Goal: Task Accomplishment & Management: Manage account settings

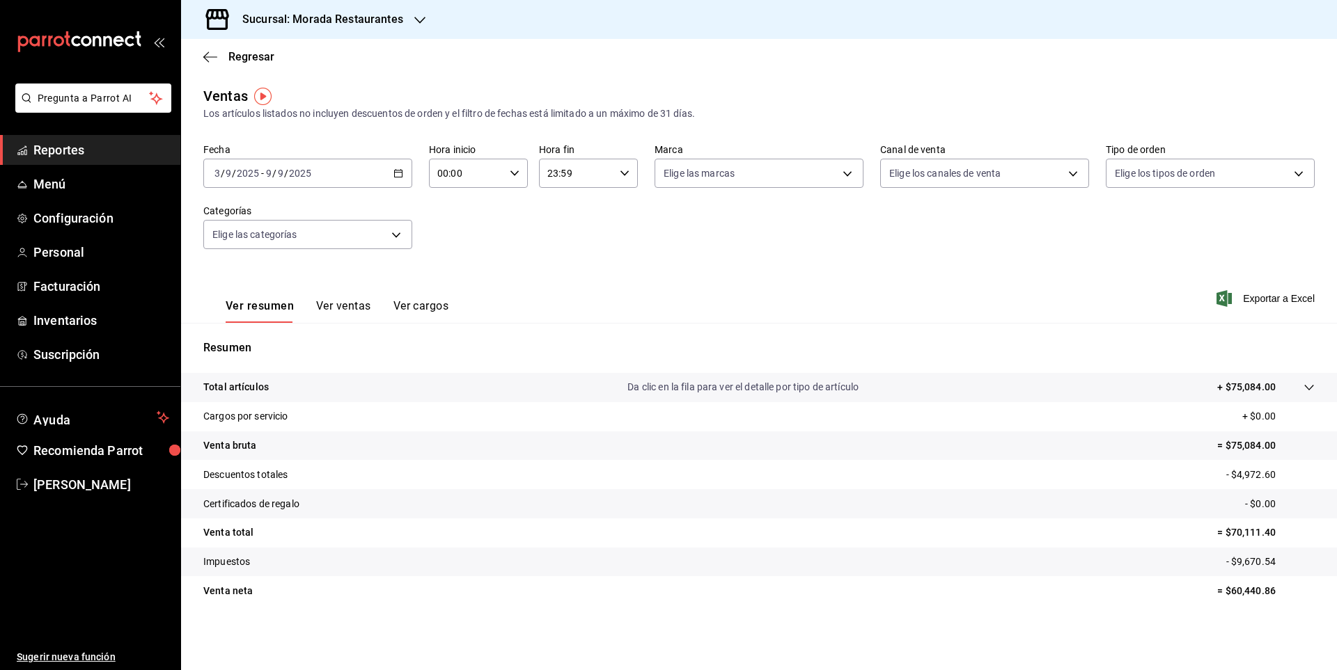
click at [148, 147] on span "Reportes" at bounding box center [101, 150] width 136 height 19
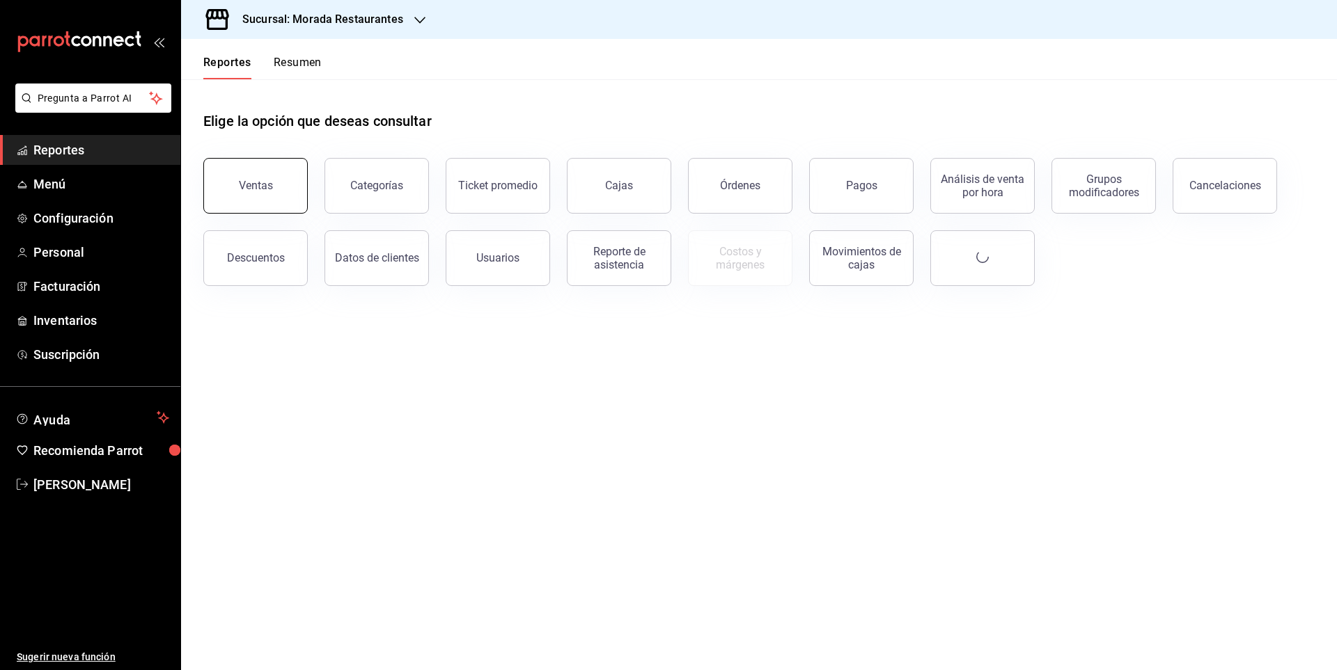
click at [260, 193] on button "Ventas" at bounding box center [255, 186] width 104 height 56
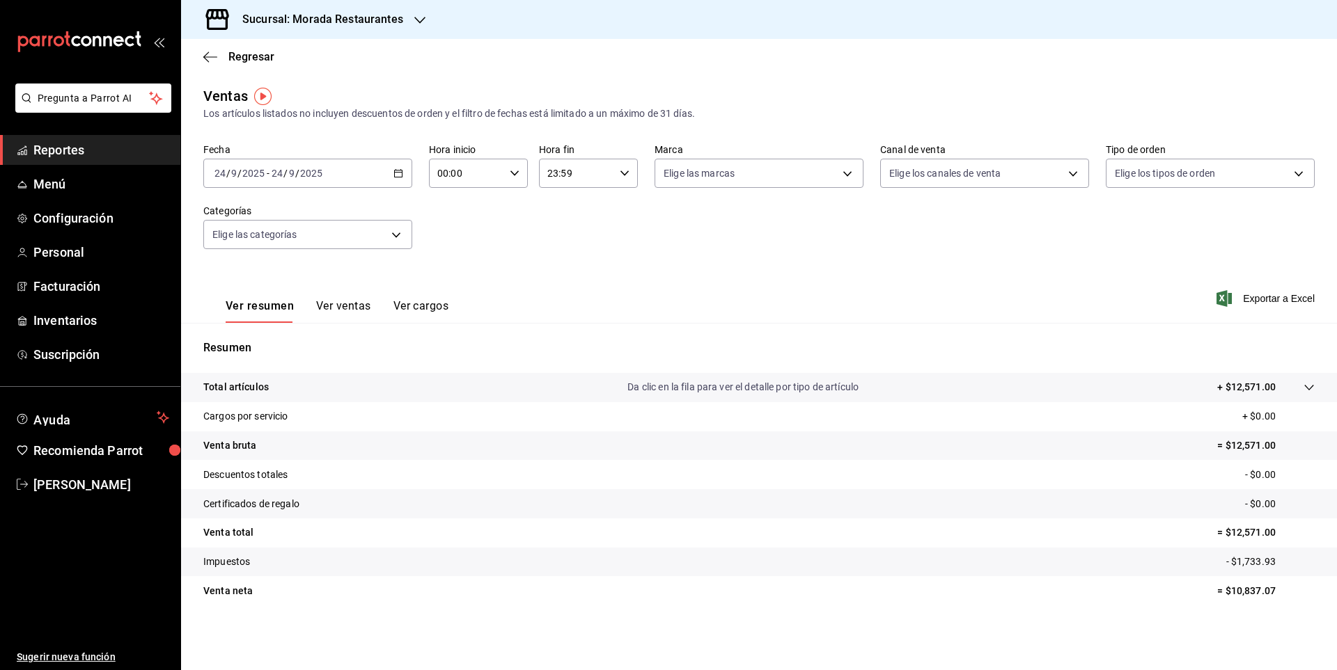
click at [352, 307] on button "Ver ventas" at bounding box center [343, 311] width 55 height 24
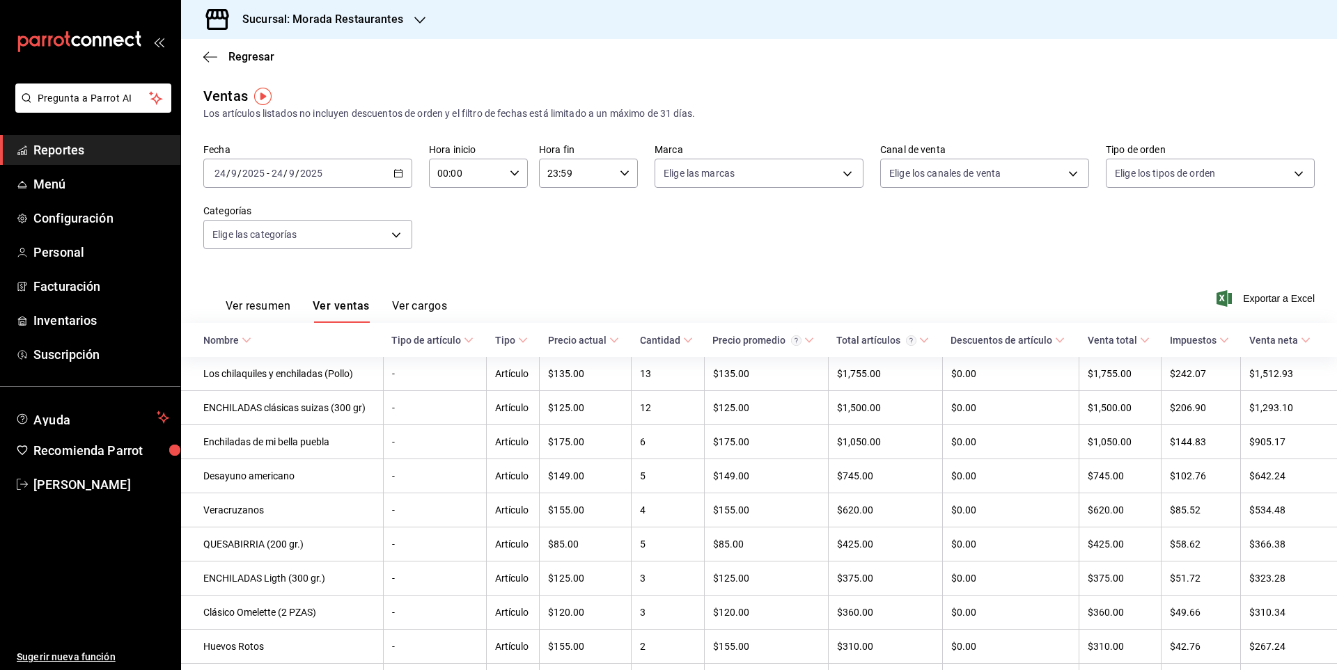
click at [394, 176] on \(Stroke\) "button" at bounding box center [398, 174] width 8 height 8
click at [258, 340] on span "Rango de fechas" at bounding box center [269, 340] width 108 height 15
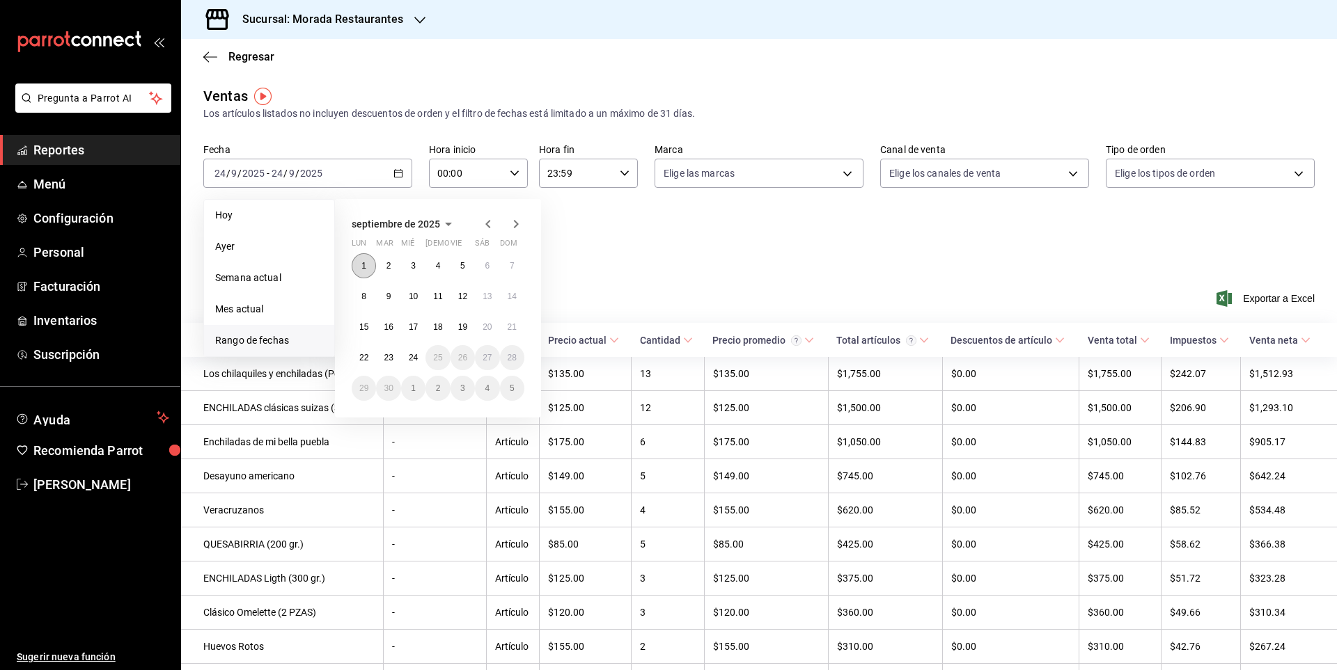
click at [354, 260] on button "1" at bounding box center [364, 265] width 24 height 25
click at [418, 358] on abbr "24" at bounding box center [413, 358] width 9 height 10
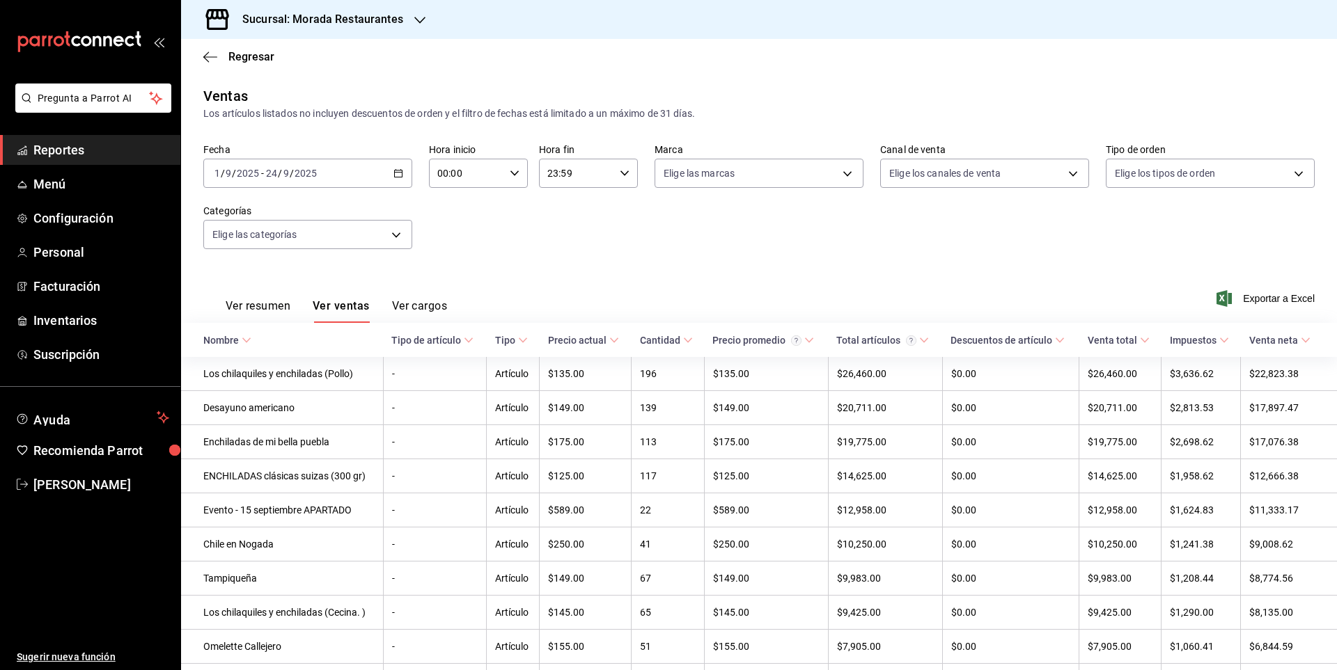
scroll to position [70, 0]
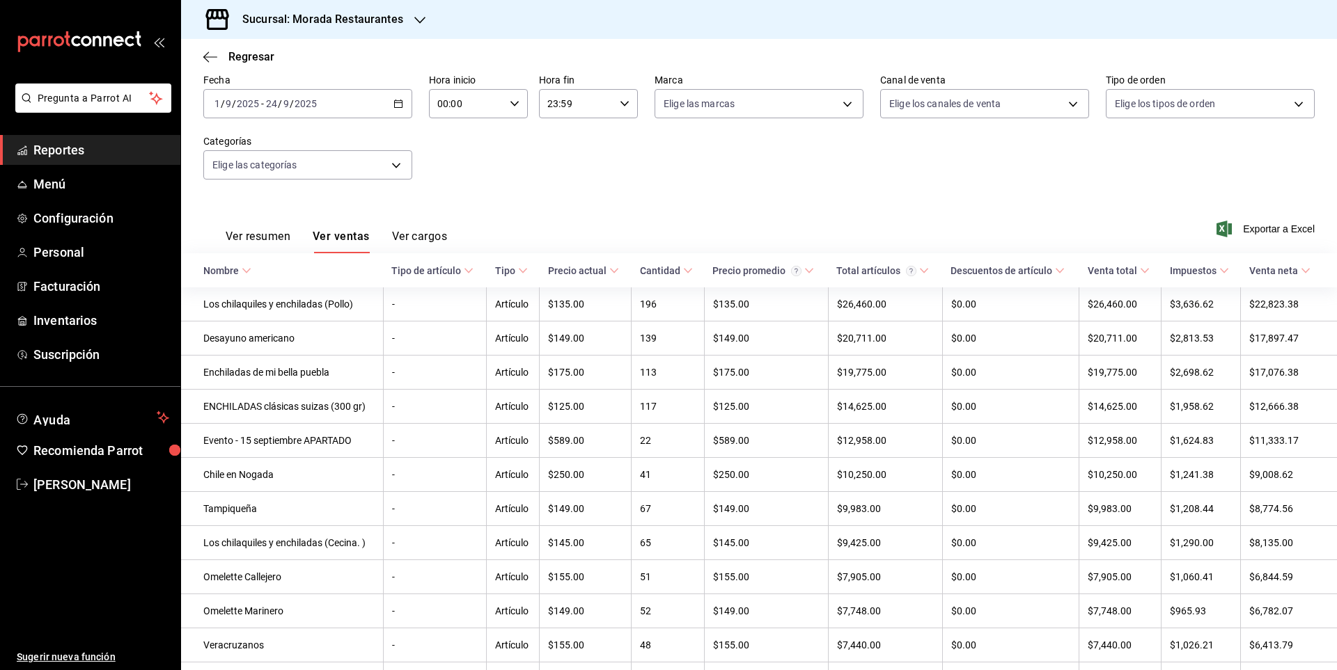
click at [258, 237] on button "Ver resumen" at bounding box center [258, 242] width 65 height 24
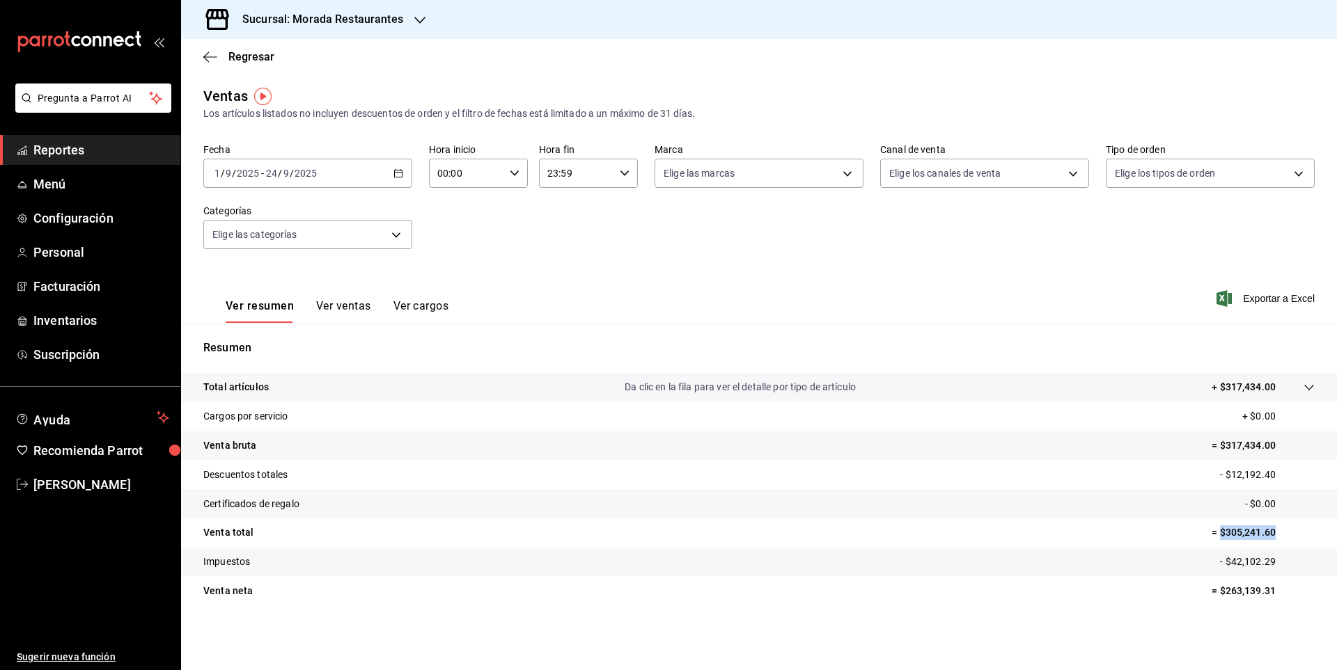
drag, startPoint x: 1219, startPoint y: 535, endPoint x: 1281, endPoint y: 538, distance: 62.0
click at [1317, 520] on tr "Venta total = $305,241.60" at bounding box center [759, 533] width 1156 height 29
click at [1115, 567] on tr "Impuestos - $42,102.29" at bounding box center [759, 562] width 1156 height 29
click at [400, 170] on icon "button" at bounding box center [398, 173] width 10 height 10
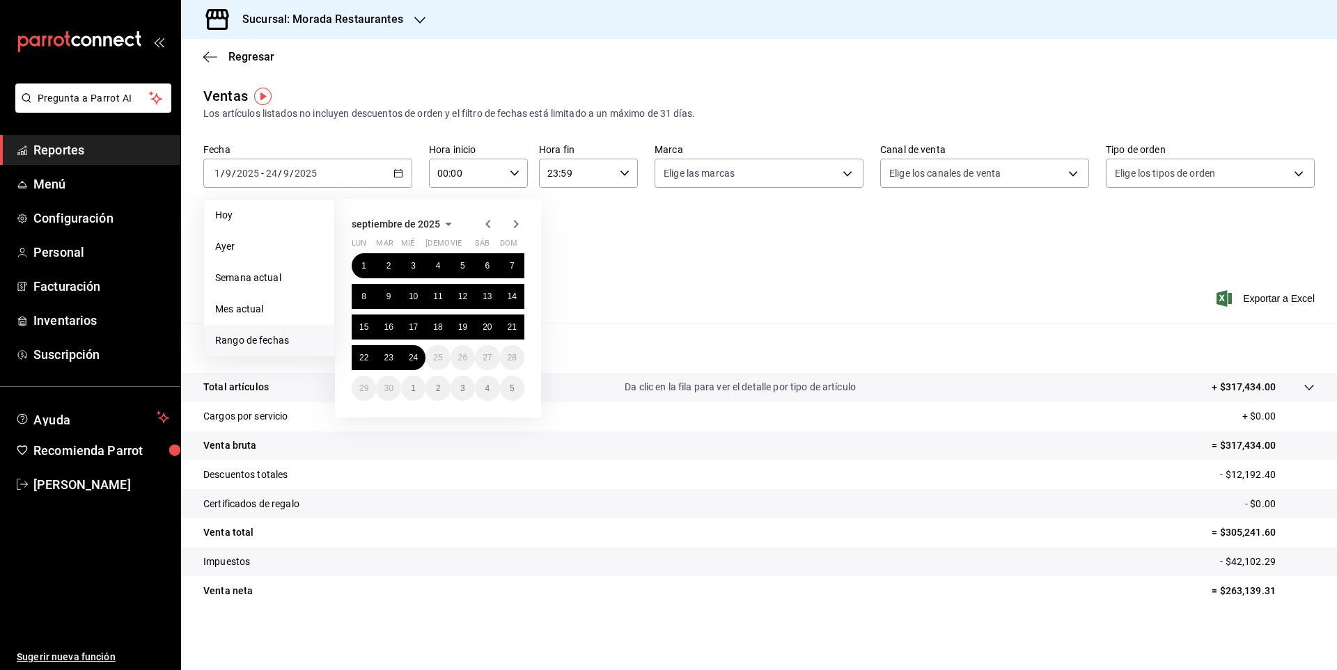
click at [487, 222] on icon "button" at bounding box center [487, 224] width 5 height 8
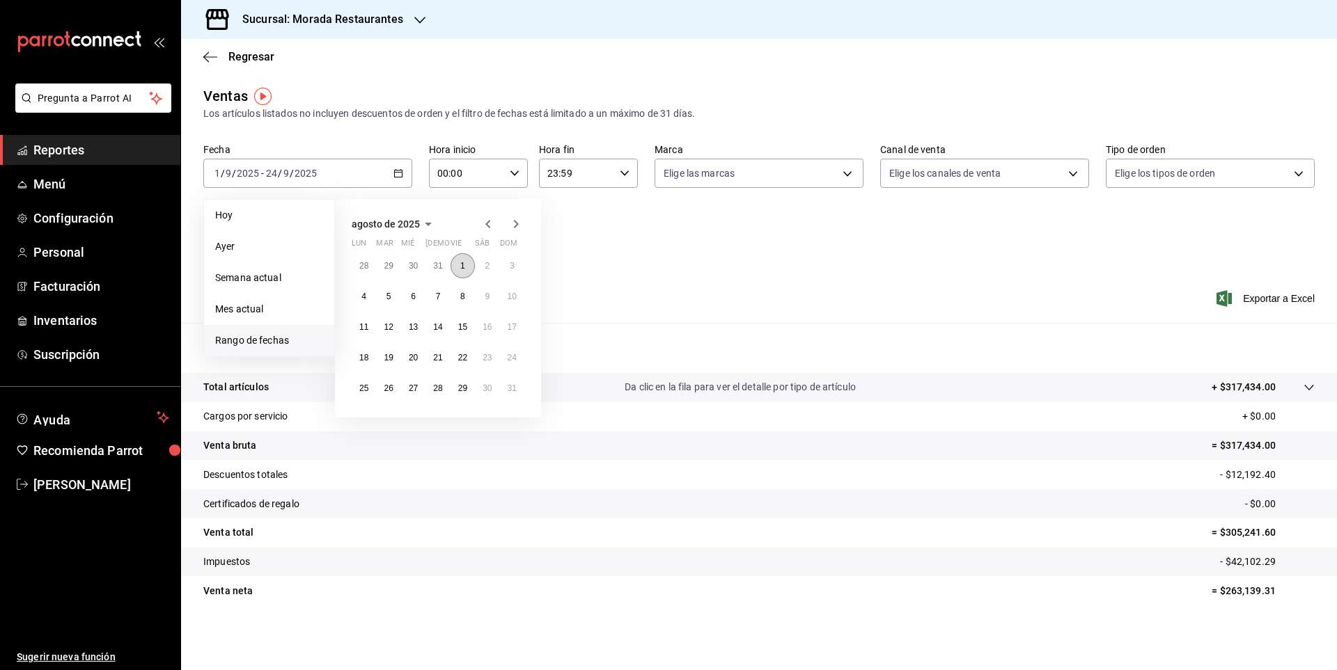
click at [465, 264] on button "1" at bounding box center [462, 265] width 24 height 25
click at [520, 356] on button "24" at bounding box center [512, 357] width 24 height 25
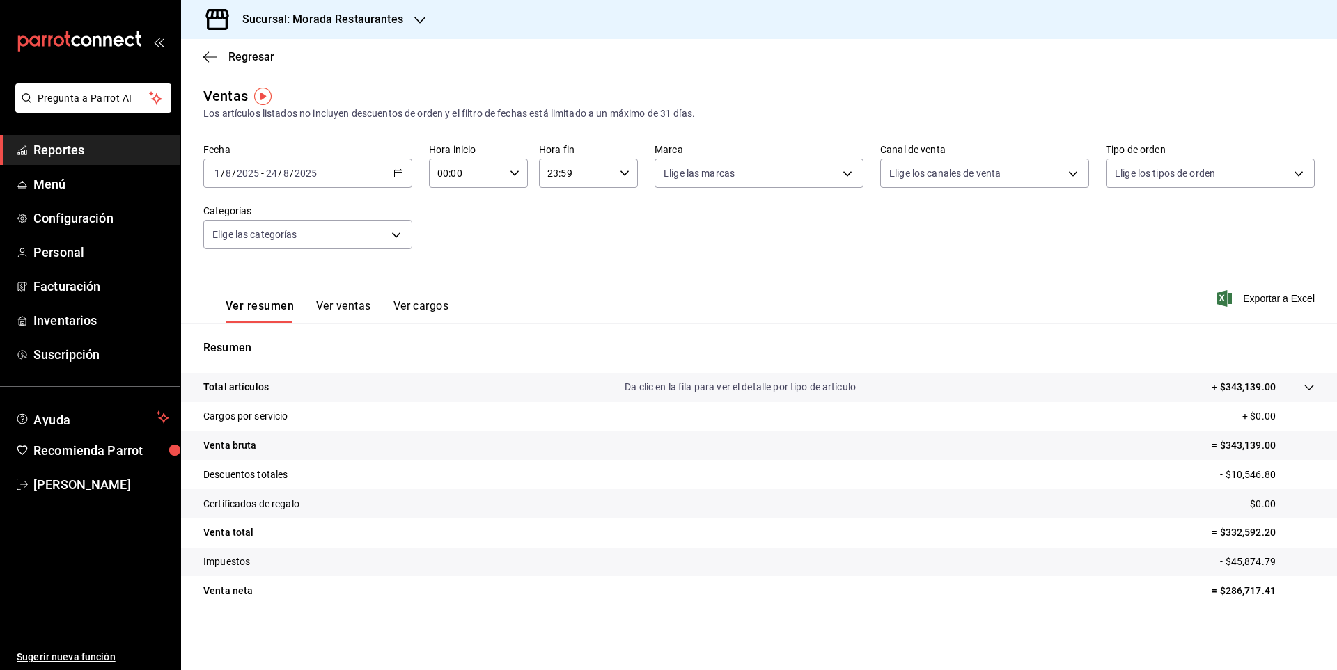
click at [405, 171] on div "[DATE] [DATE] - [DATE] [DATE]" at bounding box center [307, 173] width 209 height 29
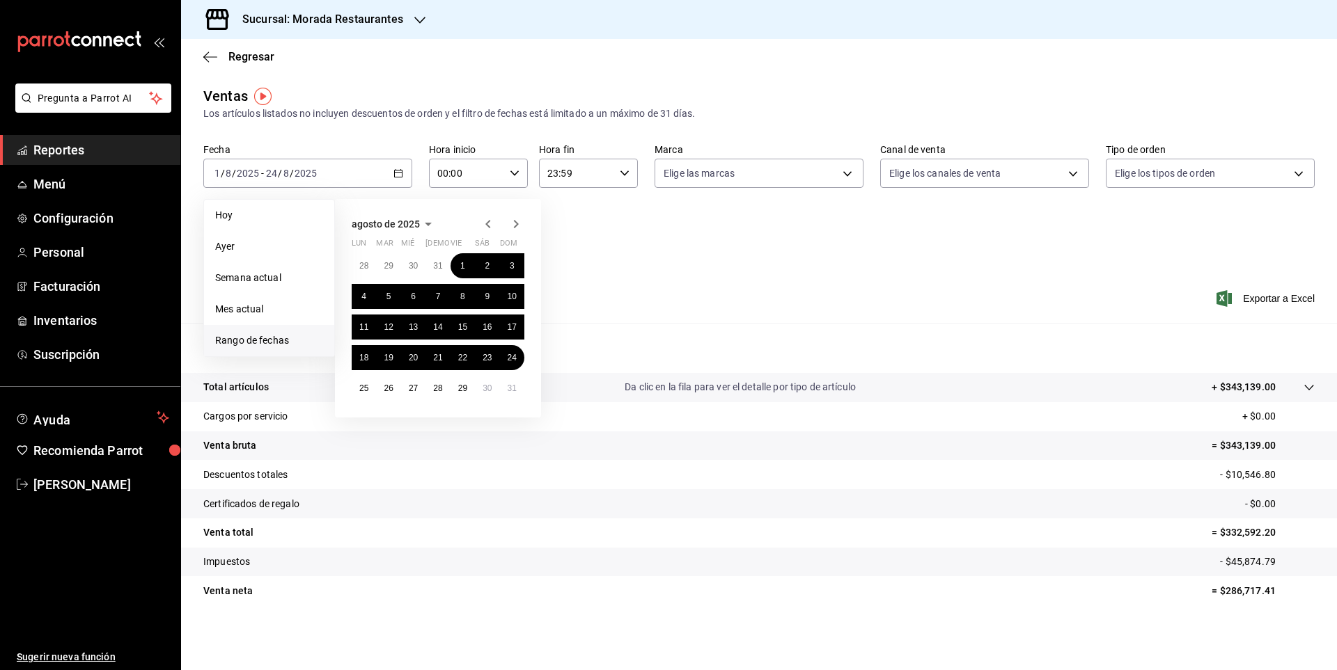
click at [511, 225] on icon "button" at bounding box center [515, 224] width 17 height 17
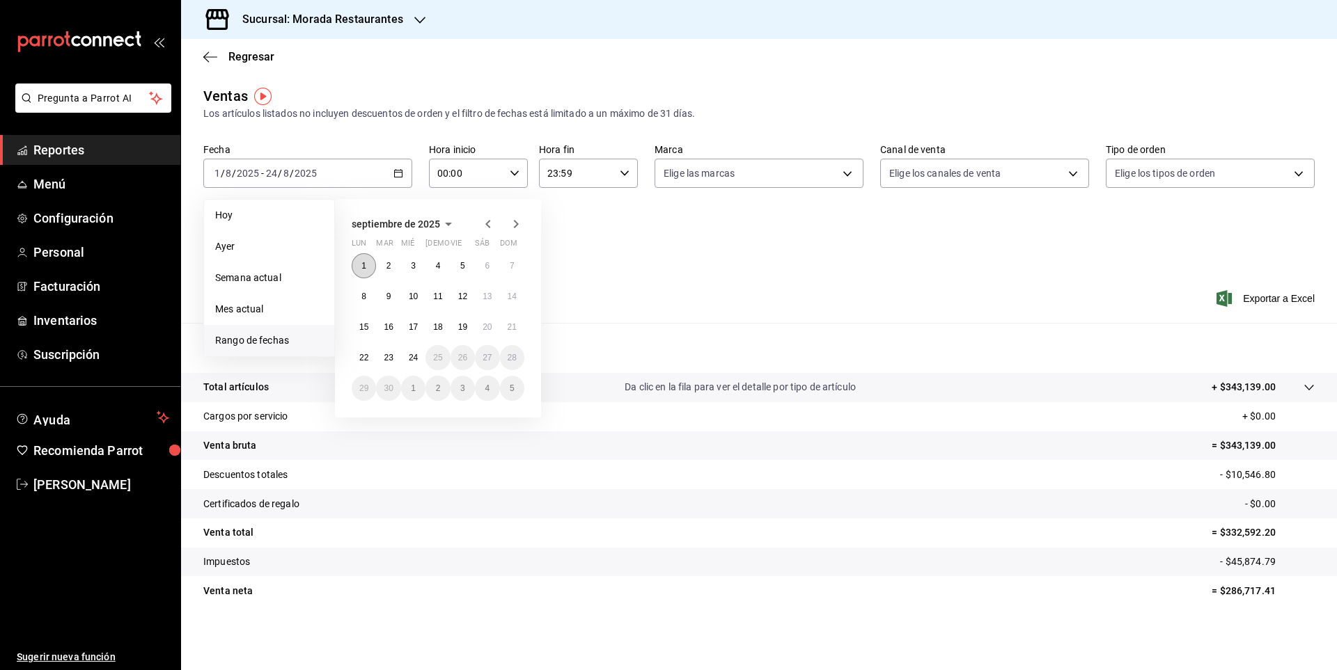
click at [359, 258] on button "1" at bounding box center [364, 265] width 24 height 25
click at [409, 354] on abbr "24" at bounding box center [413, 358] width 9 height 10
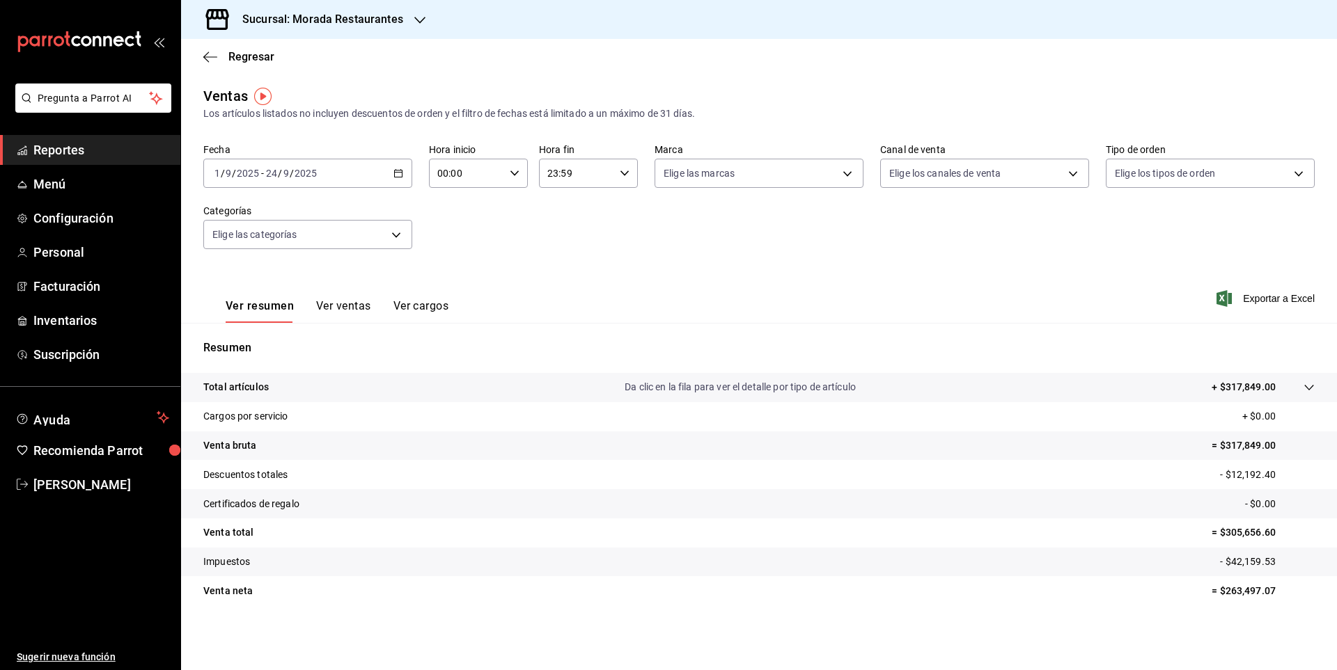
click at [397, 168] on icon "button" at bounding box center [398, 173] width 10 height 10
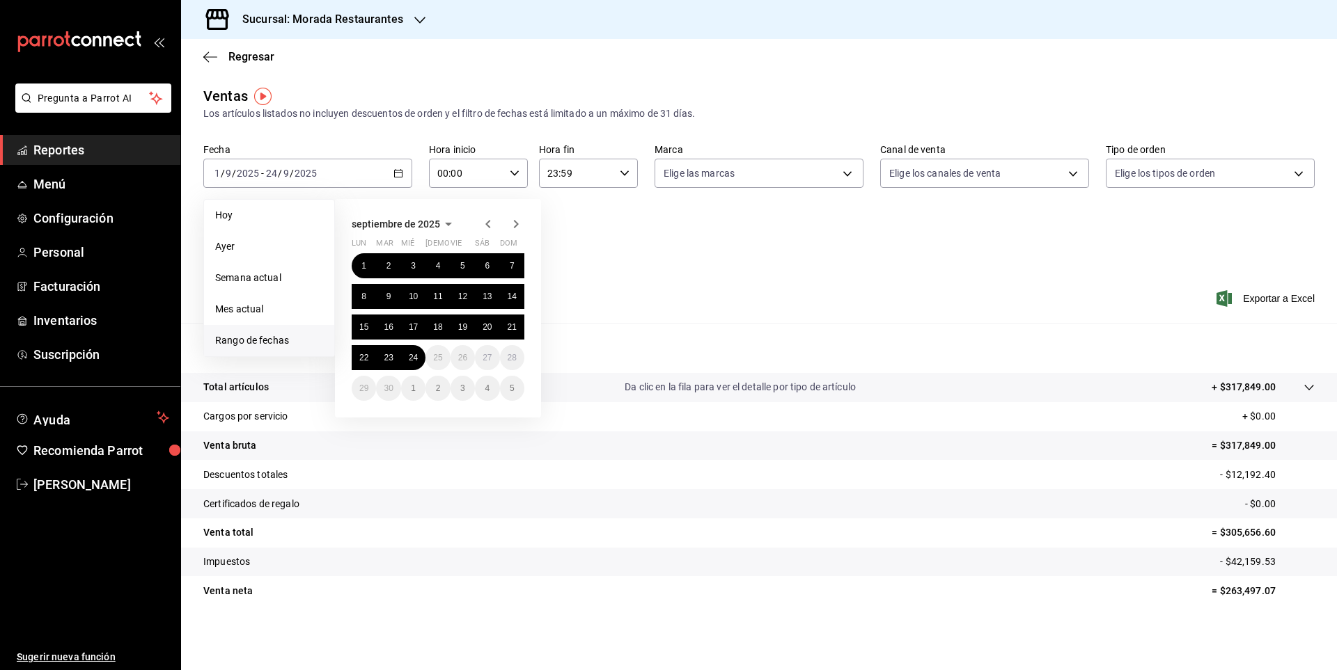
click at [487, 221] on icon "button" at bounding box center [488, 224] width 17 height 17
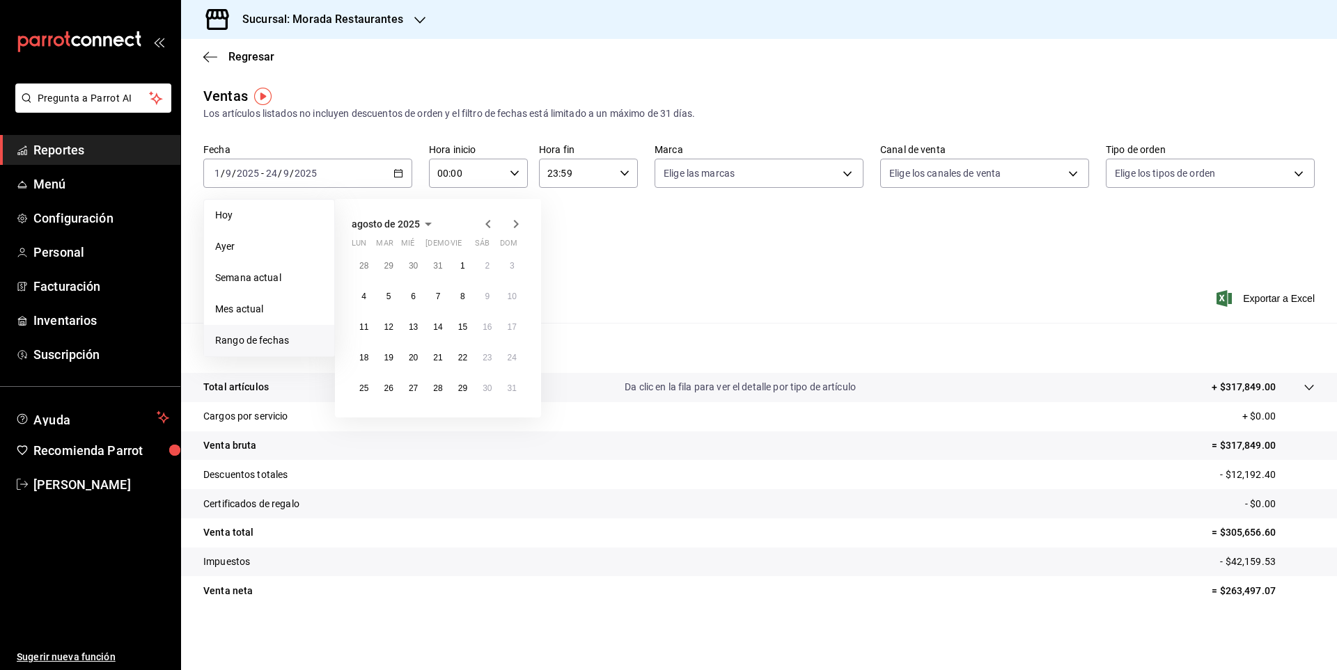
click at [485, 223] on icon "button" at bounding box center [488, 224] width 17 height 17
click at [414, 322] on button "16" at bounding box center [413, 327] width 24 height 25
click at [516, 226] on icon "button" at bounding box center [516, 224] width 5 height 8
click at [493, 222] on icon "button" at bounding box center [488, 224] width 17 height 17
click at [515, 223] on icon "button" at bounding box center [515, 224] width 17 height 17
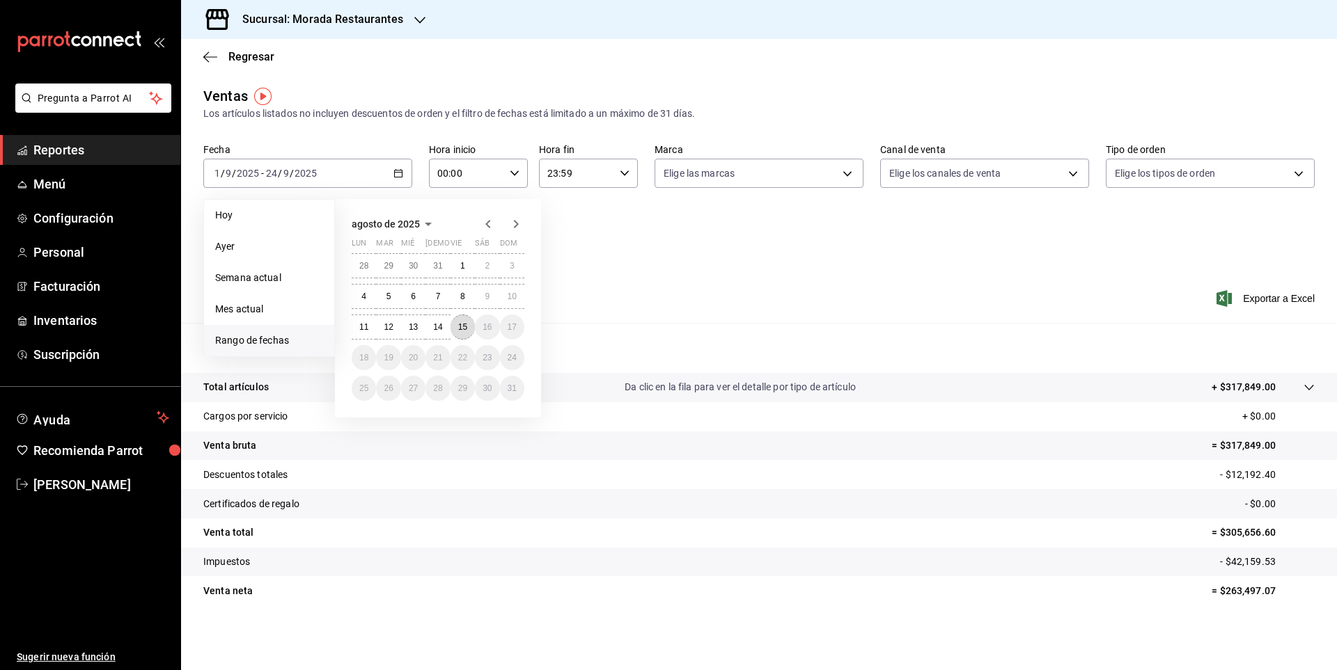
click at [462, 323] on abbr "15" at bounding box center [462, 327] width 9 height 10
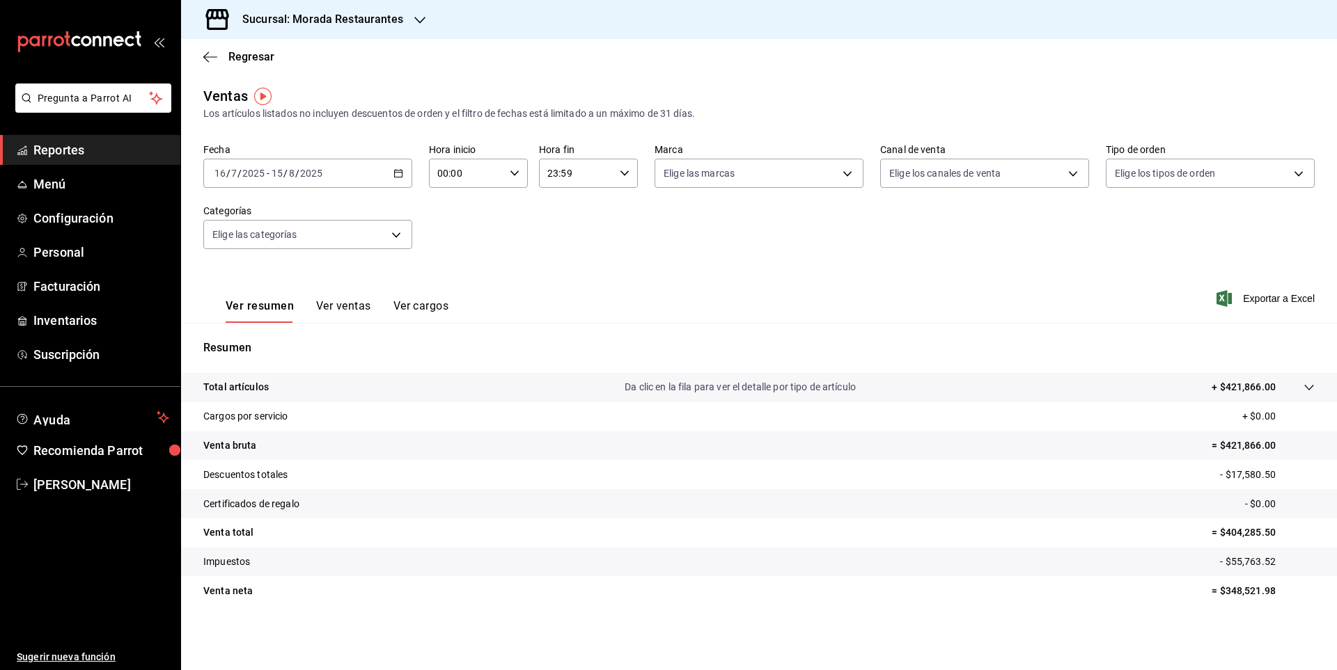
click at [393, 171] on div "[DATE] [DATE] - [DATE] [DATE]" at bounding box center [307, 173] width 209 height 29
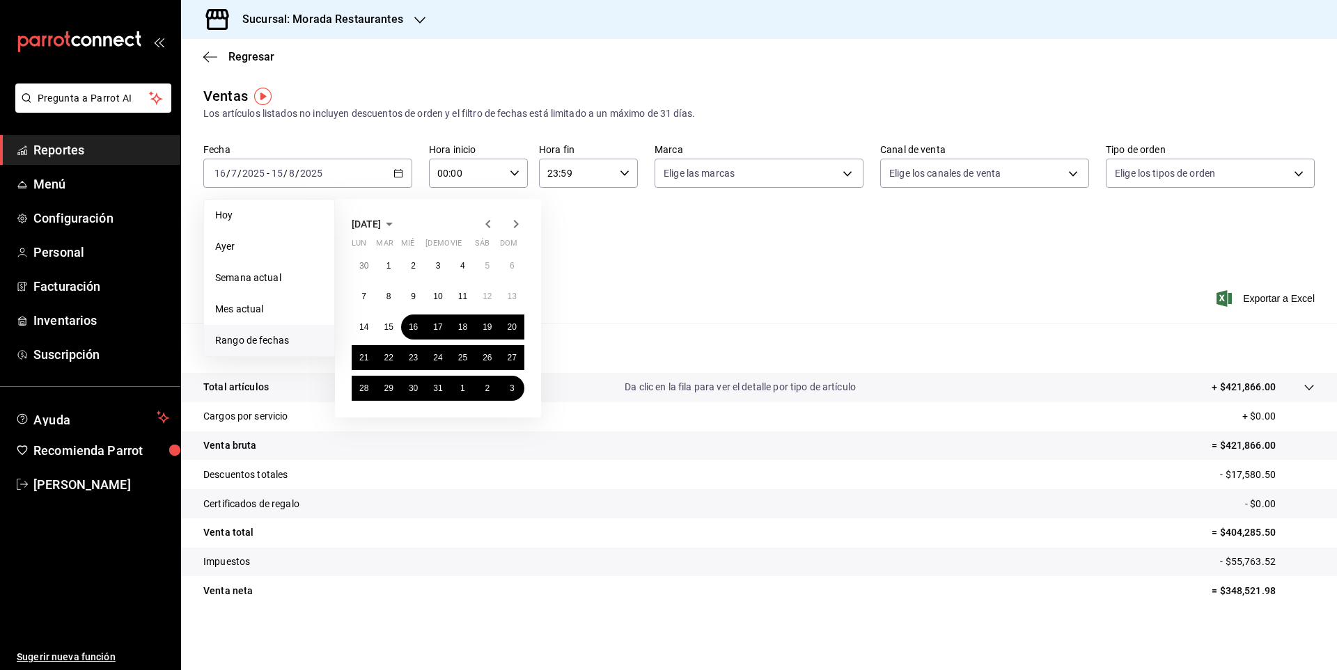
click at [484, 227] on icon "button" at bounding box center [488, 224] width 17 height 17
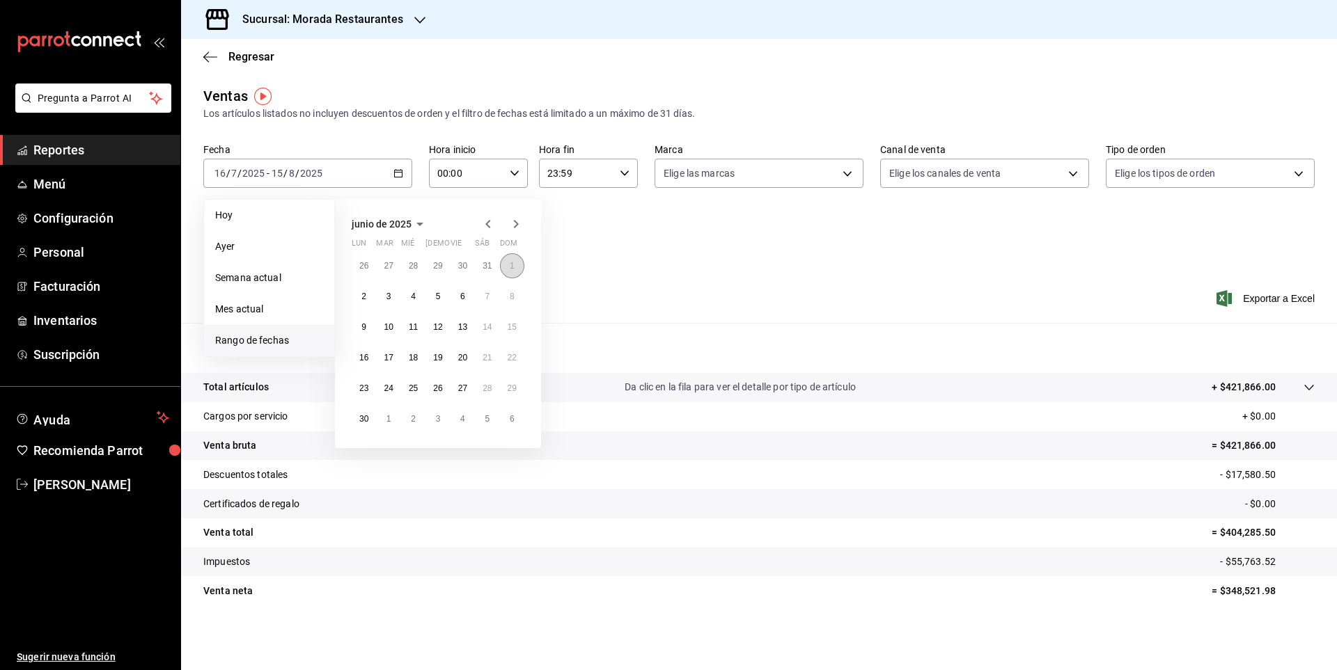
click at [510, 265] on abbr "1" at bounding box center [512, 266] width 5 height 10
click at [353, 408] on div "26 27 28 29 30 31 1 2 3 4 5 6 7 8 9 10 11 12 13 14 15 16 17 18 19 20 21 22 23 2…" at bounding box center [438, 342] width 173 height 178
click at [365, 416] on abbr "30" at bounding box center [363, 419] width 9 height 10
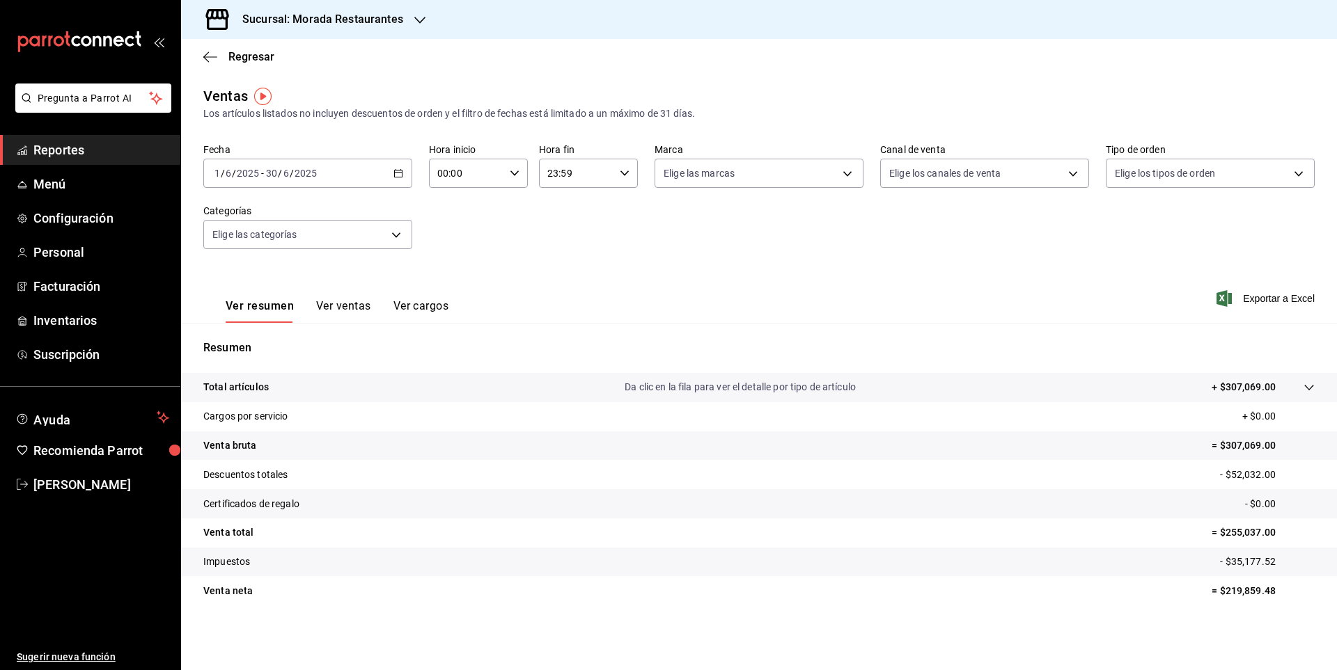
click at [397, 177] on \(Stroke\) "button" at bounding box center [398, 174] width 8 height 8
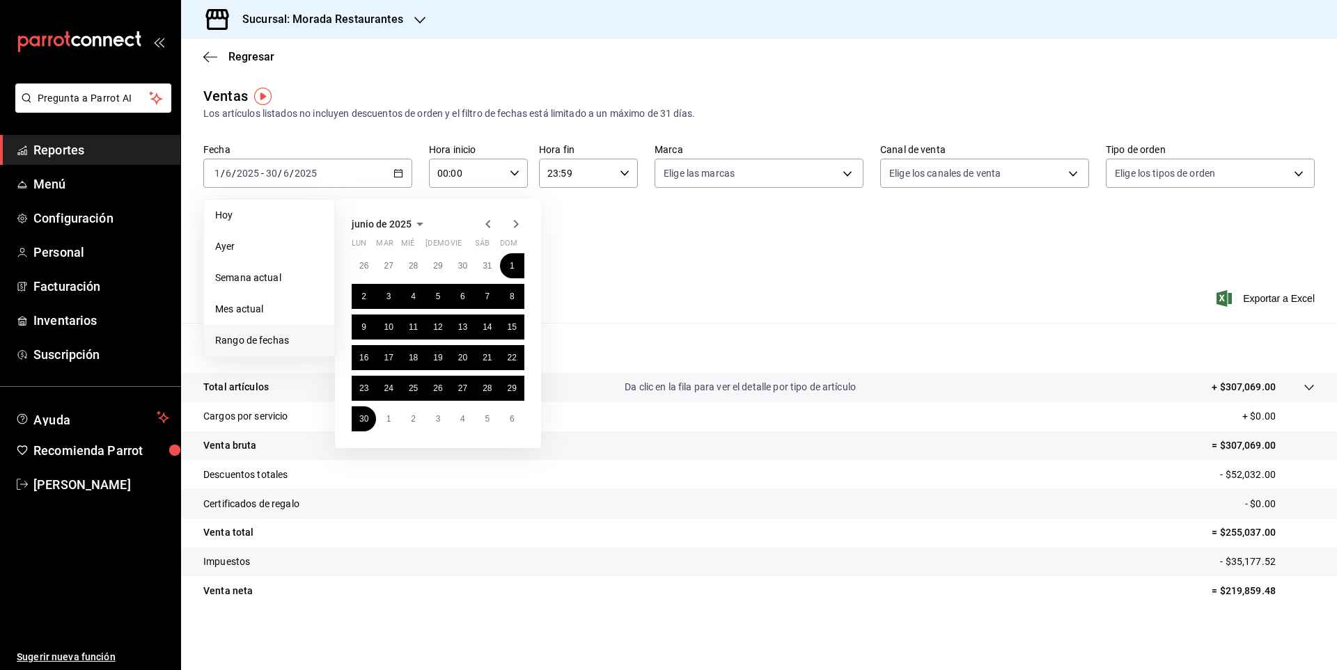
click at [409, 225] on span "junio de 2025" at bounding box center [382, 224] width 60 height 11
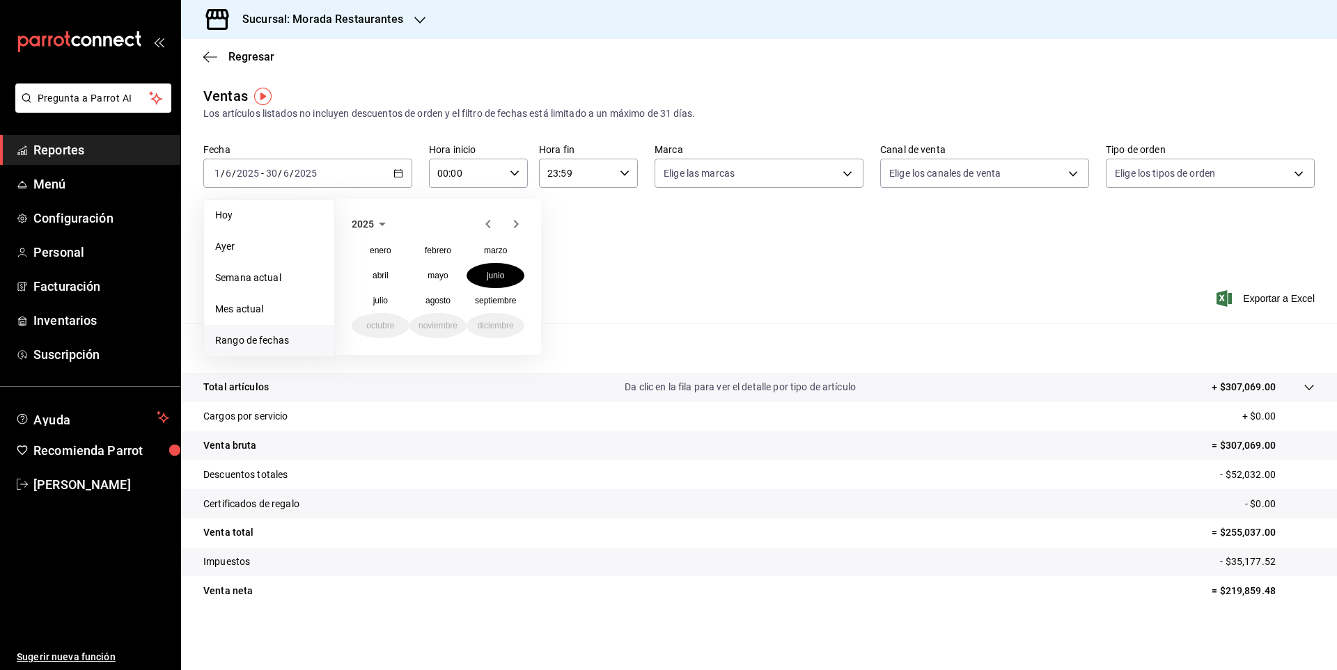
click at [485, 221] on icon "button" at bounding box center [488, 224] width 17 height 17
click at [498, 299] on abbr "septiembre" at bounding box center [495, 301] width 41 height 10
click at [505, 265] on button "1" at bounding box center [512, 265] width 24 height 25
click at [399, 384] on button "24" at bounding box center [388, 388] width 24 height 25
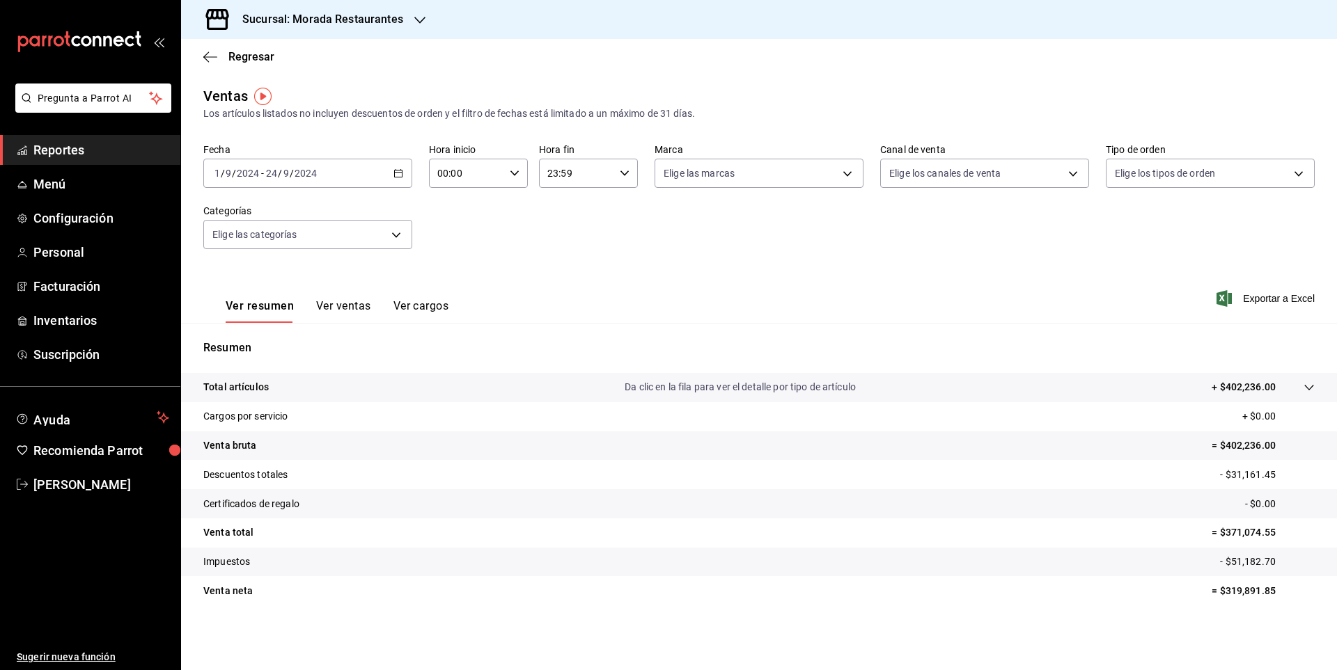
click at [396, 169] on icon "button" at bounding box center [398, 173] width 10 height 10
click at [891, 397] on tr "Total artículos Da clic en la fila para ver el detalle por tipo de artículo + $…" at bounding box center [759, 387] width 1156 height 29
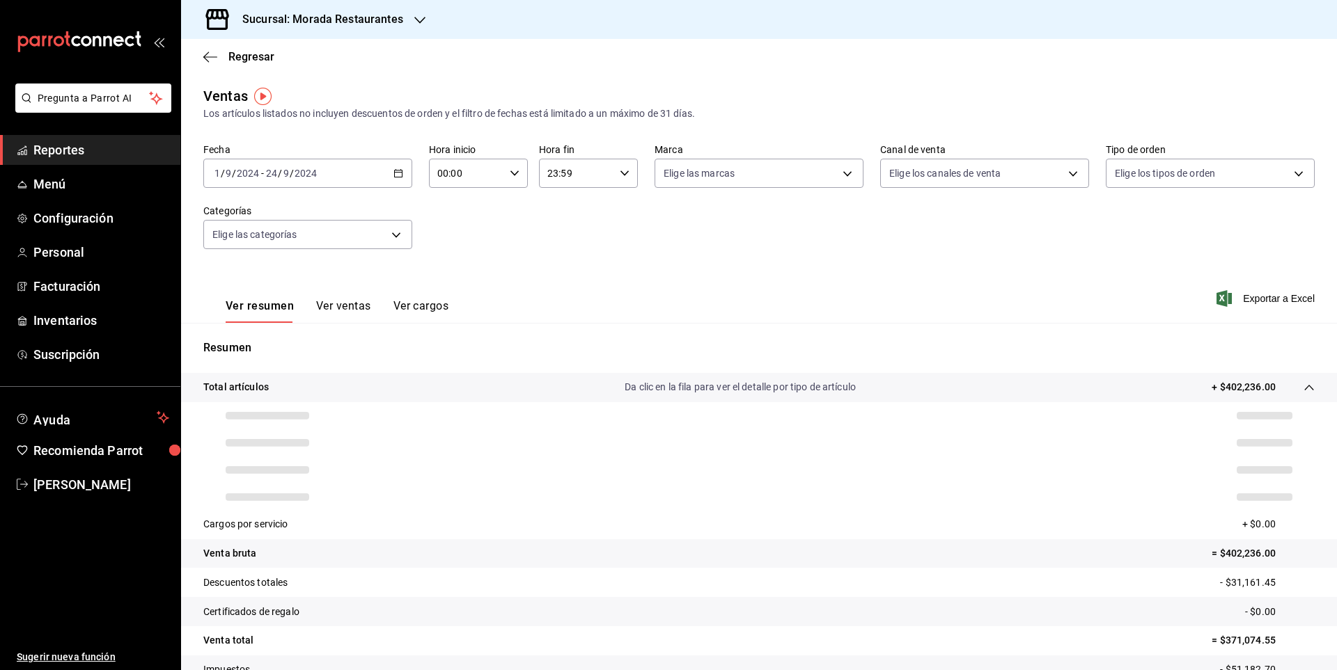
click at [407, 172] on div "[DATE] [DATE] - [DATE] [DATE]" at bounding box center [307, 173] width 209 height 29
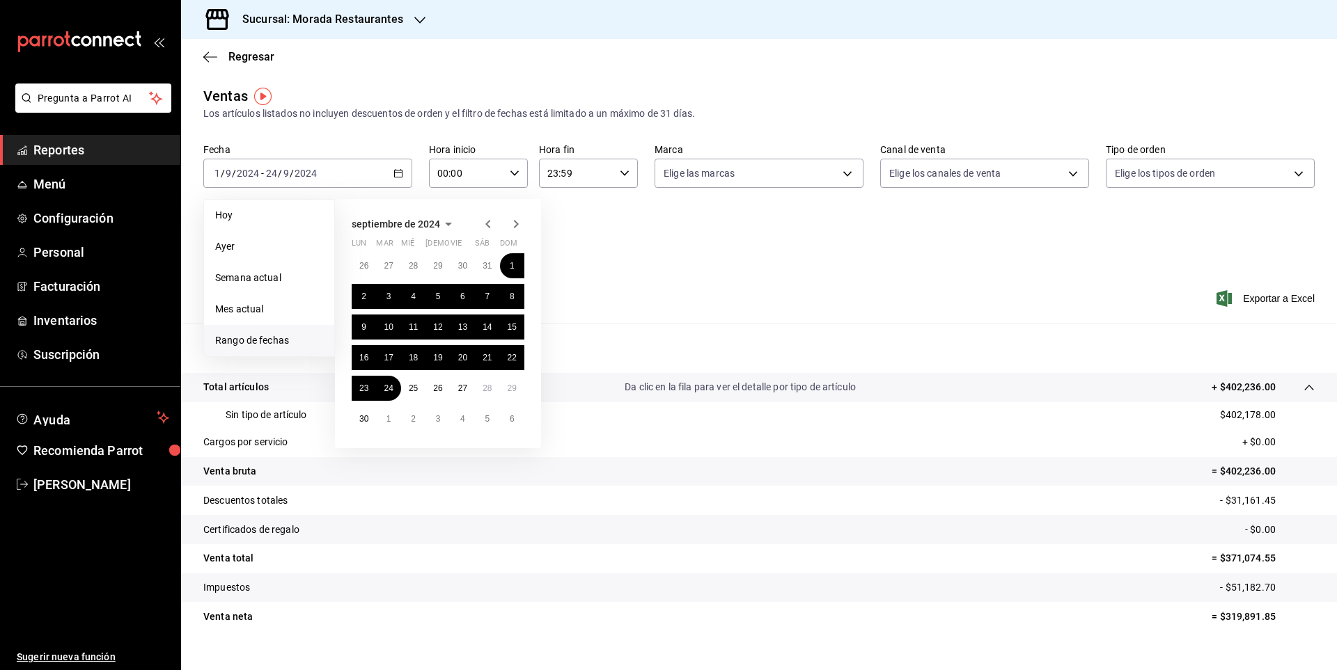
click at [432, 216] on button "septiembre de 2024" at bounding box center [404, 224] width 105 height 17
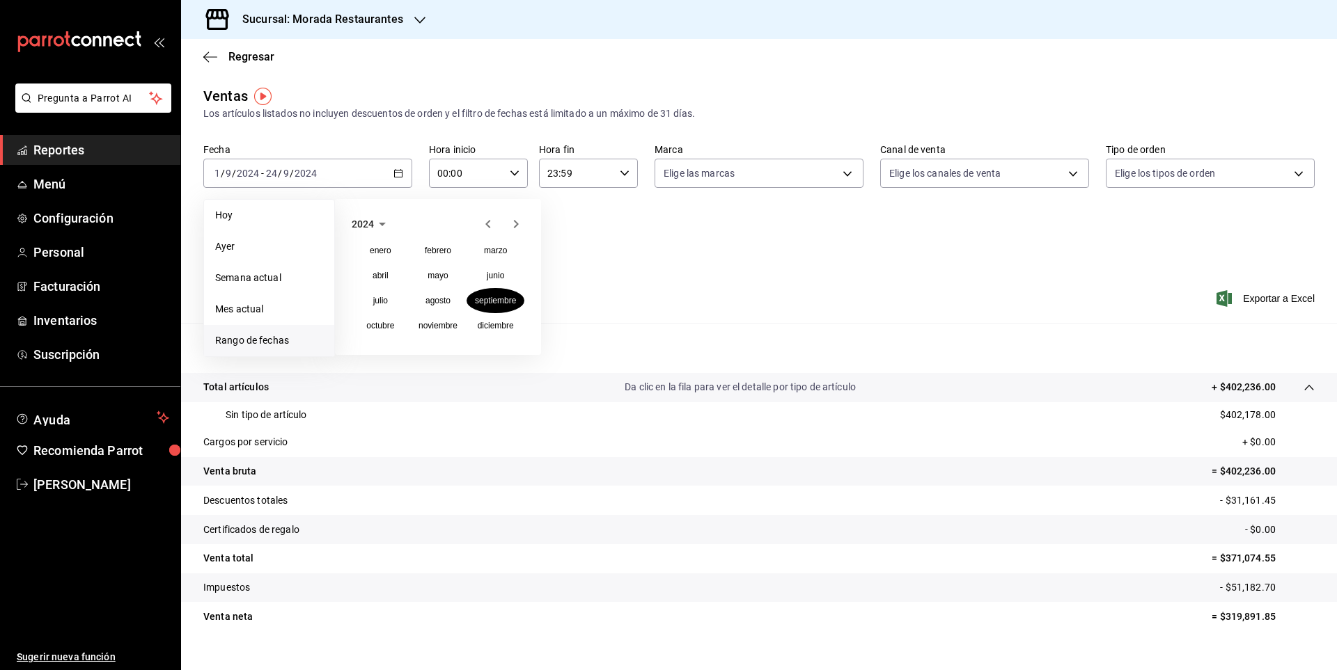
click at [381, 220] on icon "button" at bounding box center [382, 224] width 17 height 17
click at [441, 278] on button "2025" at bounding box center [438, 275] width 58 height 25
click at [511, 308] on button "septiembre" at bounding box center [495, 300] width 58 height 25
click at [356, 260] on button "1" at bounding box center [364, 265] width 24 height 25
click at [419, 358] on button "24" at bounding box center [413, 357] width 24 height 25
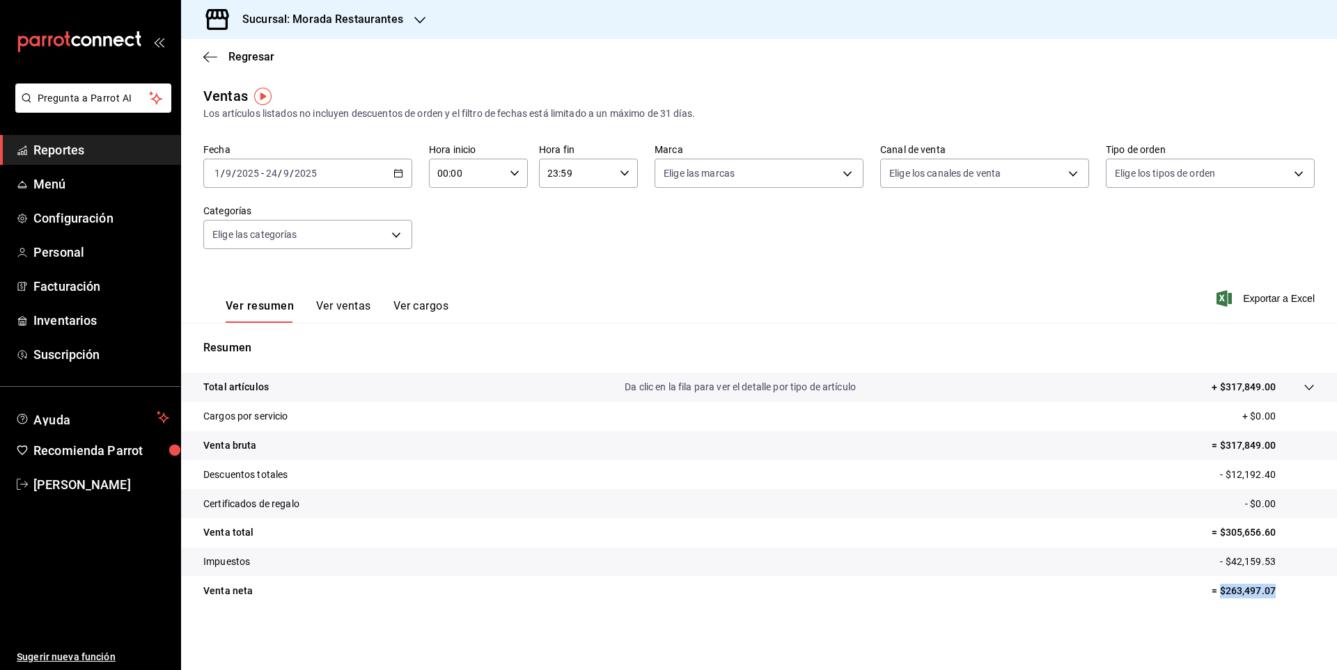
drag, startPoint x: 1221, startPoint y: 592, endPoint x: 1279, endPoint y: 588, distance: 58.6
click at [1279, 588] on p "= $263,497.07" at bounding box center [1262, 591] width 103 height 15
copy p "$263,497.07"
click at [398, 172] on icon "button" at bounding box center [398, 173] width 10 height 10
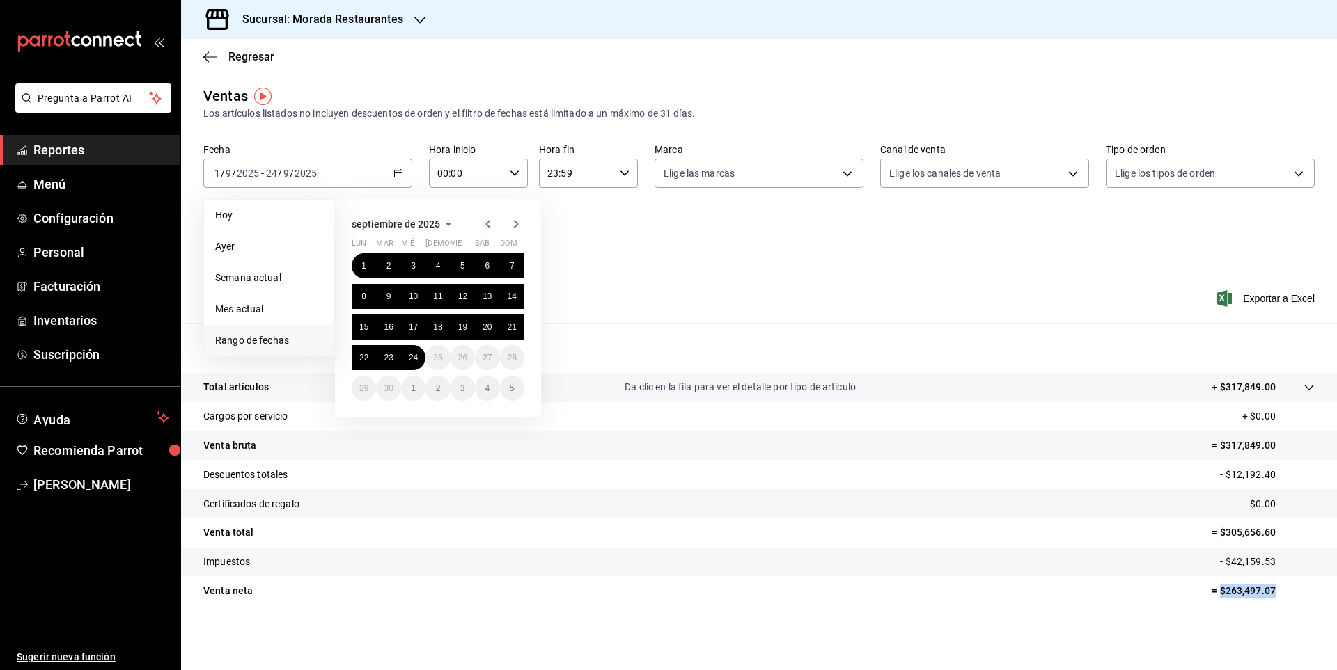
click at [487, 226] on icon "button" at bounding box center [487, 224] width 5 height 8
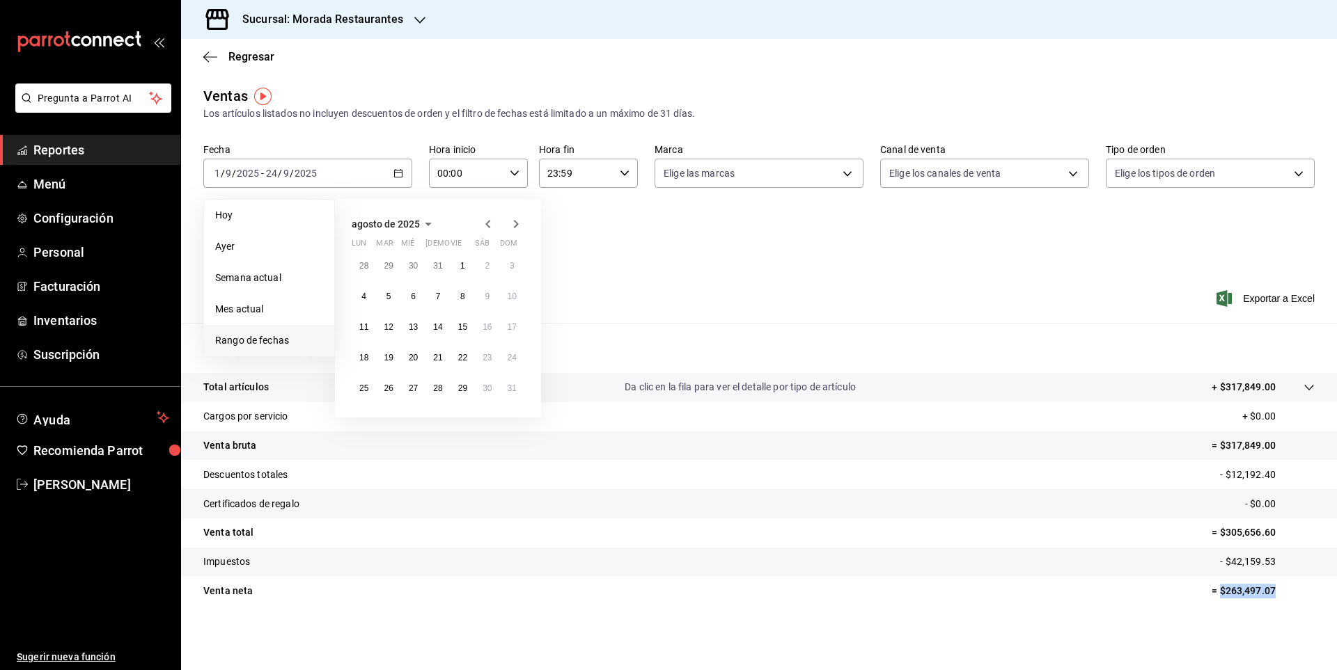
click at [517, 223] on icon "button" at bounding box center [516, 224] width 5 height 8
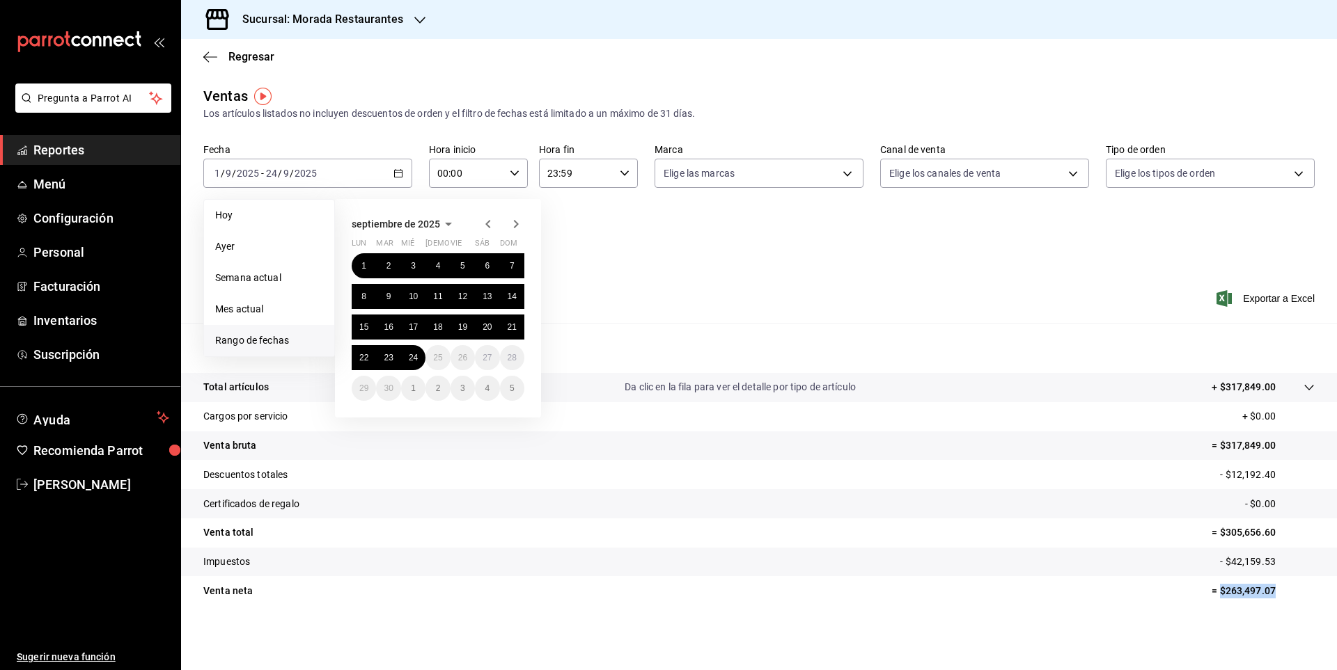
click at [491, 223] on icon "button" at bounding box center [488, 224] width 17 height 17
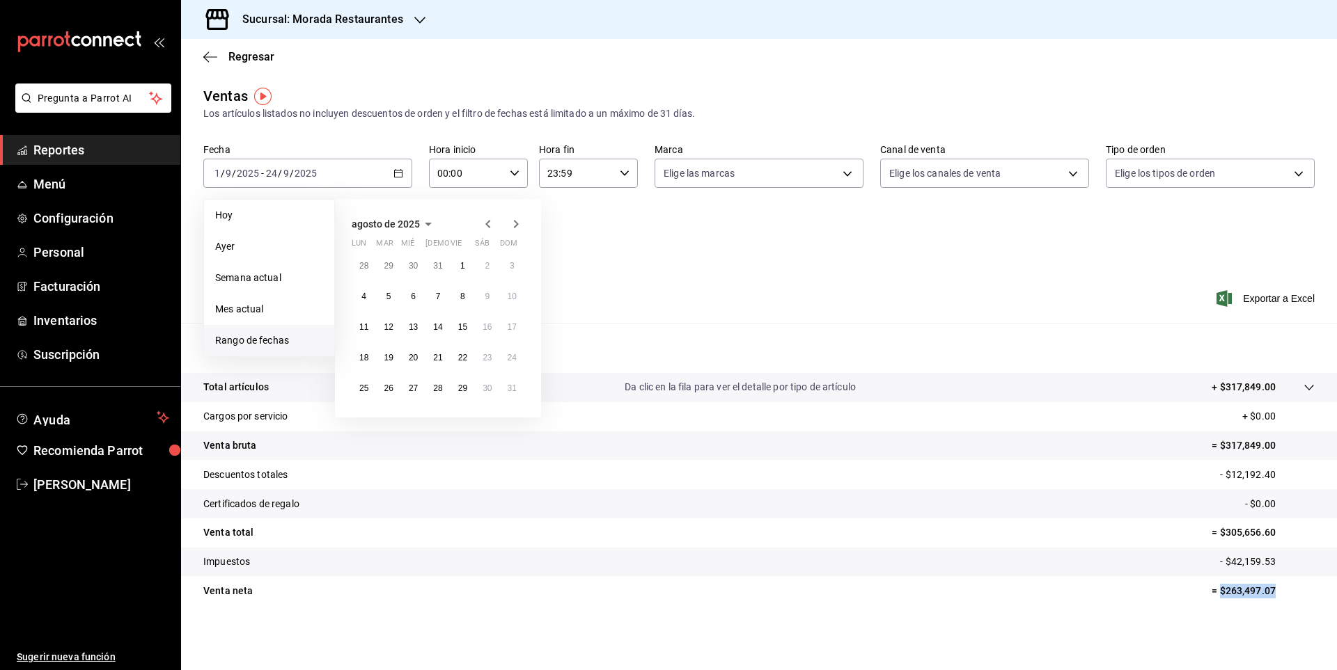
click at [491, 225] on icon "button" at bounding box center [488, 224] width 17 height 17
click at [487, 222] on icon "button" at bounding box center [488, 224] width 17 height 17
click at [512, 229] on icon "button" at bounding box center [515, 224] width 17 height 17
click at [486, 225] on icon "button" at bounding box center [487, 224] width 5 height 8
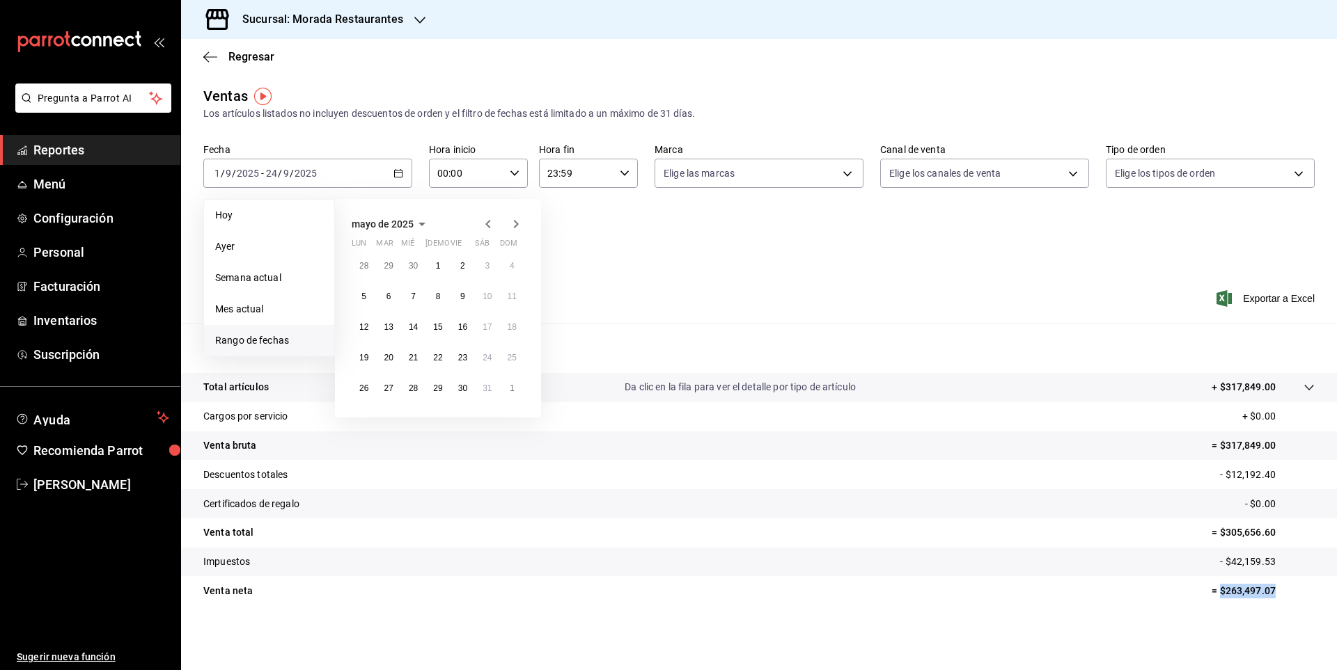
click at [486, 225] on icon "button" at bounding box center [487, 224] width 5 height 8
click at [490, 258] on button "1" at bounding box center [487, 265] width 24 height 25
click at [471, 390] on button "28" at bounding box center [462, 388] width 24 height 25
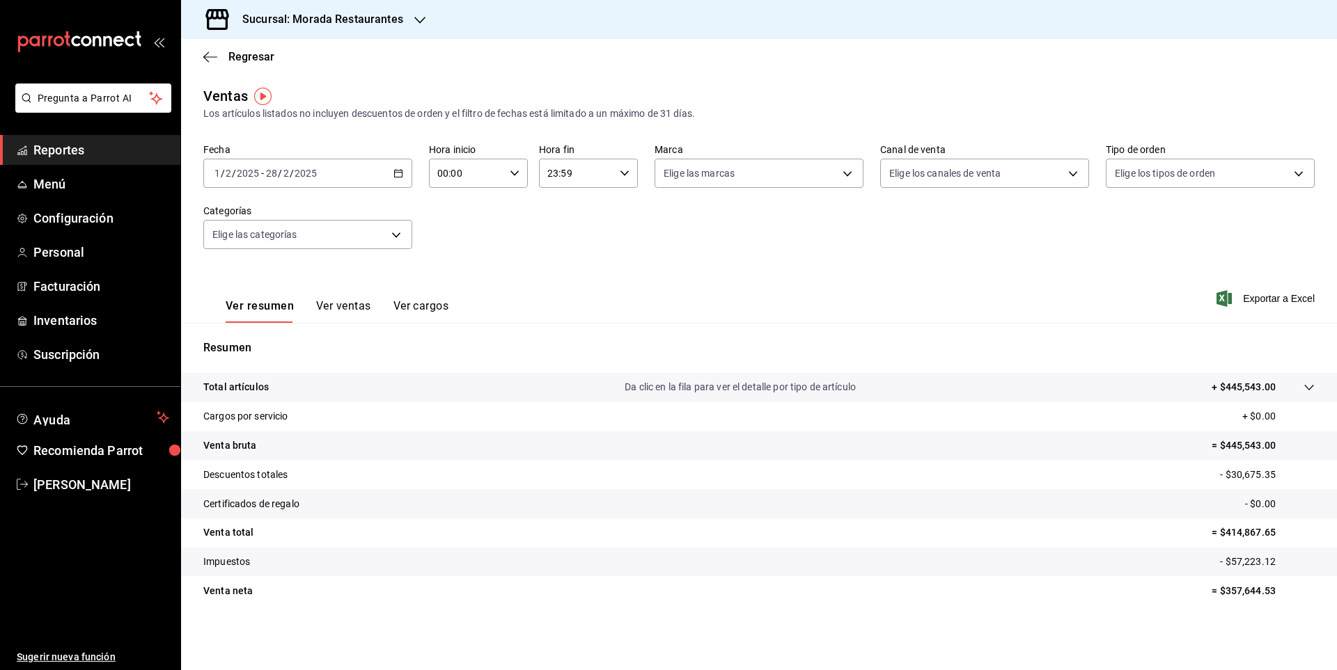
click at [401, 173] on \(Stroke\) "button" at bounding box center [399, 172] width 8 height 1
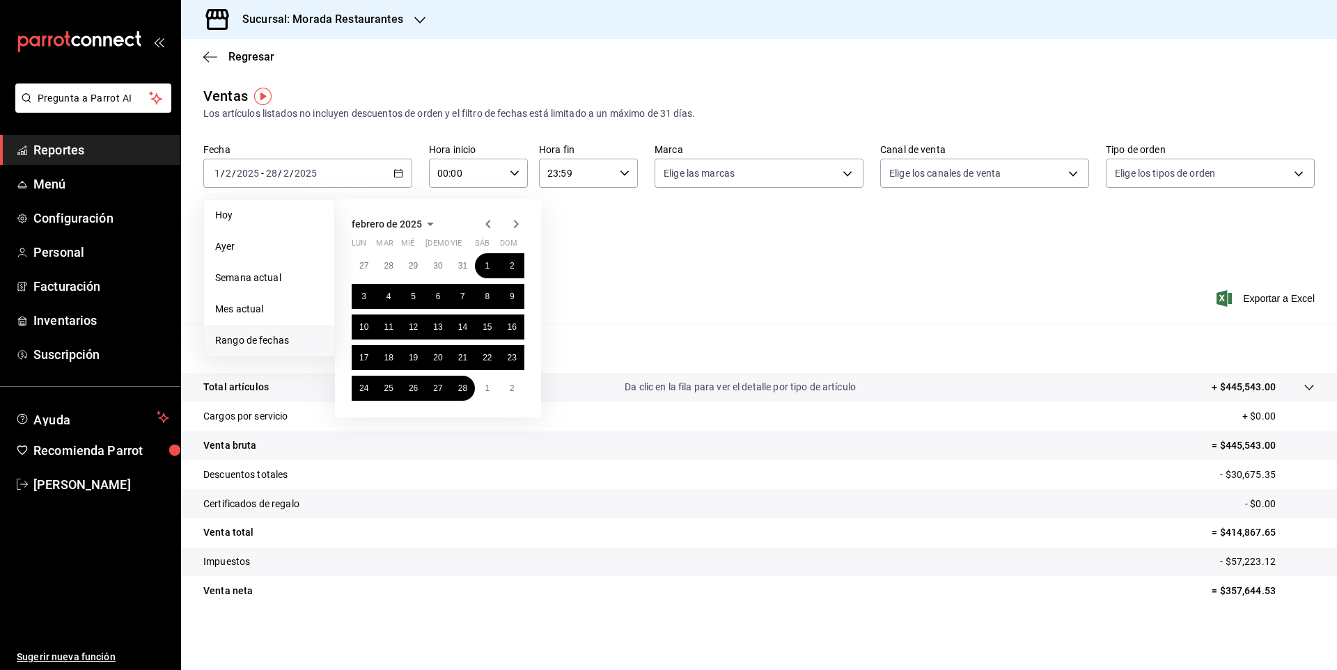
click at [514, 226] on icon "button" at bounding box center [515, 224] width 17 height 17
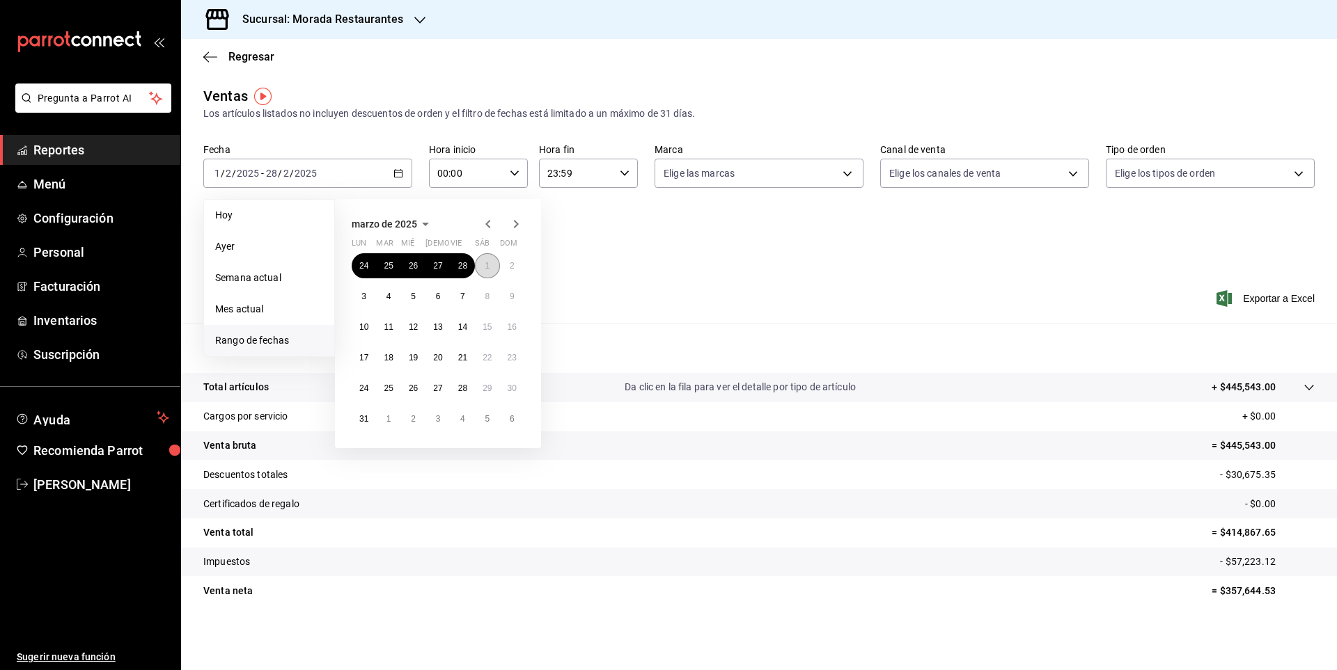
click at [487, 266] on abbr "1" at bounding box center [486, 266] width 5 height 10
click at [364, 413] on button "31" at bounding box center [364, 419] width 24 height 25
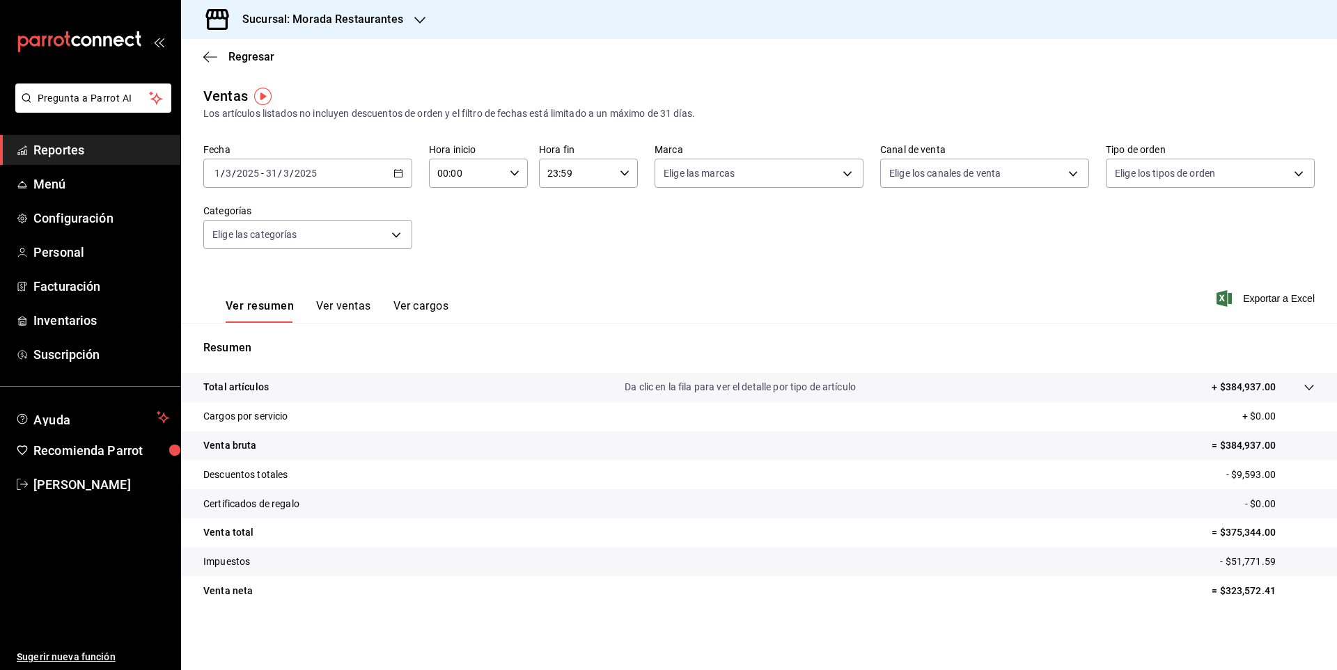
click at [400, 171] on \(Stroke\) "button" at bounding box center [398, 174] width 8 height 8
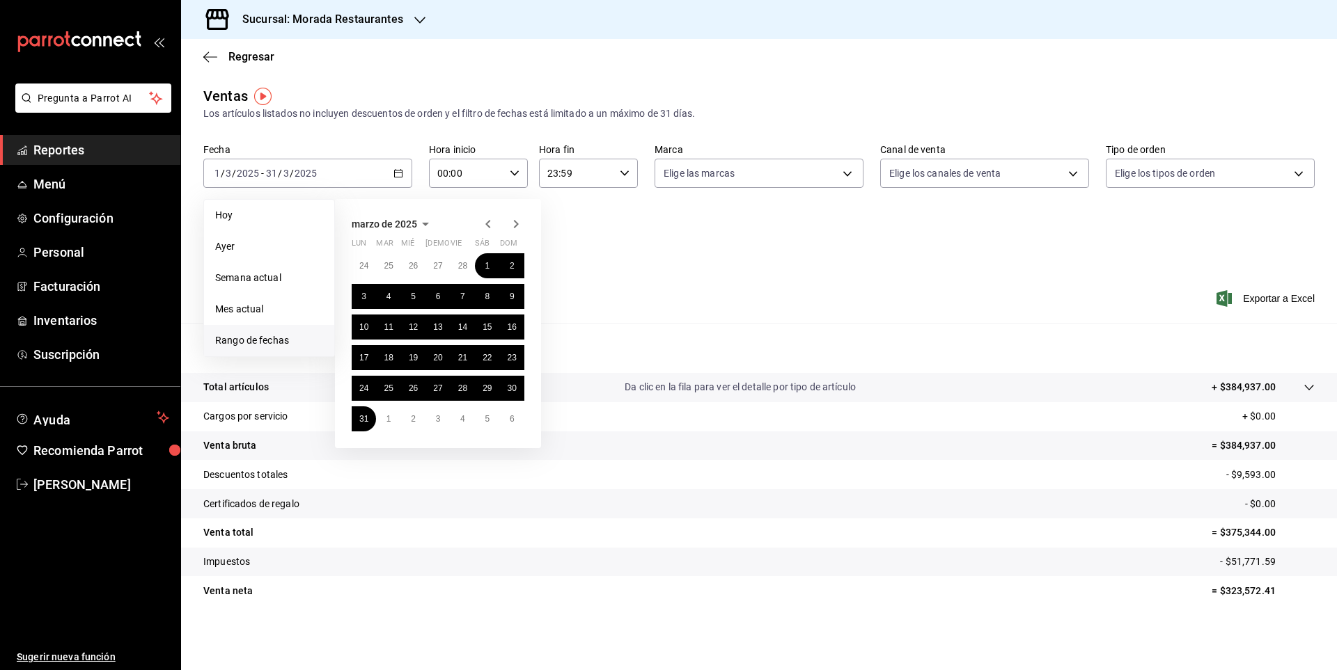
click at [514, 232] on icon "button" at bounding box center [515, 224] width 17 height 17
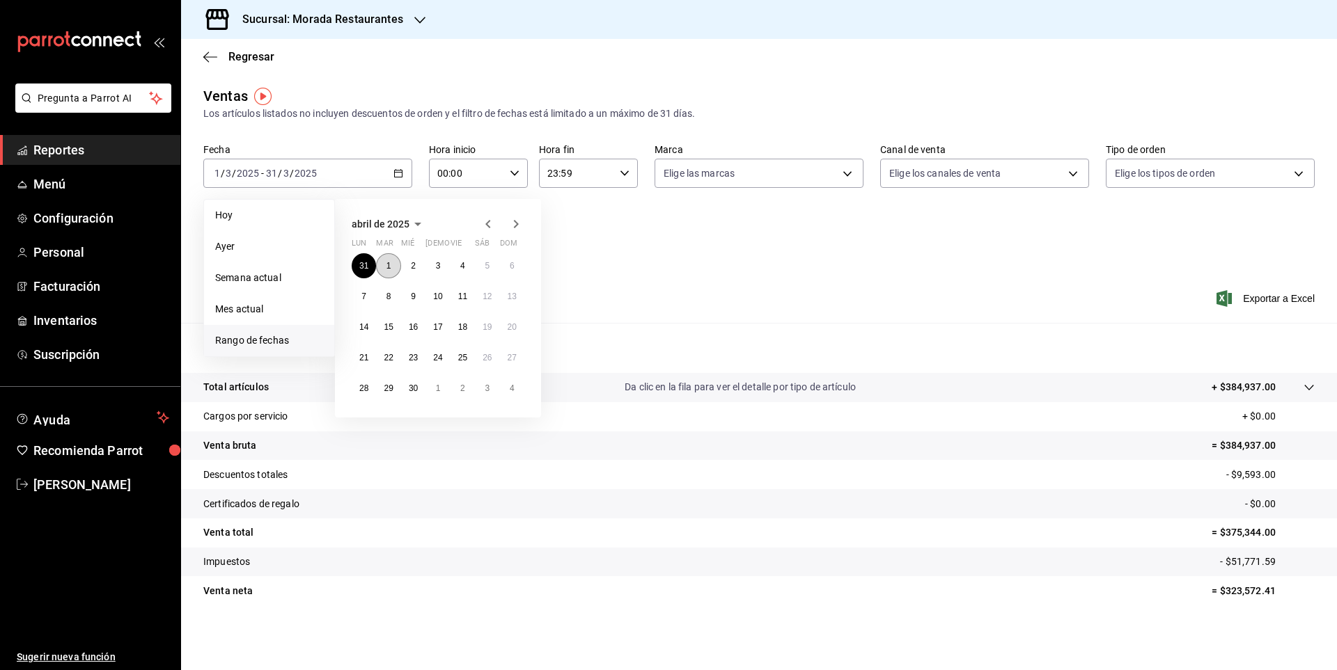
click at [391, 266] on button "1" at bounding box center [388, 265] width 24 height 25
click at [416, 388] on abbr "30" at bounding box center [413, 389] width 9 height 10
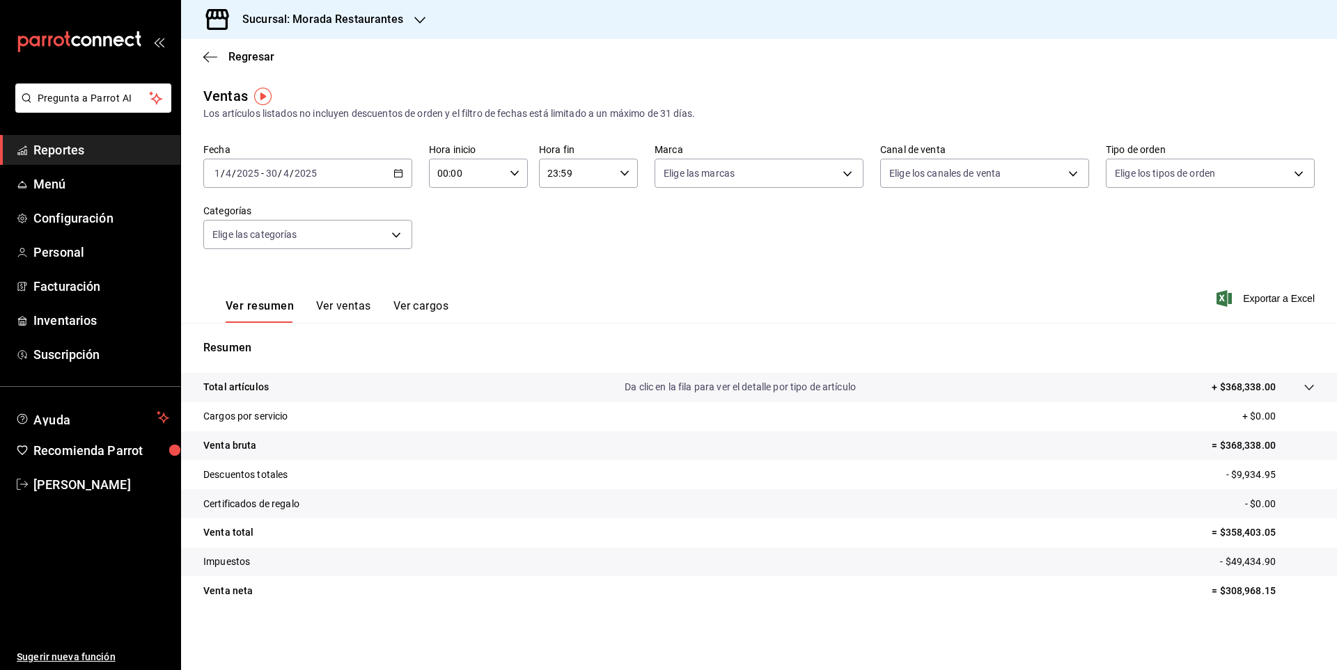
click at [402, 166] on div "[DATE] [DATE] - [DATE] [DATE]" at bounding box center [307, 173] width 209 height 29
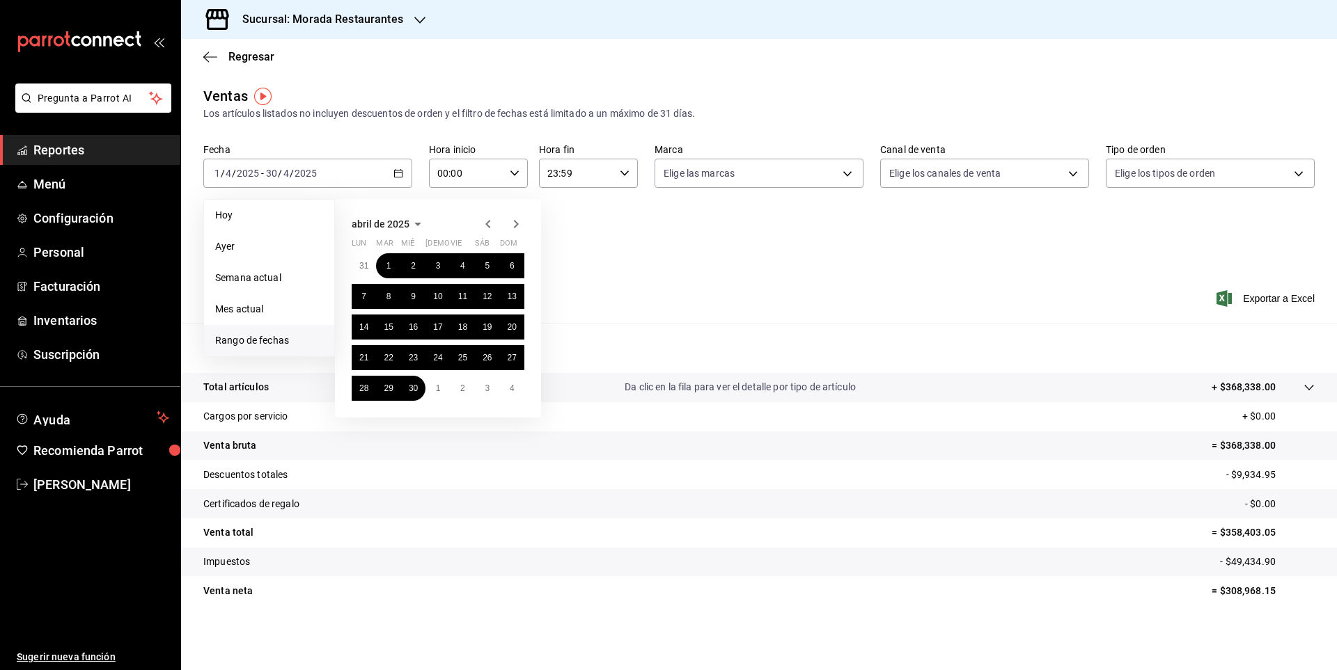
click at [512, 223] on icon "button" at bounding box center [515, 224] width 17 height 17
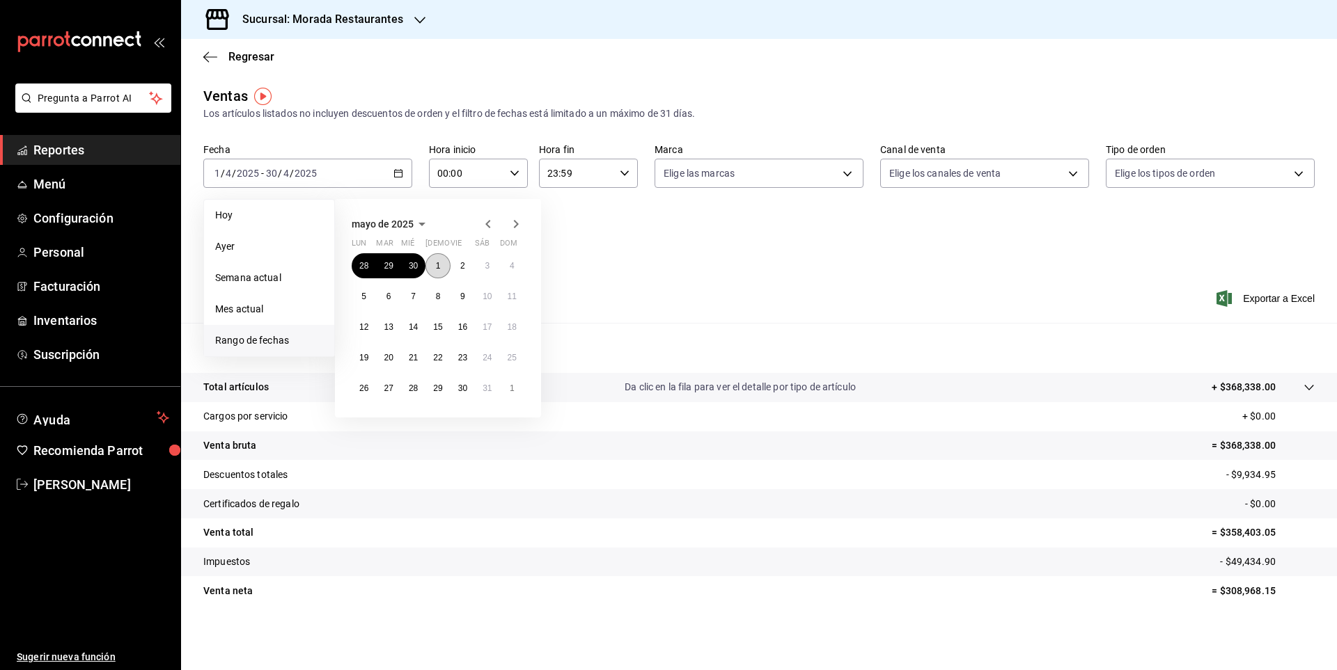
click at [446, 258] on button "1" at bounding box center [437, 265] width 24 height 25
click at [468, 391] on button "30" at bounding box center [462, 388] width 24 height 25
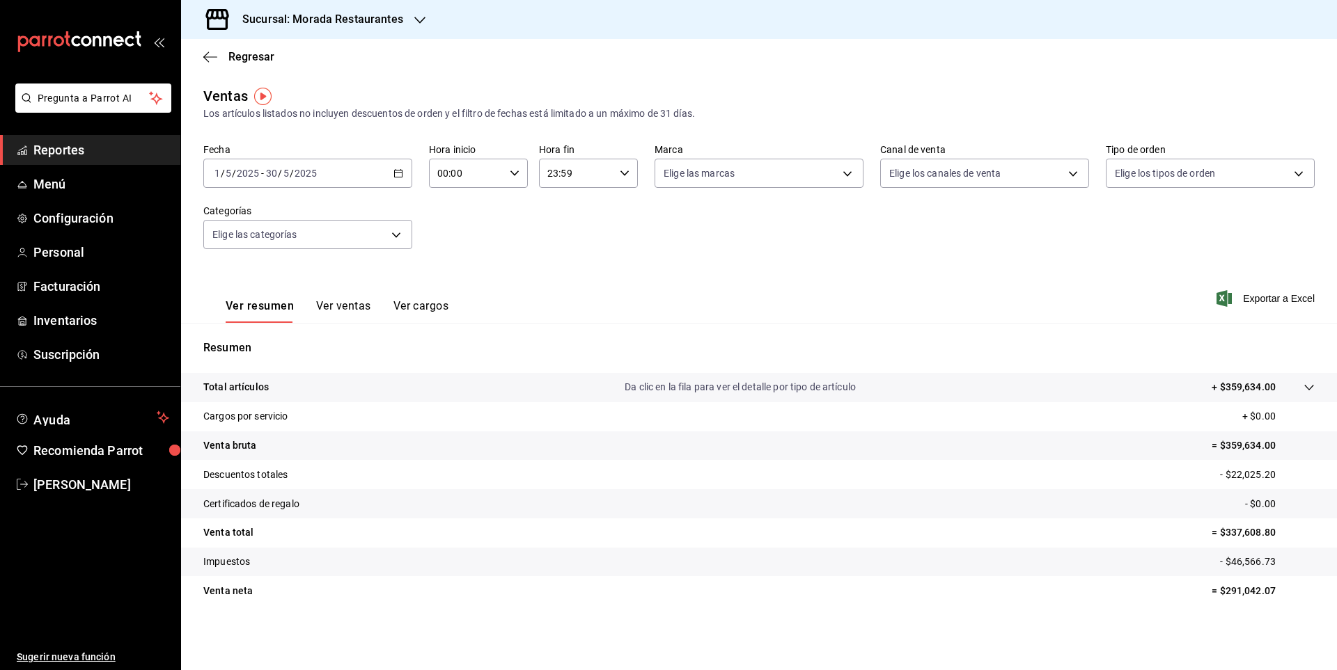
click at [403, 175] on div "[DATE] [DATE] - [DATE] [DATE]" at bounding box center [307, 173] width 209 height 29
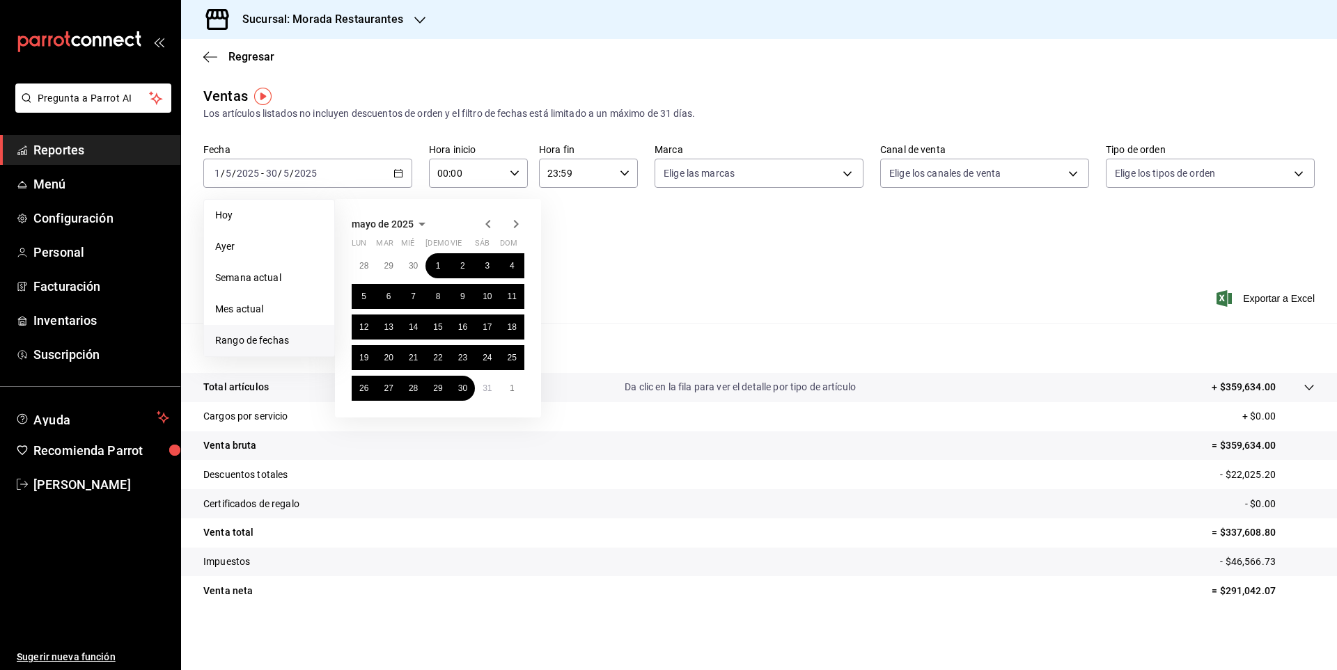
click at [517, 219] on icon "button" at bounding box center [515, 224] width 17 height 17
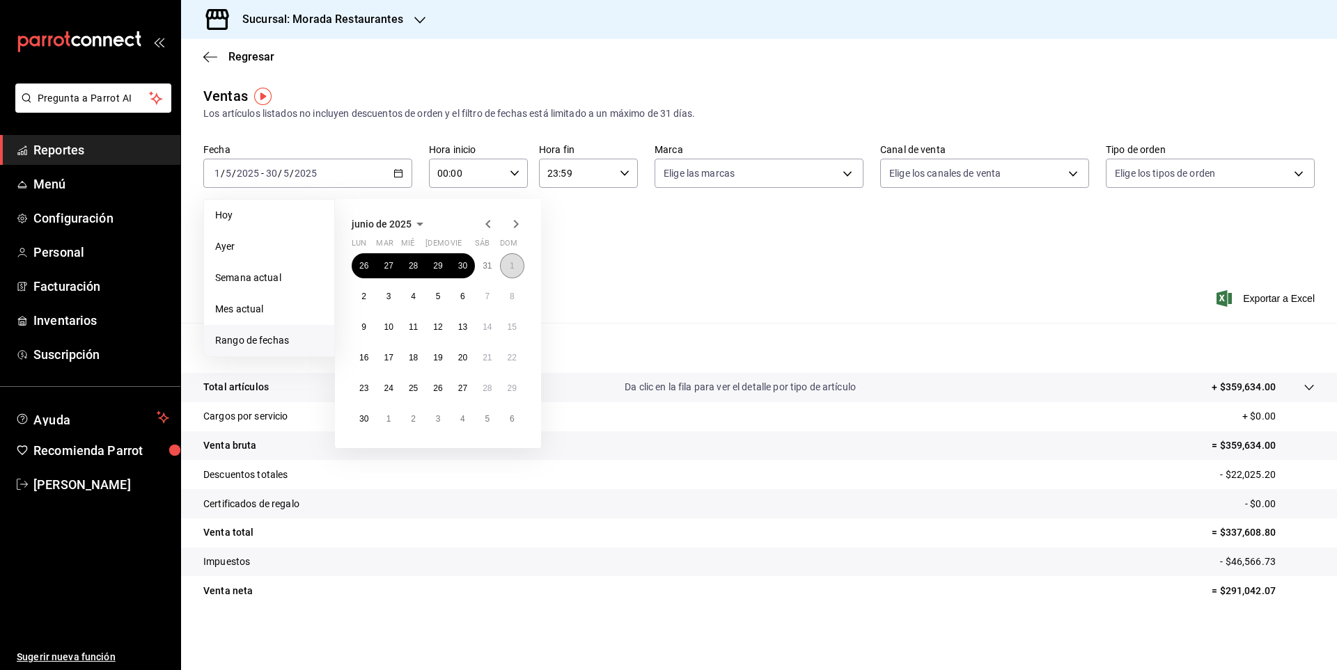
click at [513, 264] on abbr "1" at bounding box center [512, 266] width 5 height 10
click at [395, 413] on button "1" at bounding box center [388, 419] width 24 height 25
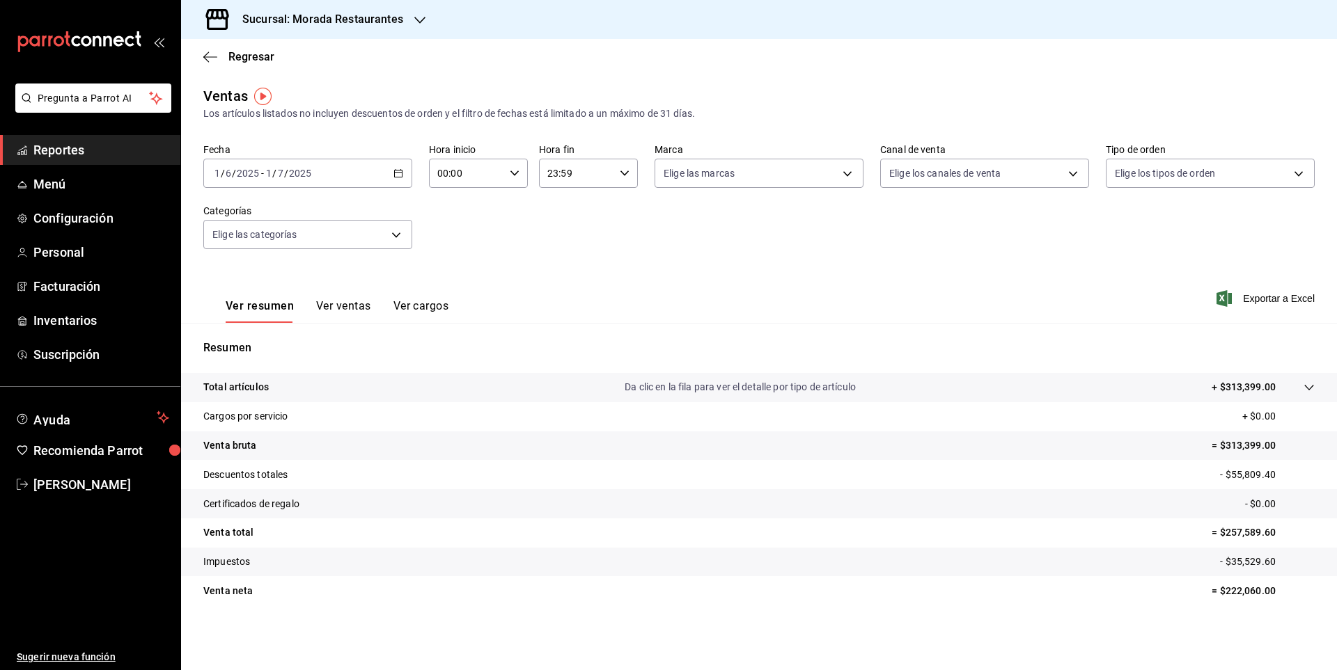
click at [399, 176] on icon "button" at bounding box center [398, 173] width 10 height 10
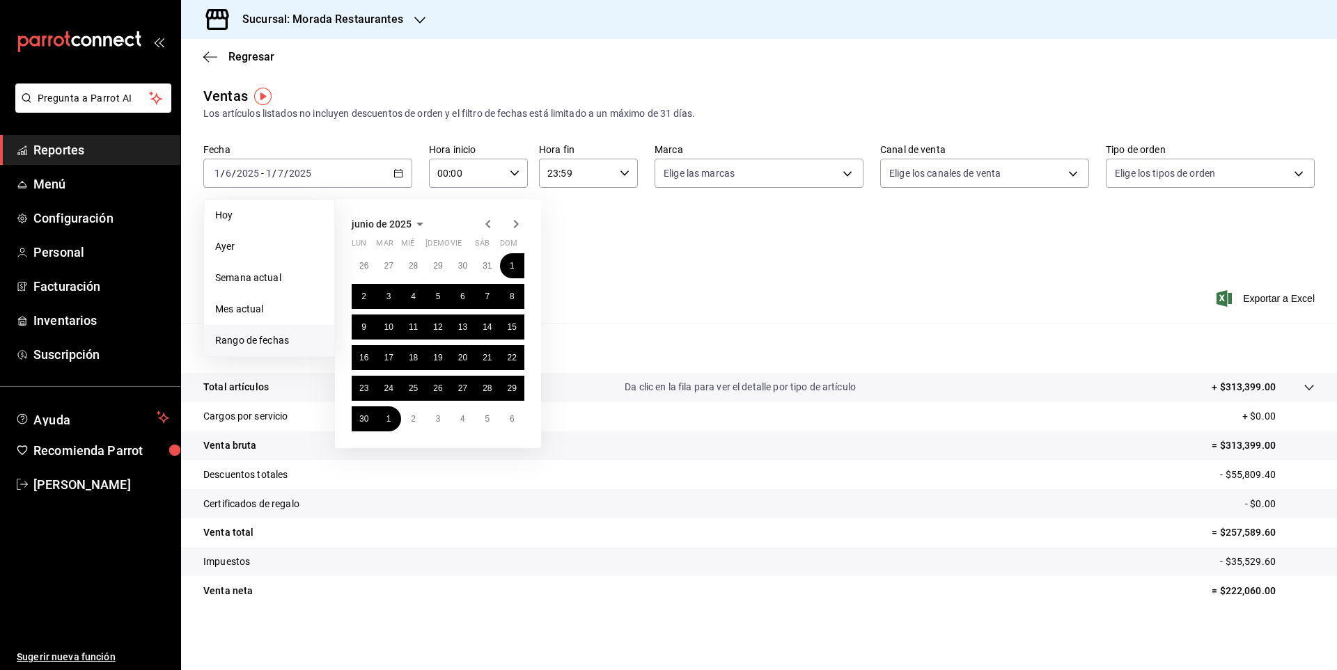
click at [519, 227] on icon "button" at bounding box center [515, 224] width 17 height 17
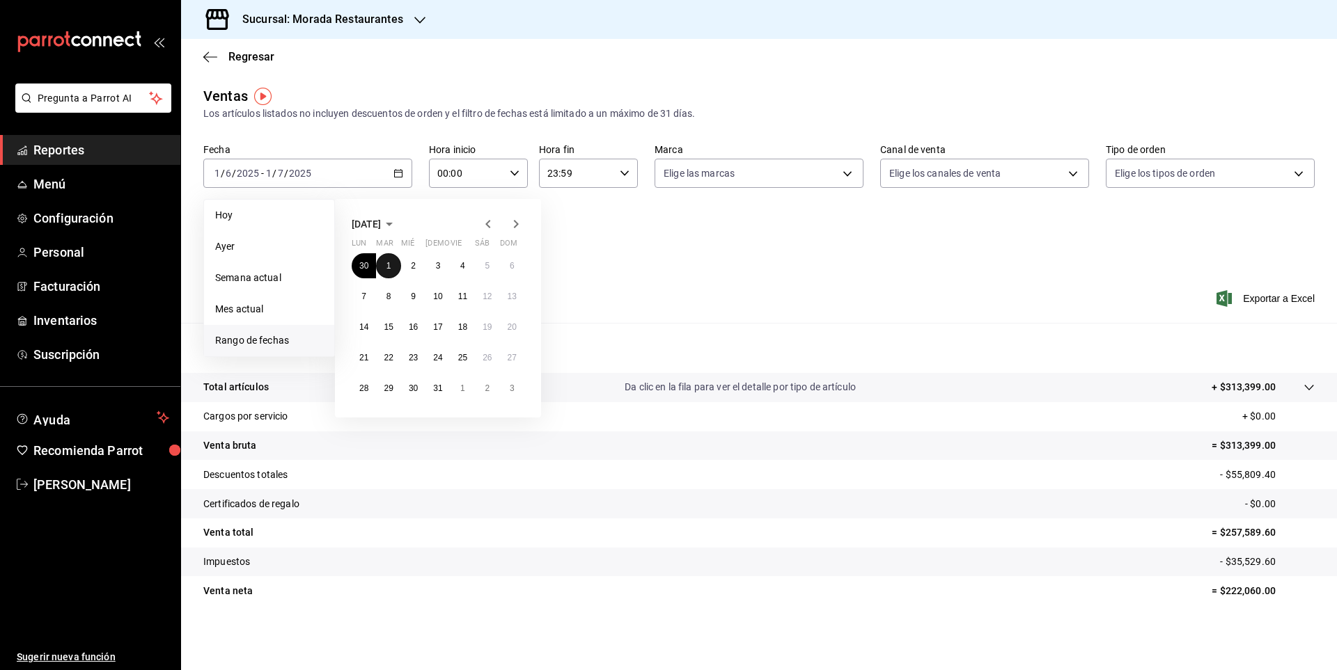
click at [386, 271] on button "1" at bounding box center [388, 265] width 24 height 25
click at [437, 389] on abbr "31" at bounding box center [437, 389] width 9 height 10
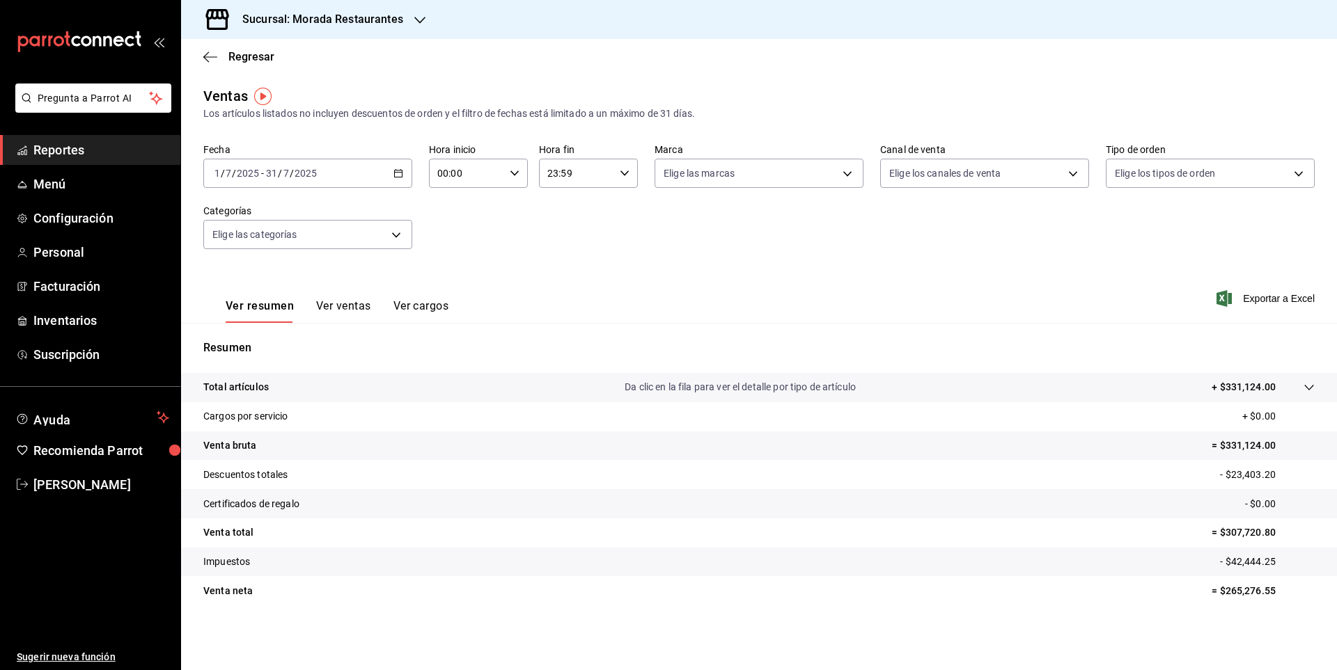
click at [397, 174] on icon "button" at bounding box center [398, 173] width 10 height 10
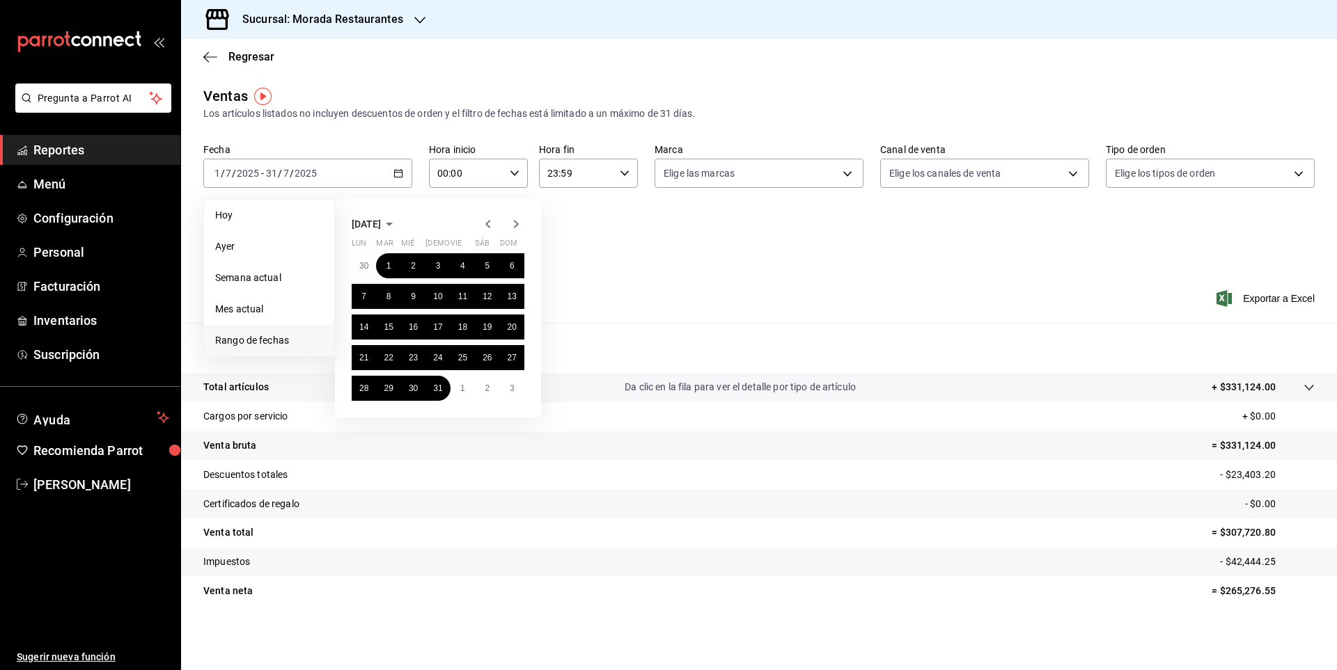
click at [514, 223] on icon "button" at bounding box center [515, 224] width 17 height 17
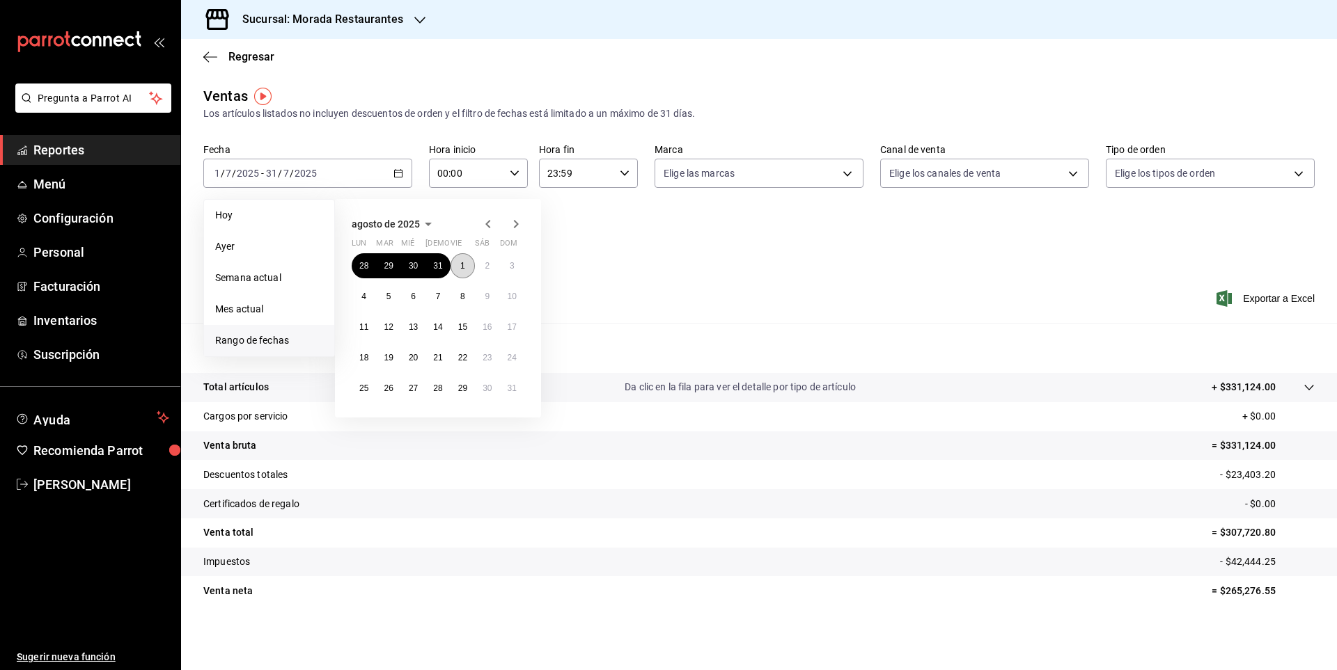
click at [467, 260] on button "1" at bounding box center [462, 265] width 24 height 25
drag, startPoint x: 467, startPoint y: 386, endPoint x: 512, endPoint y: 387, distance: 44.6
click at [512, 387] on div "28 29 30 31 1 2 3 4 5 6 7 8 9 10 11 12 13 14 15 16 17 18 19 20 21 22 23 24 25 2…" at bounding box center [438, 327] width 173 height 148
click at [515, 386] on abbr "31" at bounding box center [511, 389] width 9 height 10
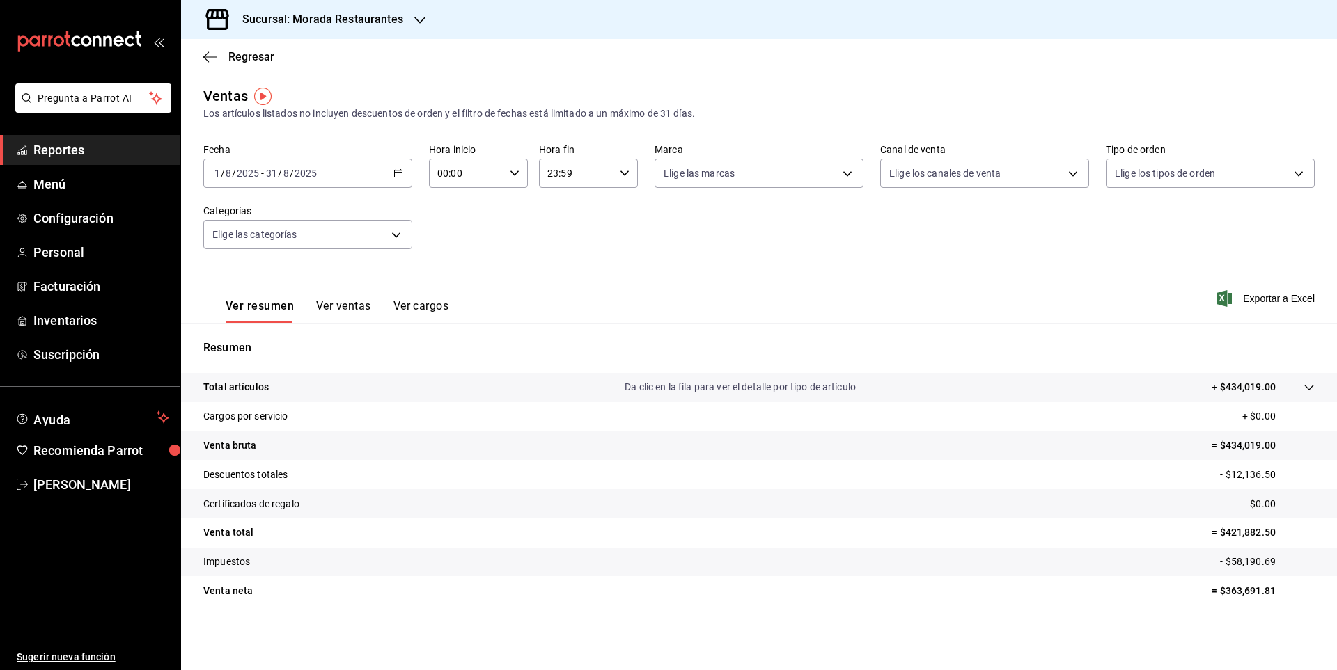
click at [403, 175] on div "[DATE] [DATE] - [DATE] [DATE]" at bounding box center [307, 173] width 209 height 29
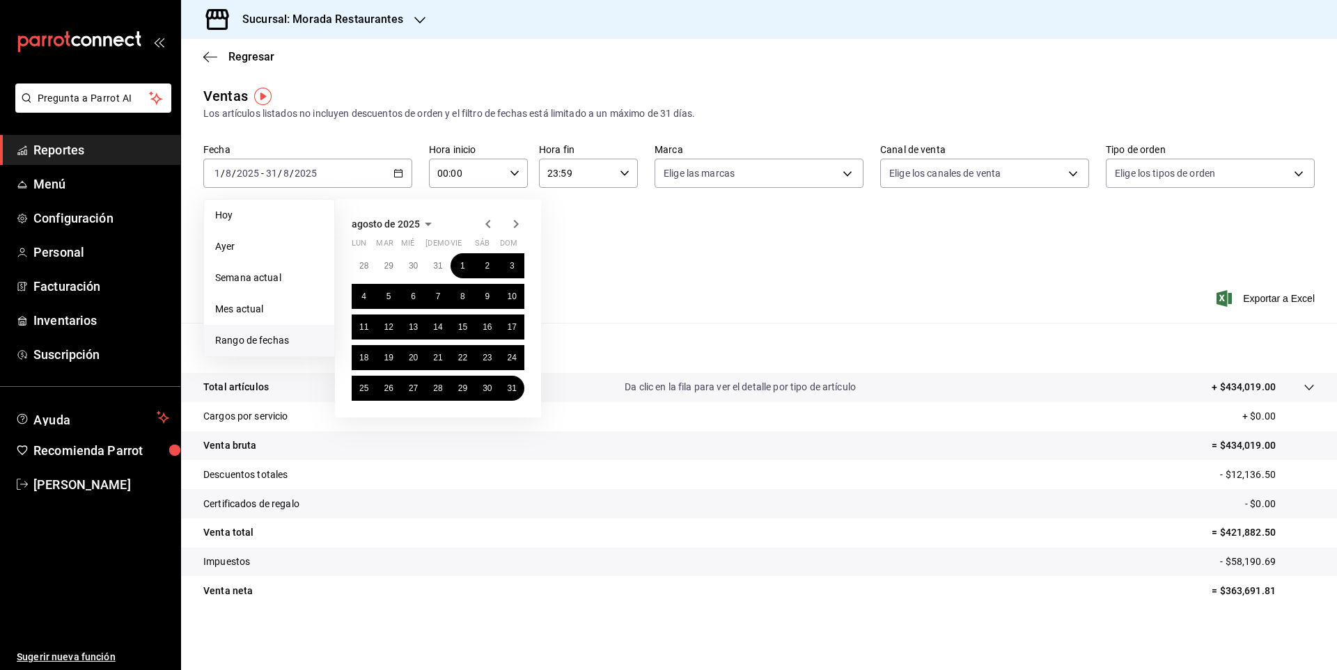
drag, startPoint x: 511, startPoint y: 223, endPoint x: 514, endPoint y: 233, distance: 11.0
click at [512, 224] on icon "button" at bounding box center [515, 224] width 17 height 17
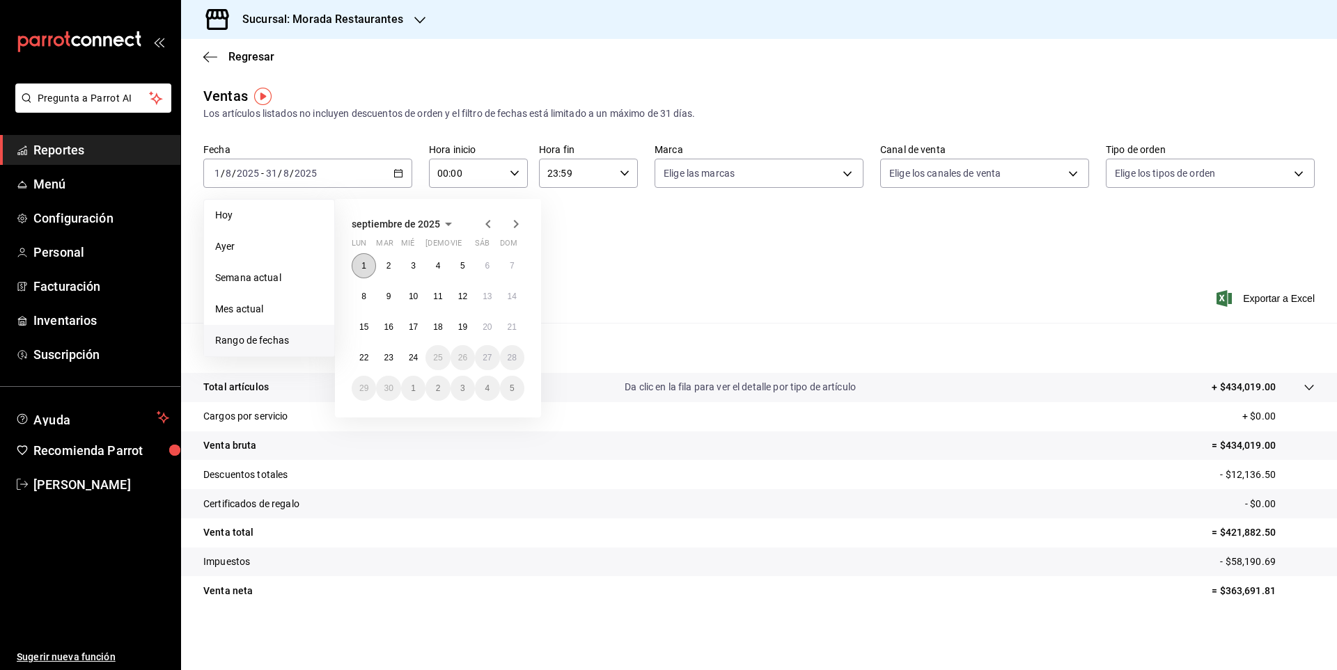
click at [359, 270] on button "1" at bounding box center [364, 265] width 24 height 25
click at [416, 361] on abbr "24" at bounding box center [413, 358] width 9 height 10
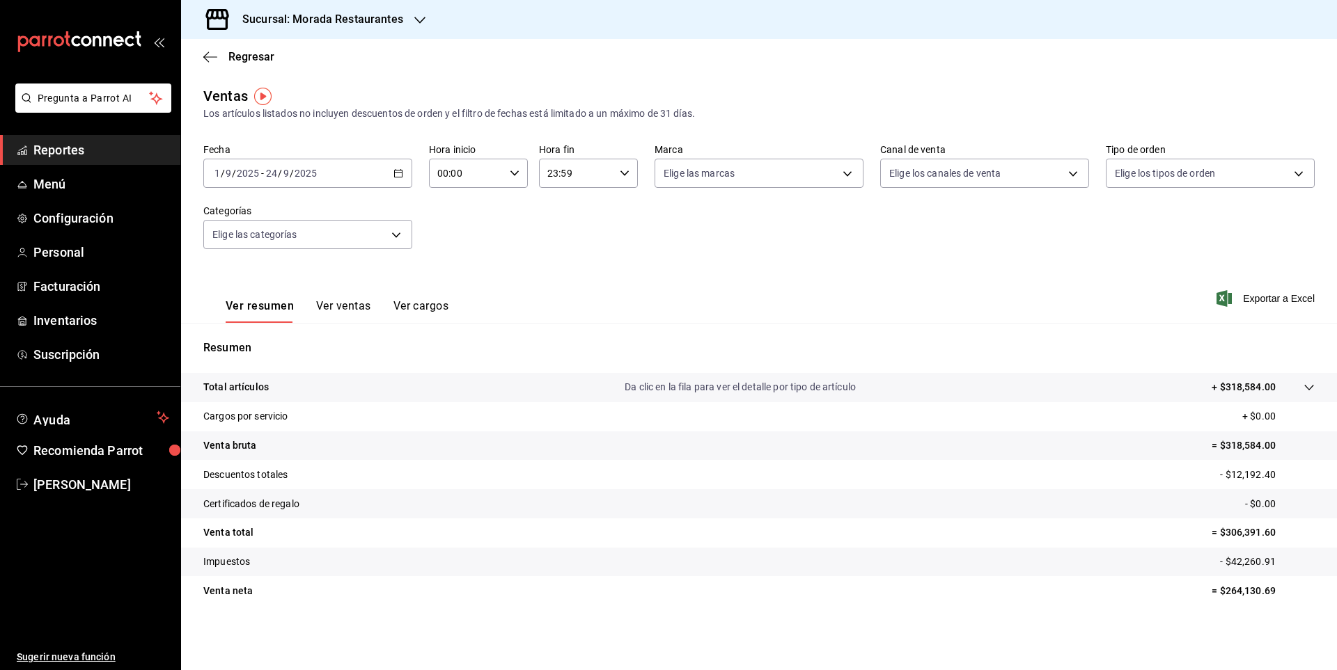
click at [351, 6] on div "Sucursal: Morada Restaurantes" at bounding box center [311, 19] width 239 height 39
click at [281, 89] on span "Café Soberbio ([GEOGRAPHIC_DATA])" at bounding box center [275, 91] width 166 height 15
click at [87, 249] on span "Personal" at bounding box center [101, 252] width 136 height 19
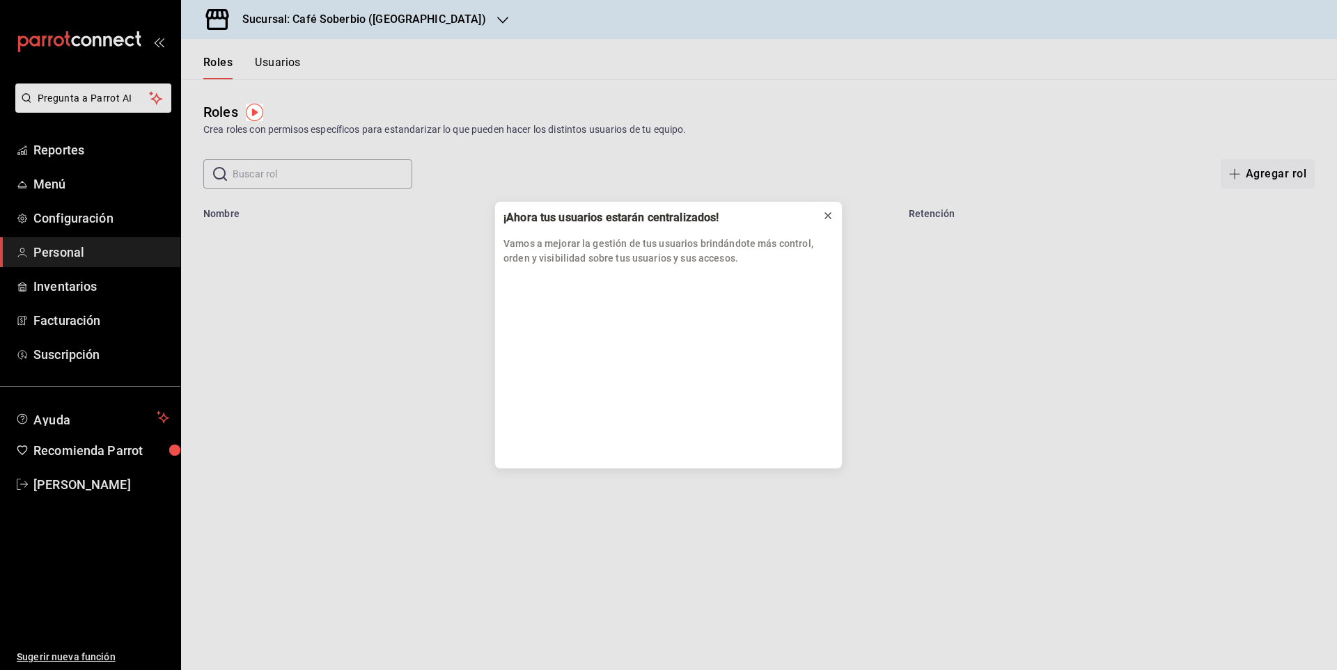
click at [826, 220] on icon at bounding box center [827, 215] width 11 height 11
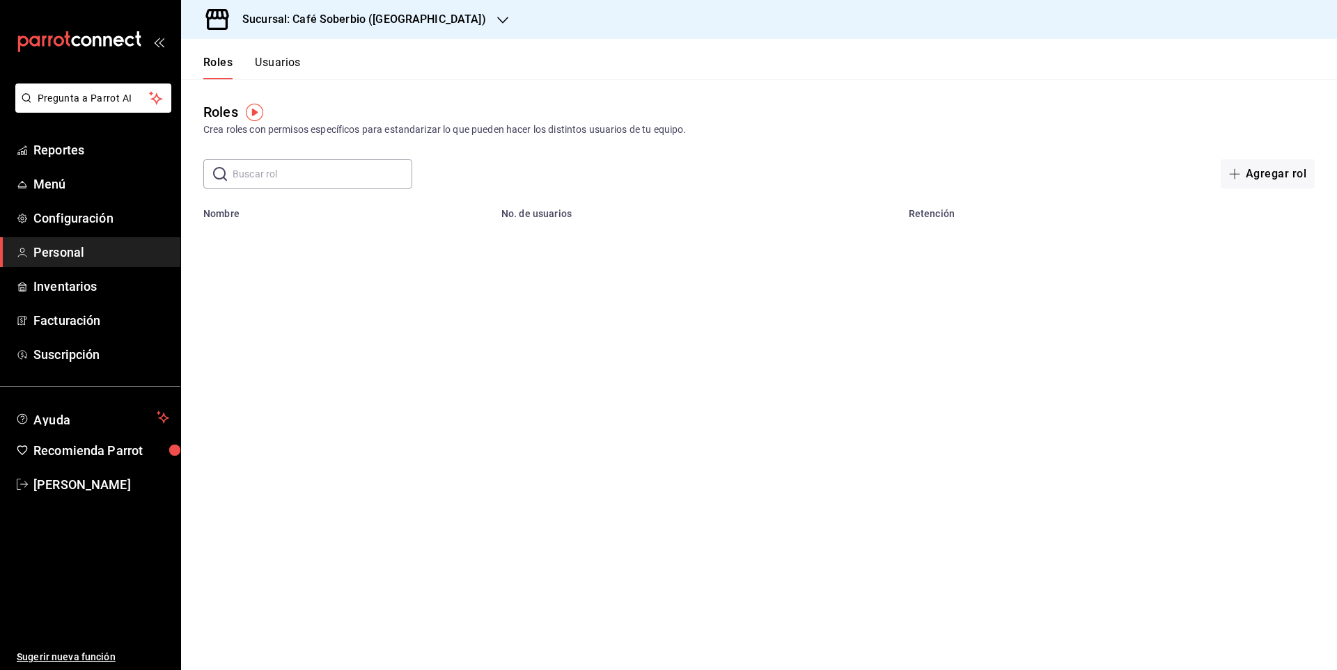
click at [294, 71] on button "Usuarios" at bounding box center [278, 68] width 46 height 24
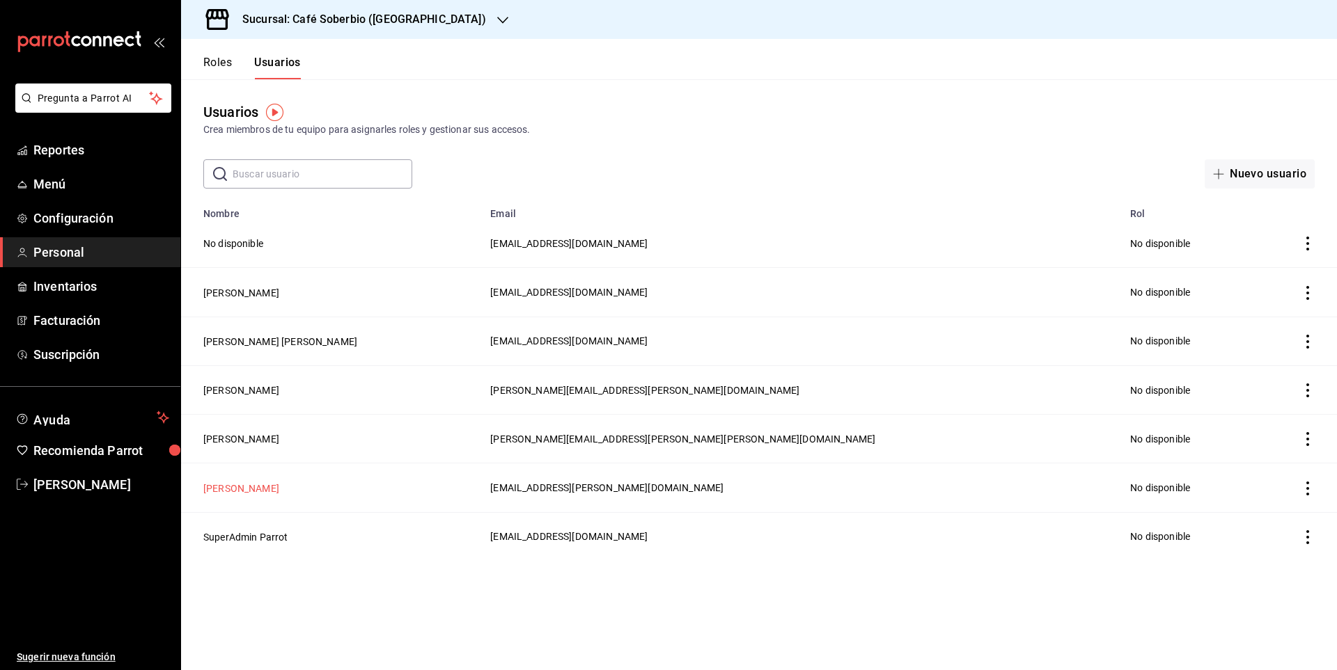
click at [262, 489] on button "[PERSON_NAME]" at bounding box center [241, 489] width 76 height 14
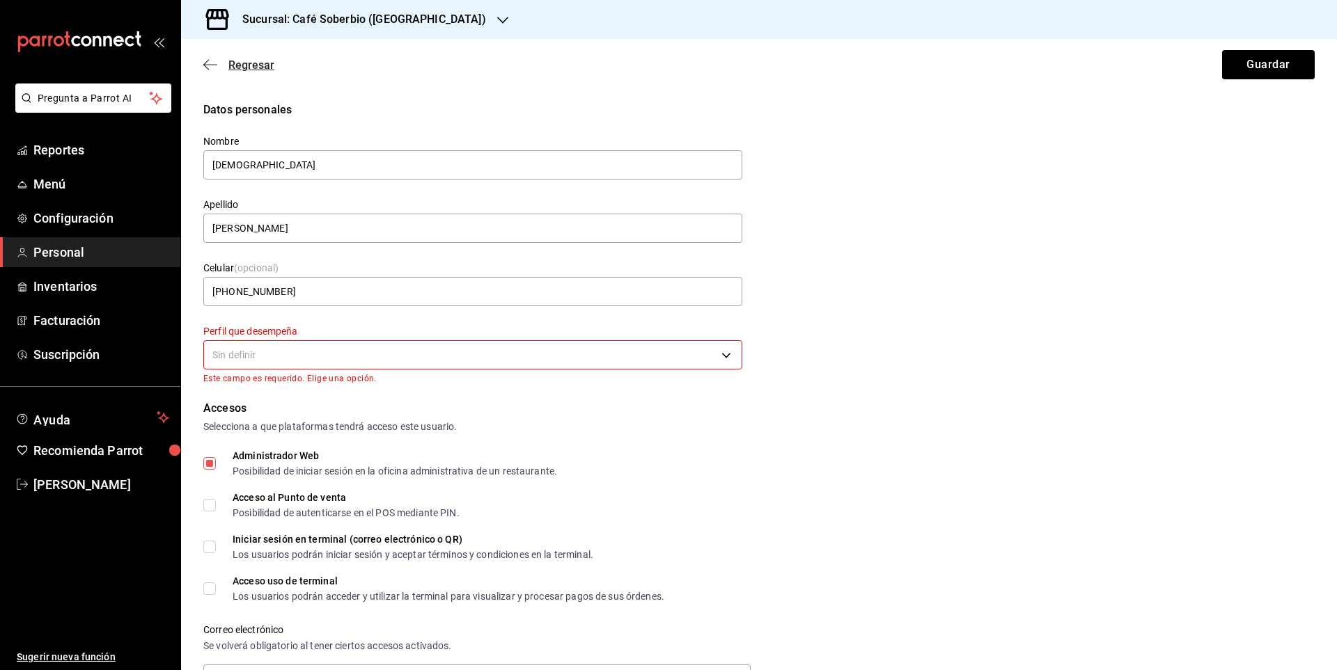
click at [217, 66] on span "Regresar" at bounding box center [238, 64] width 71 height 13
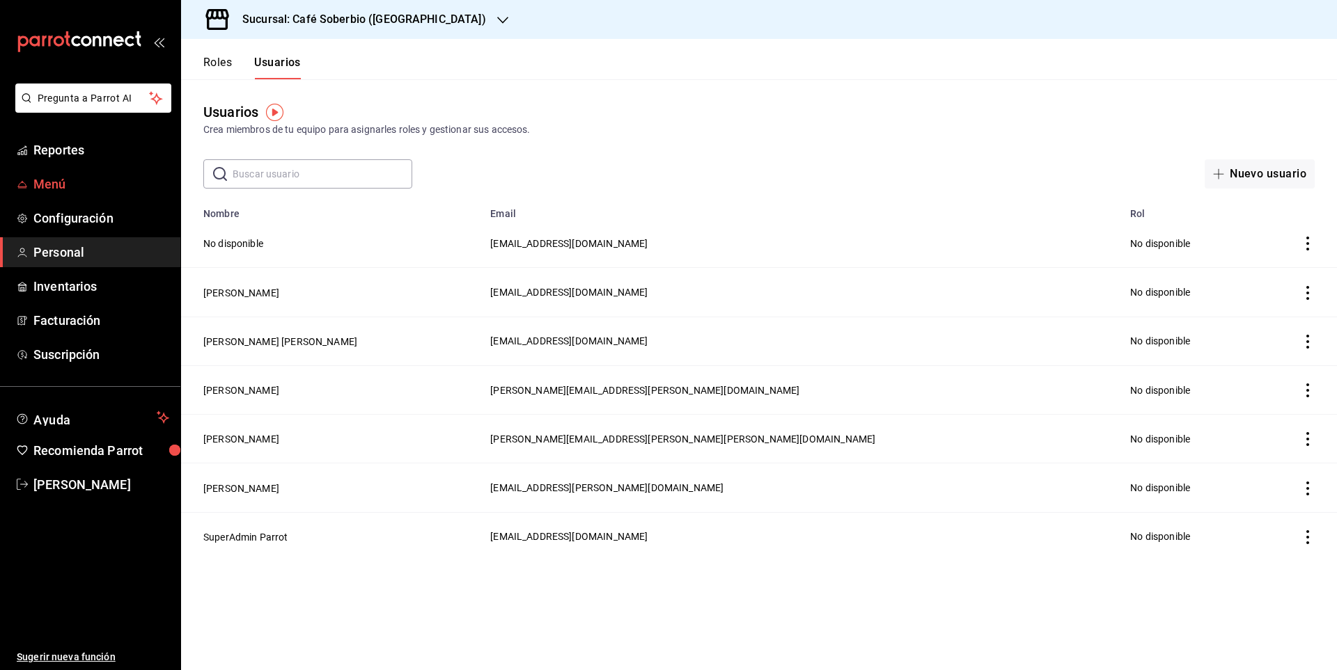
click at [70, 186] on span "Menú" at bounding box center [101, 184] width 136 height 19
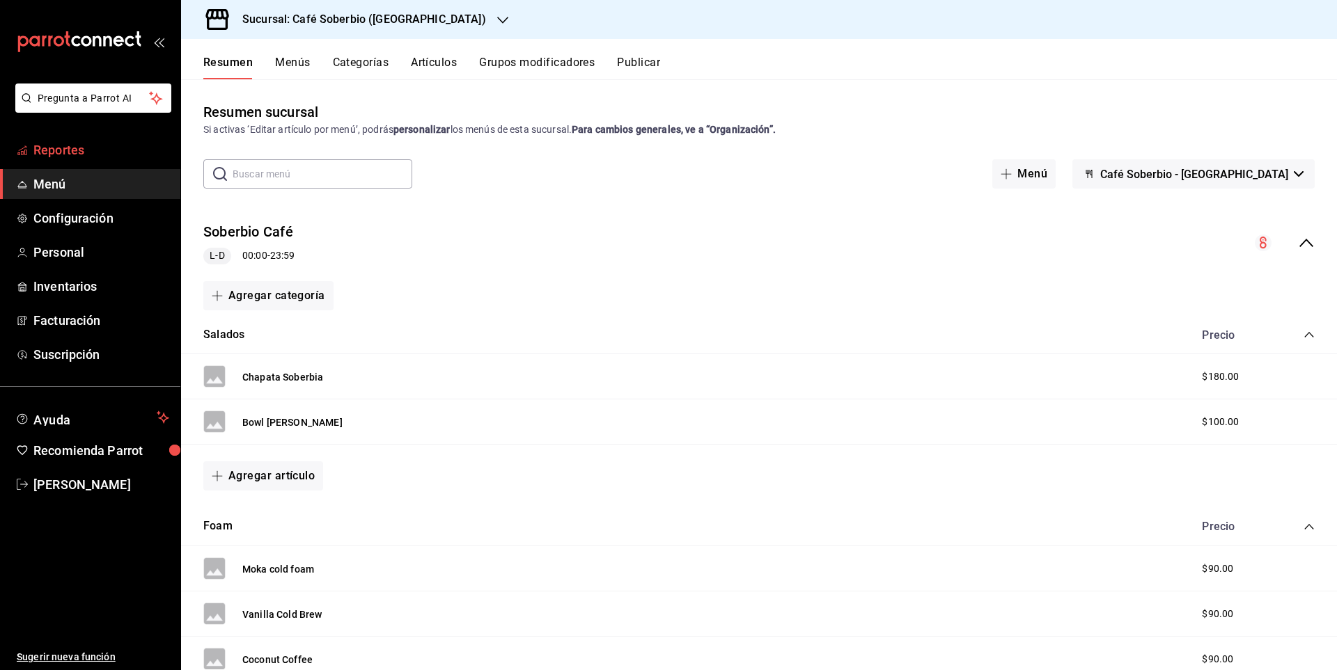
click at [99, 154] on span "Reportes" at bounding box center [101, 150] width 136 height 19
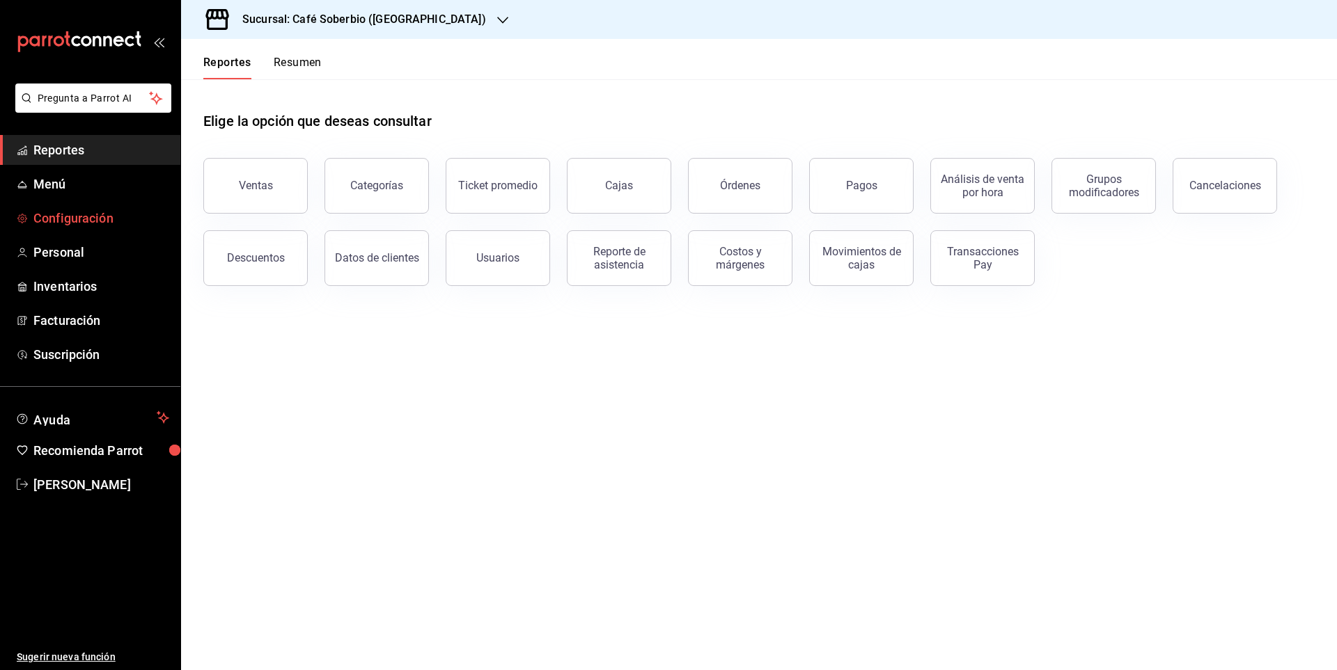
click at [86, 216] on span "Configuración" at bounding box center [101, 218] width 136 height 19
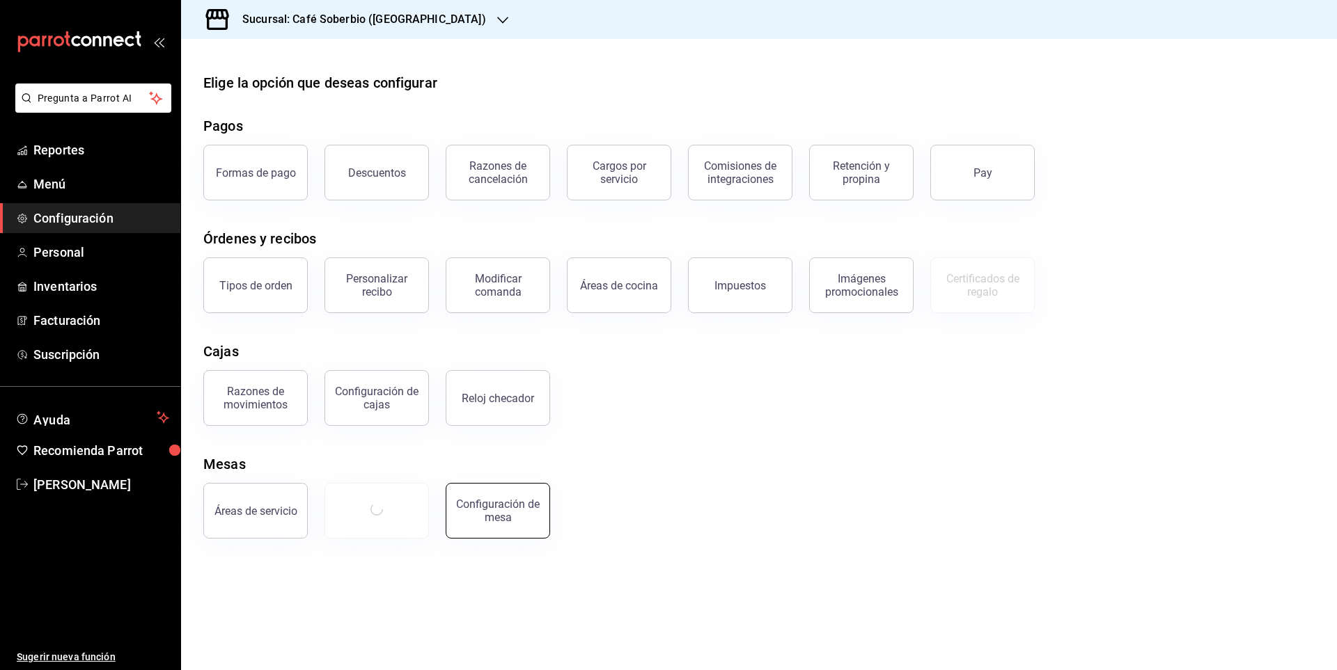
click at [471, 517] on div "Configuración de mesa" at bounding box center [498, 511] width 86 height 26
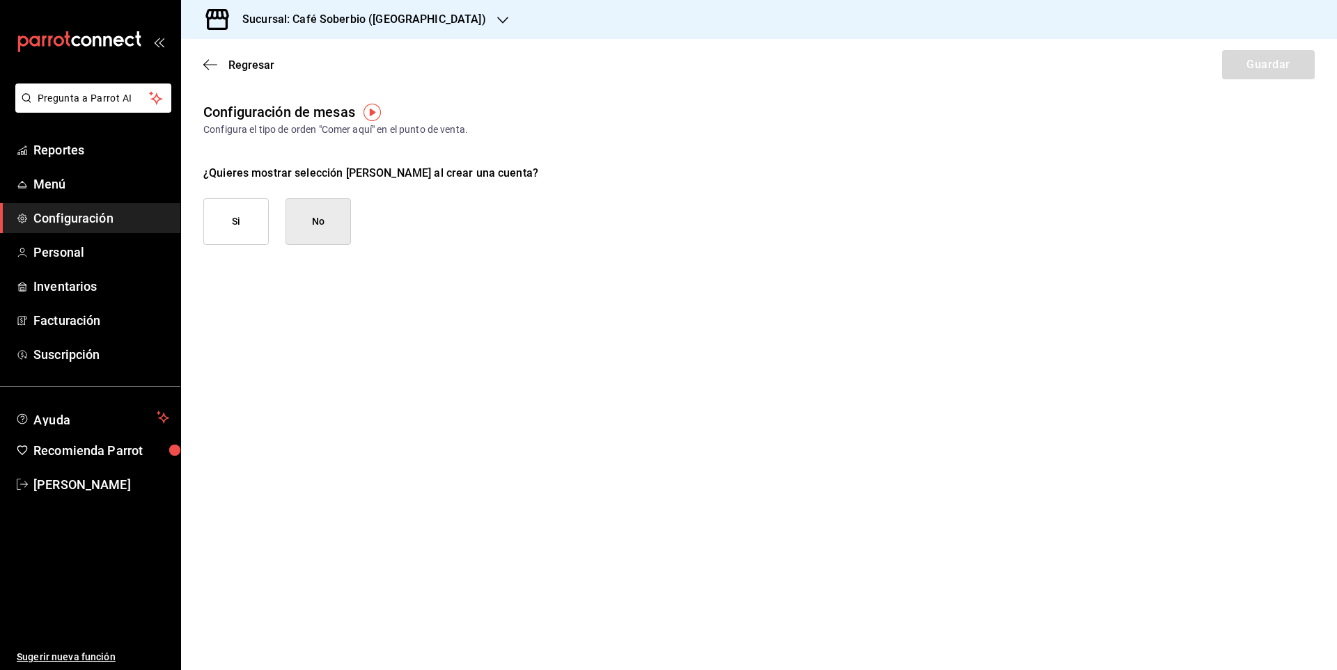
click at [215, 226] on button "Si" at bounding box center [235, 221] width 65 height 47
checkbox input "true"
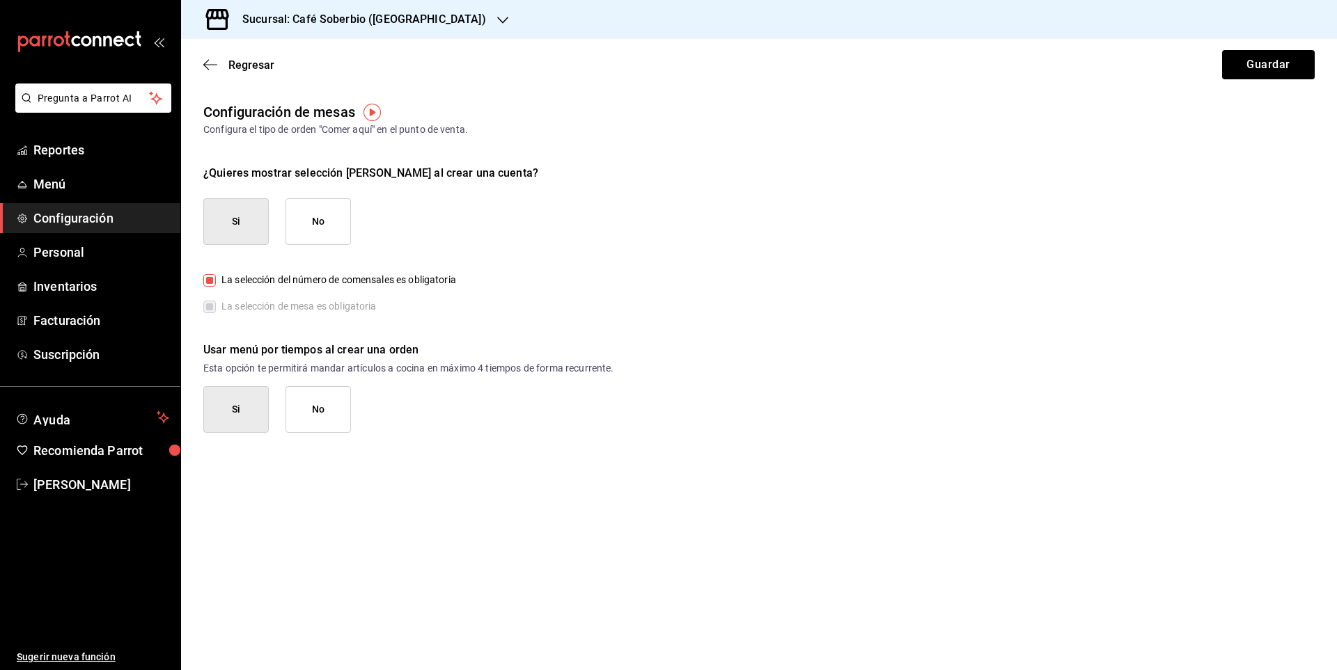
click at [297, 419] on button "No" at bounding box center [317, 409] width 65 height 47
click at [206, 68] on icon "button" at bounding box center [206, 65] width 6 height 10
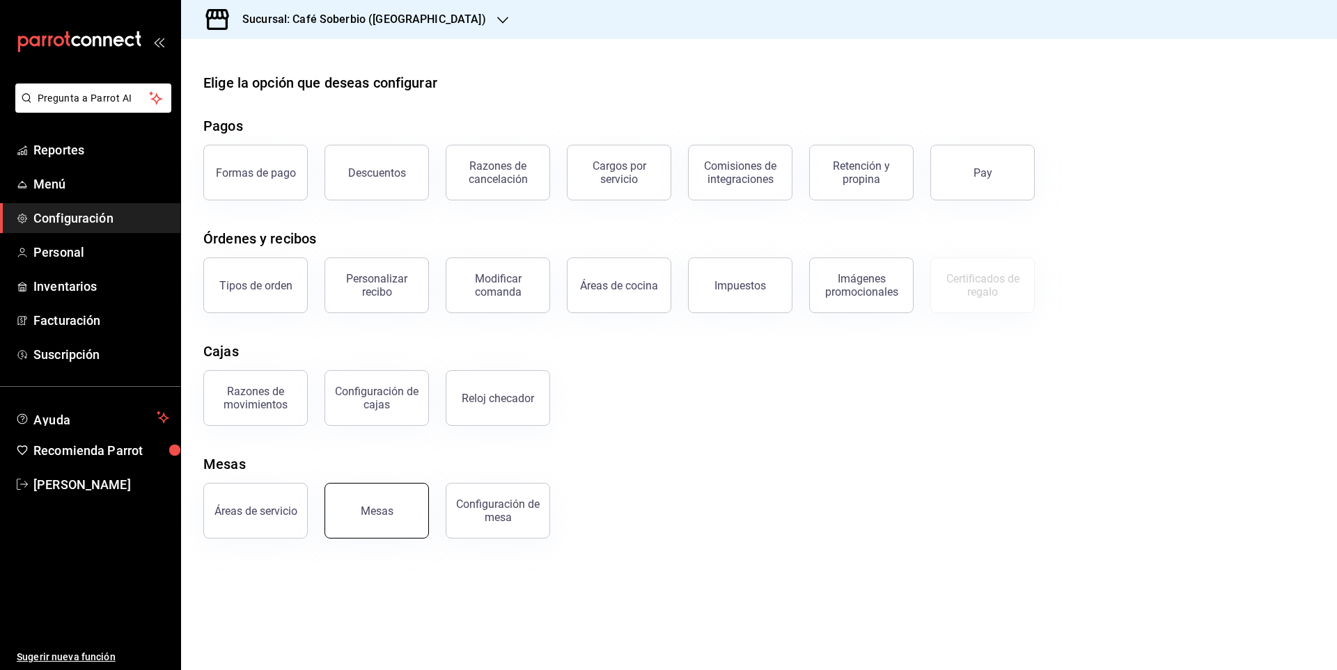
click at [378, 535] on button "Mesas" at bounding box center [376, 511] width 104 height 56
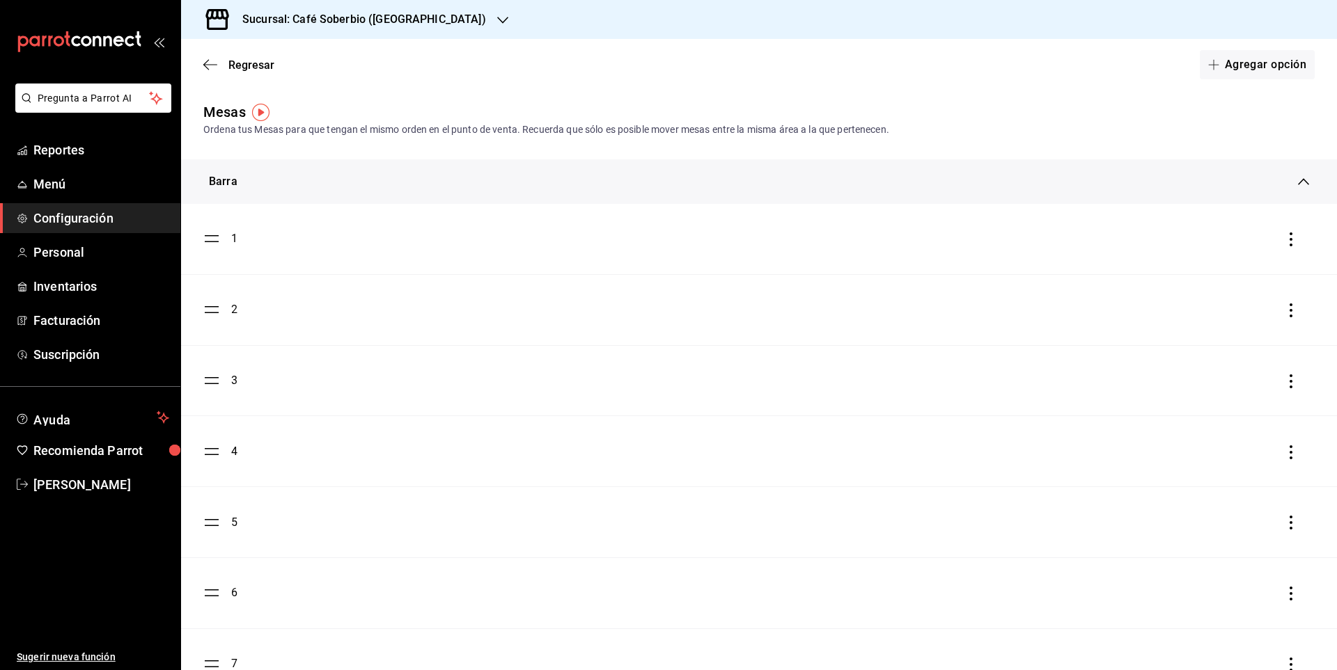
click at [303, 245] on div "1" at bounding box center [758, 238] width 1111 height 17
click at [1289, 240] on icon "button" at bounding box center [1290, 240] width 3 height 14
click at [987, 362] on div at bounding box center [668, 335] width 1337 height 670
click at [211, 64] on icon "button" at bounding box center [210, 64] width 14 height 13
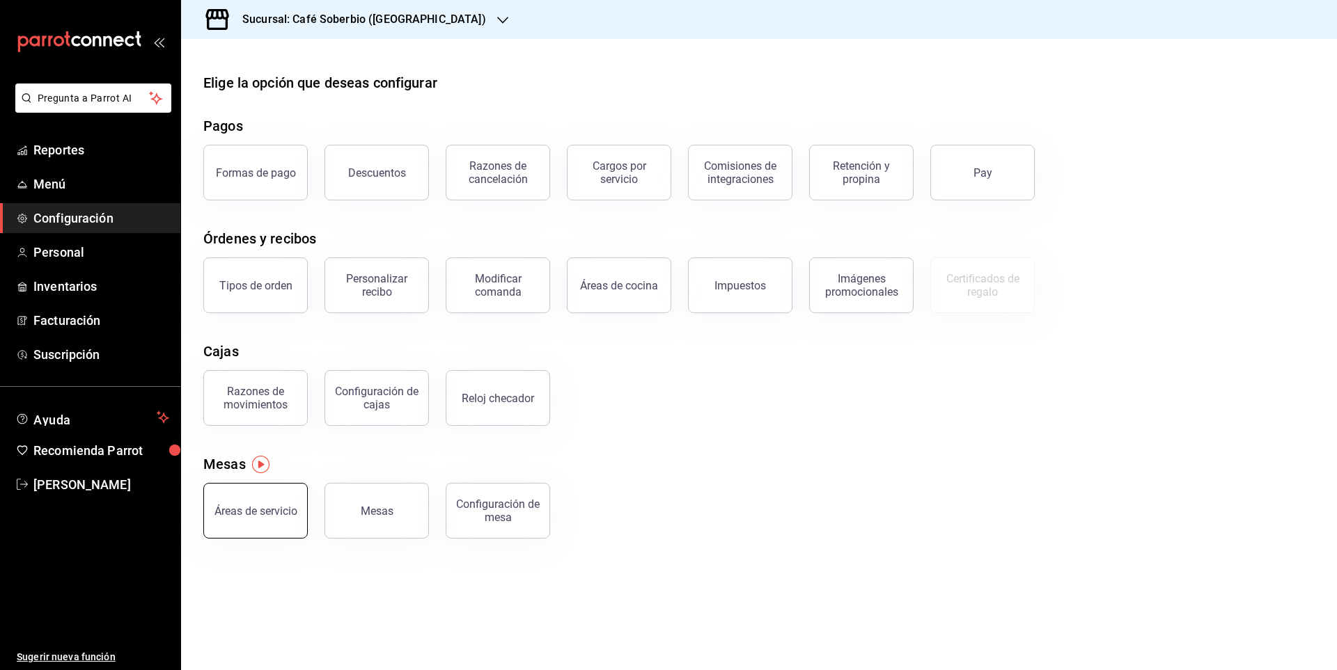
click at [243, 513] on div "Áreas de servicio" at bounding box center [255, 511] width 83 height 13
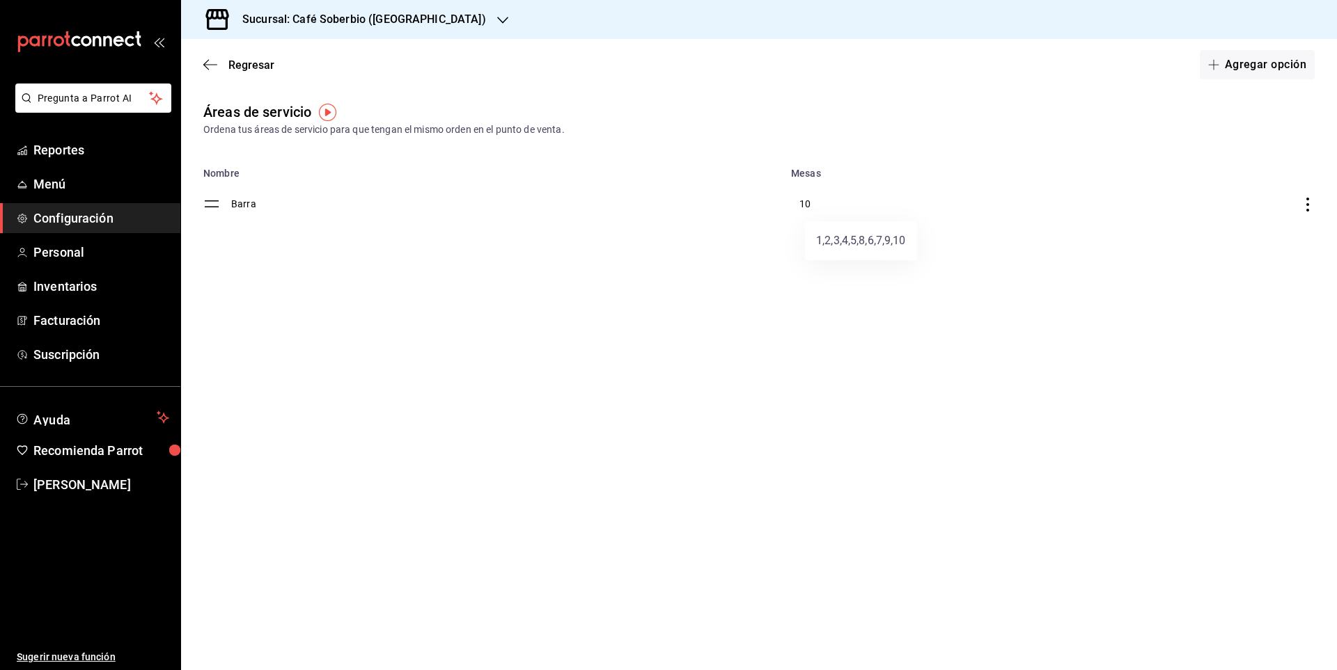
click at [808, 210] on div at bounding box center [668, 335] width 1337 height 670
click at [1307, 204] on icon "discountsTable" at bounding box center [1307, 205] width 3 height 14
click at [815, 315] on div at bounding box center [668, 335] width 1337 height 670
click at [211, 64] on icon "button" at bounding box center [210, 64] width 14 height 13
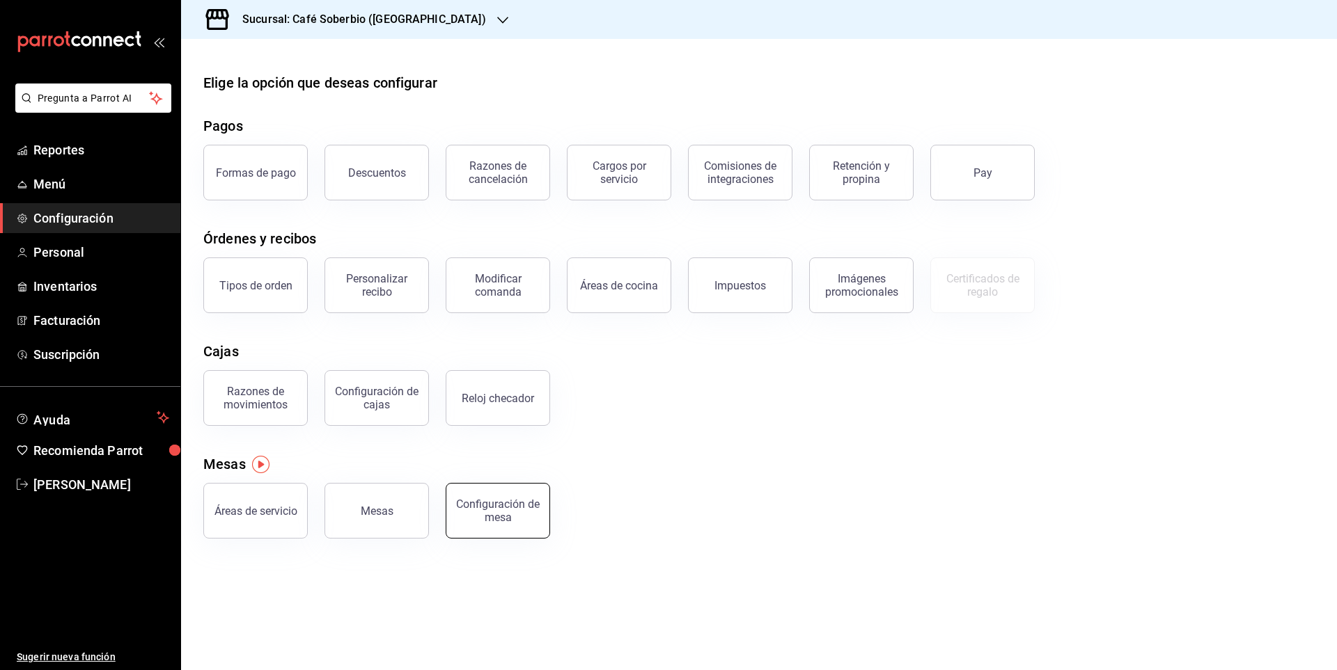
click at [518, 507] on div "Configuración de mesa" at bounding box center [498, 511] width 86 height 26
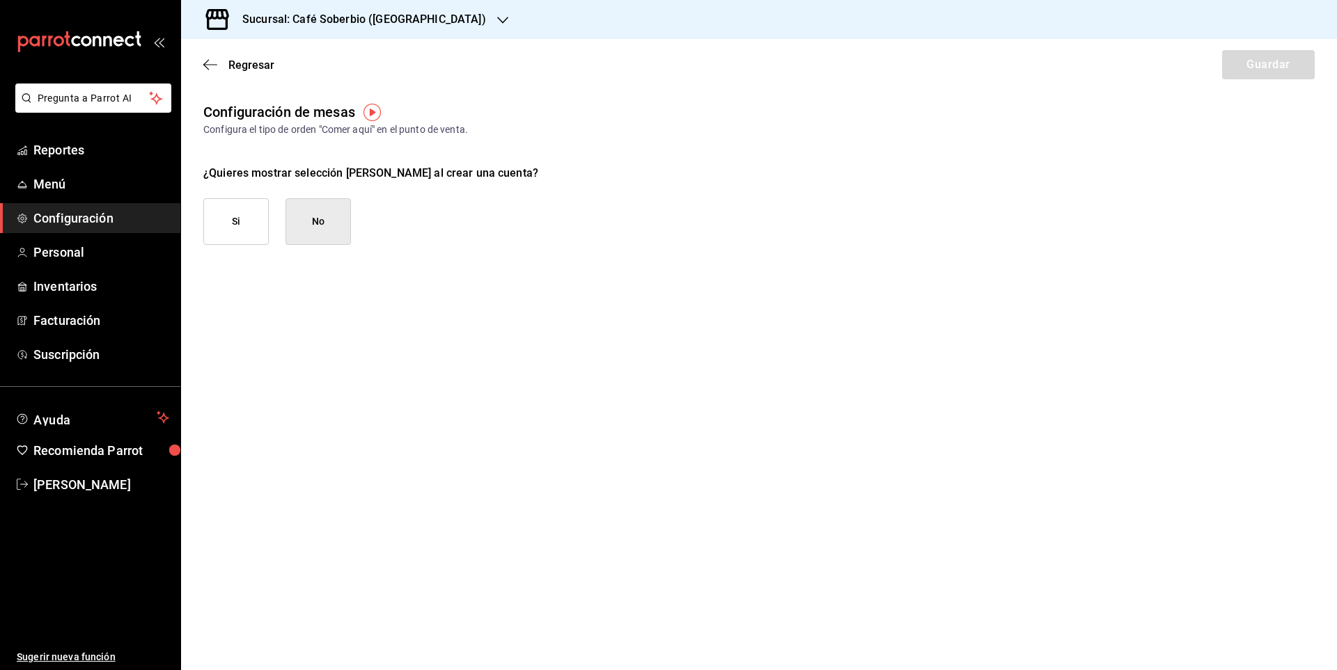
click at [234, 216] on button "Si" at bounding box center [235, 221] width 65 height 47
checkbox input "true"
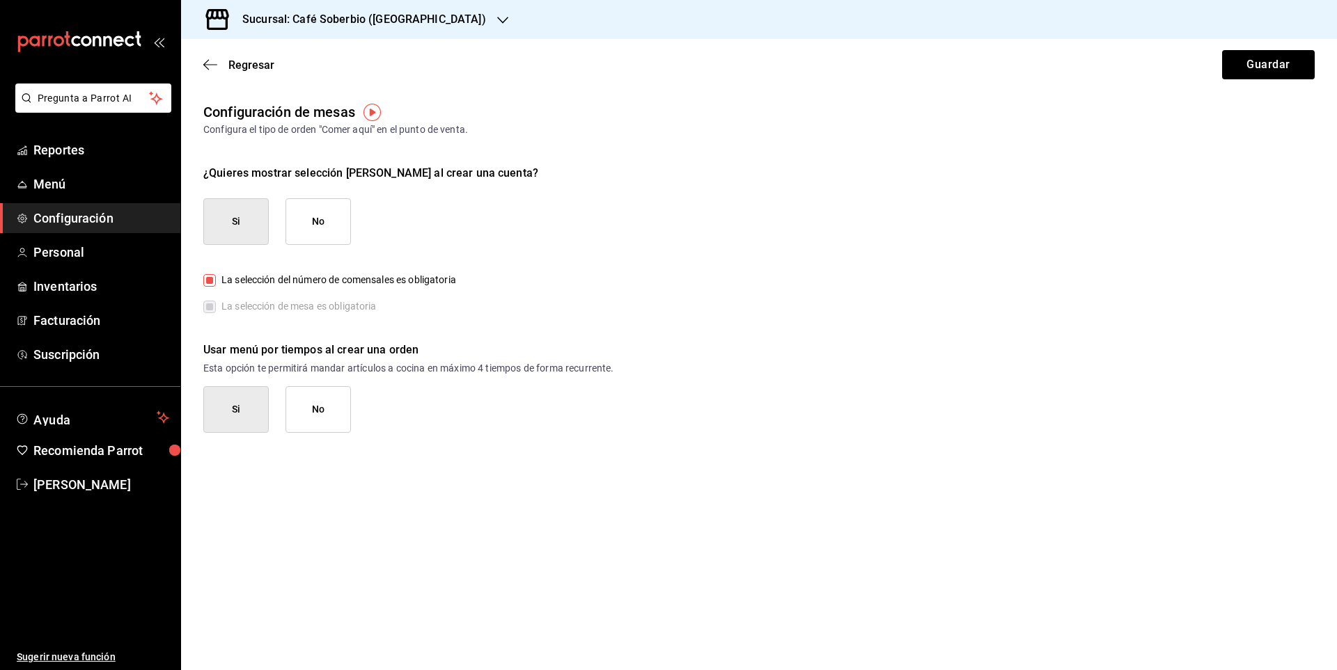
click at [210, 306] on label "La selección de mesa es obligatoria" at bounding box center [289, 306] width 173 height 15
click at [241, 424] on button "Si" at bounding box center [235, 409] width 65 height 47
click at [243, 416] on button "Si" at bounding box center [235, 409] width 65 height 47
click at [1267, 63] on button "Guardar" at bounding box center [1268, 64] width 93 height 29
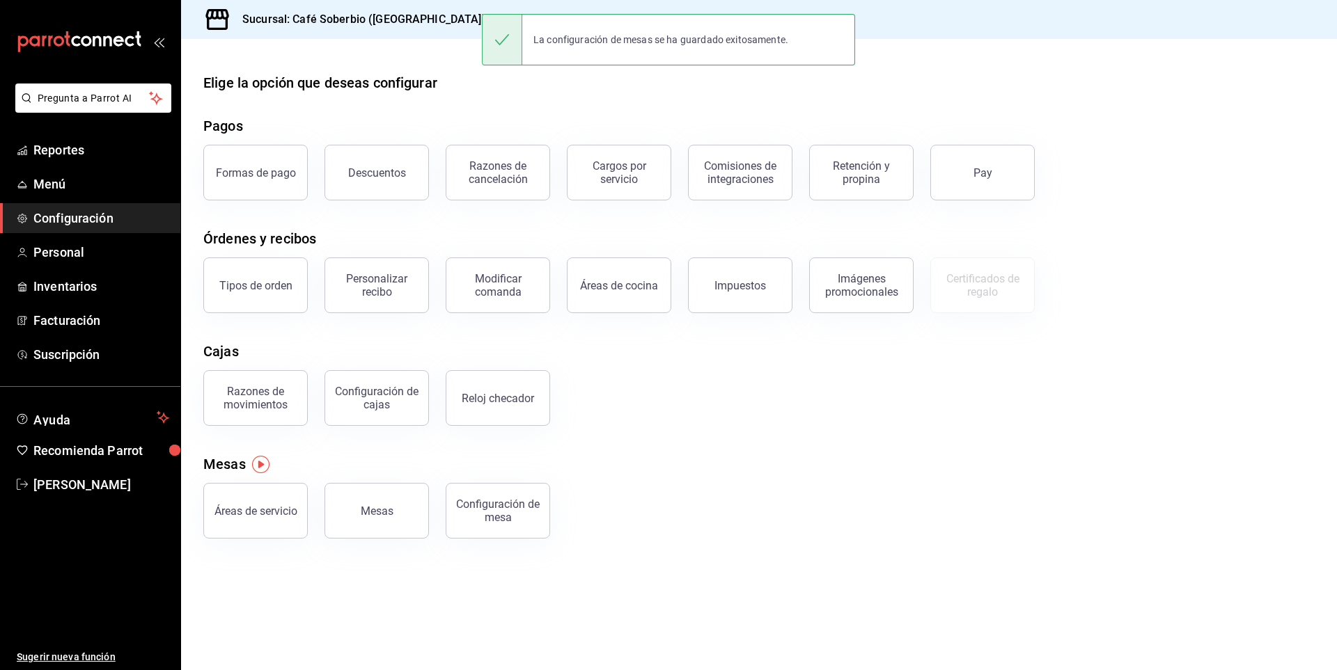
click at [622, 492] on div "Áreas de servicio Mesas Configuración [PERSON_NAME]" at bounding box center [751, 502] width 1128 height 72
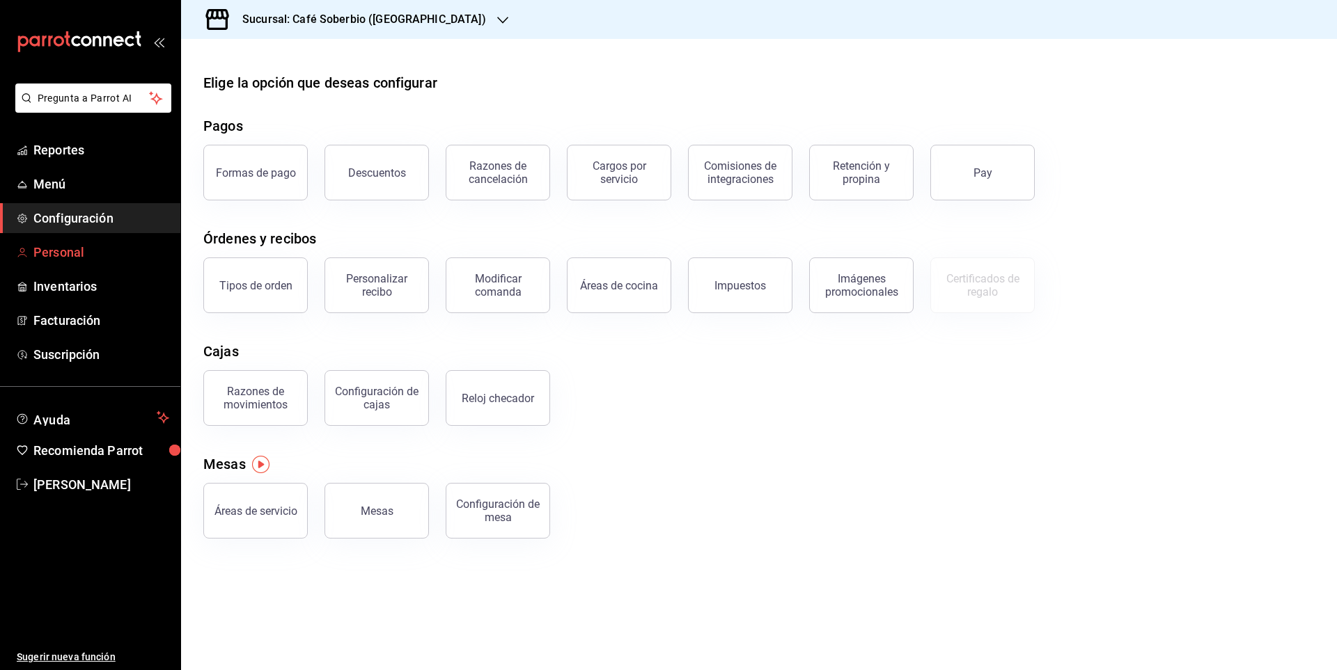
click at [79, 249] on span "Personal" at bounding box center [101, 252] width 136 height 19
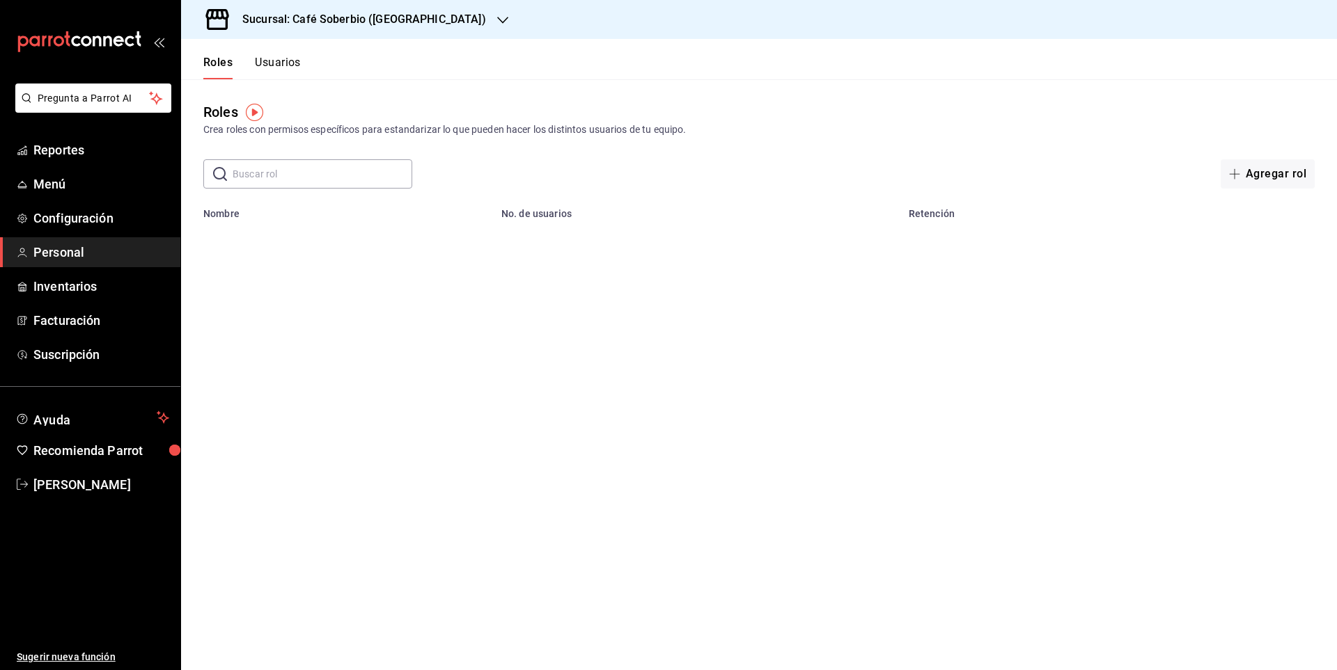
click at [269, 58] on button "Usuarios" at bounding box center [278, 68] width 46 height 24
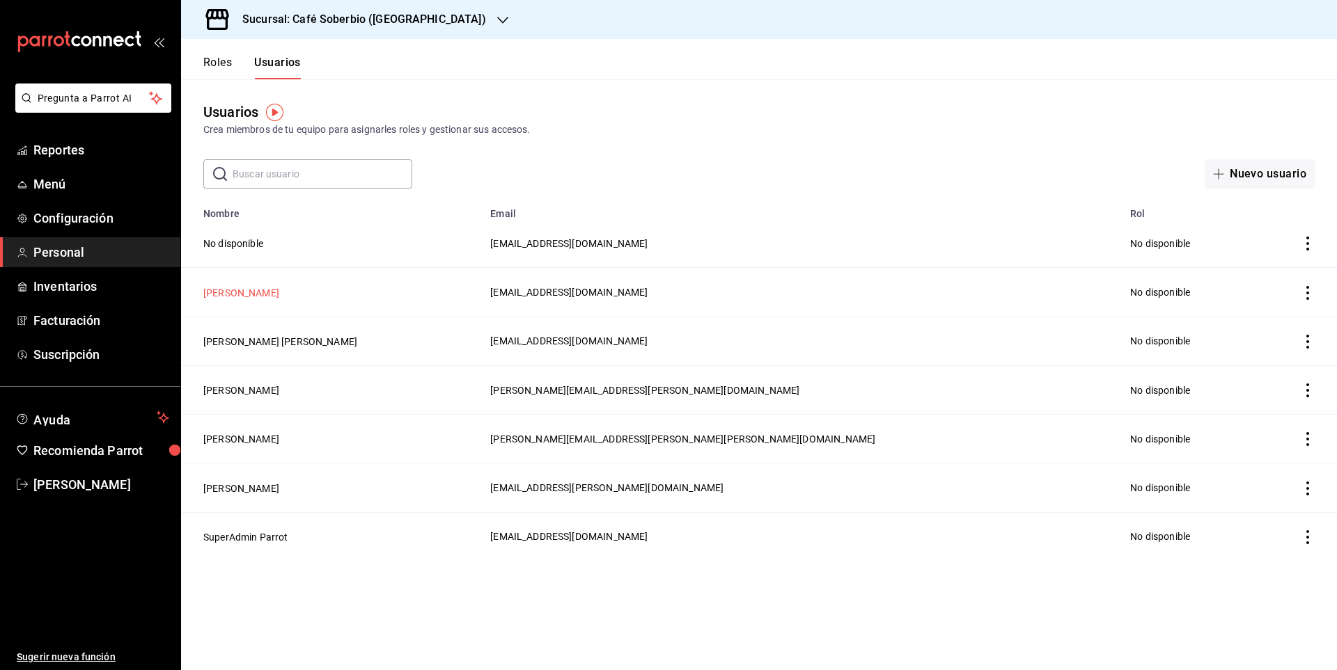
click at [258, 298] on button "[PERSON_NAME]" at bounding box center [241, 293] width 76 height 14
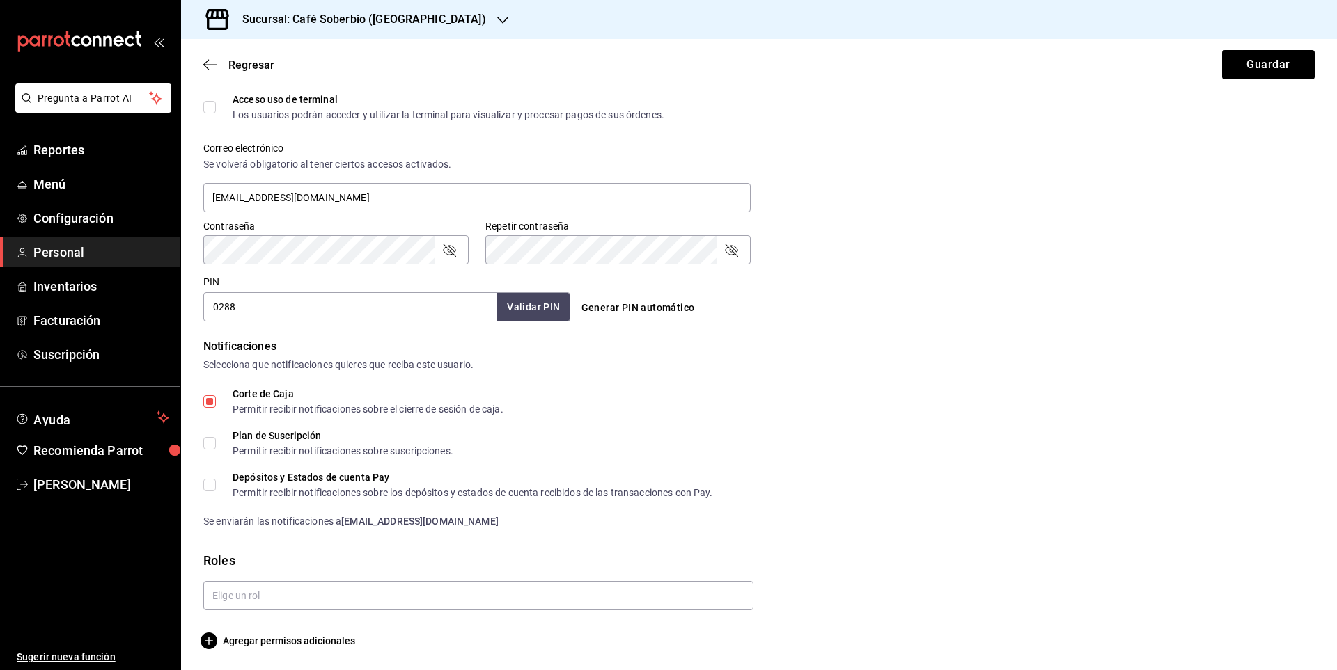
scroll to position [473, 0]
click at [260, 645] on span "Agregar permisos adicionales" at bounding box center [279, 639] width 152 height 17
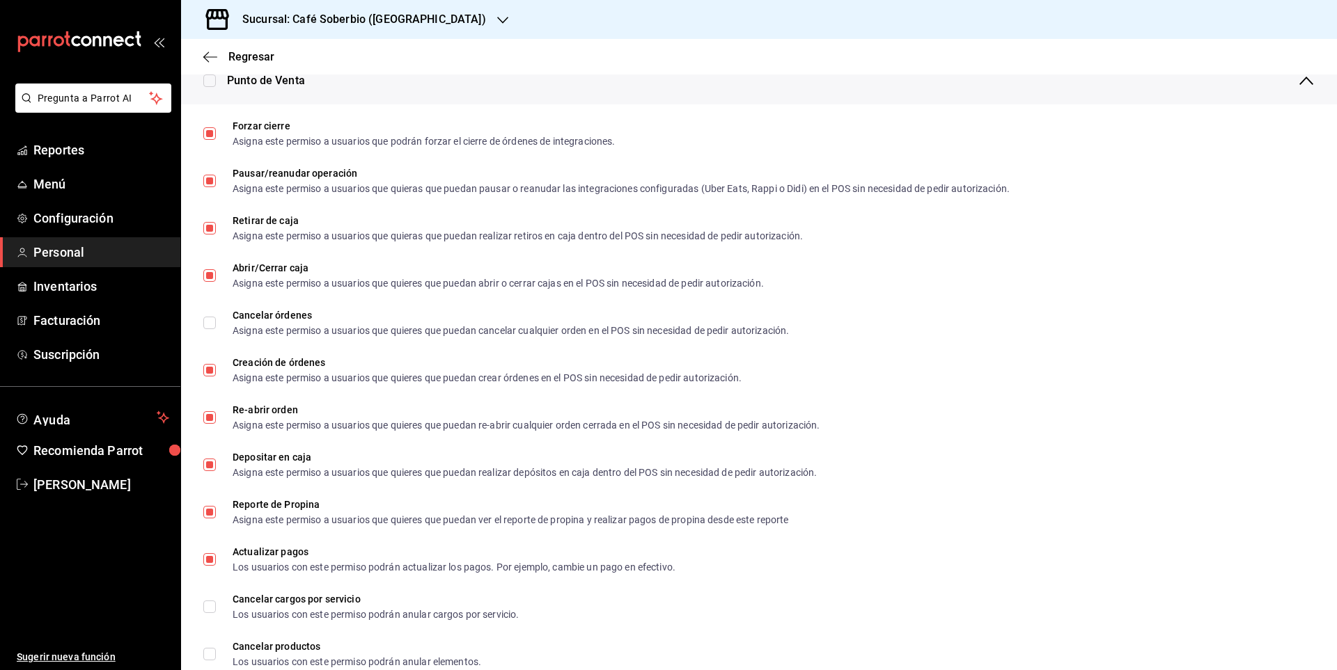
scroll to position [1169, 0]
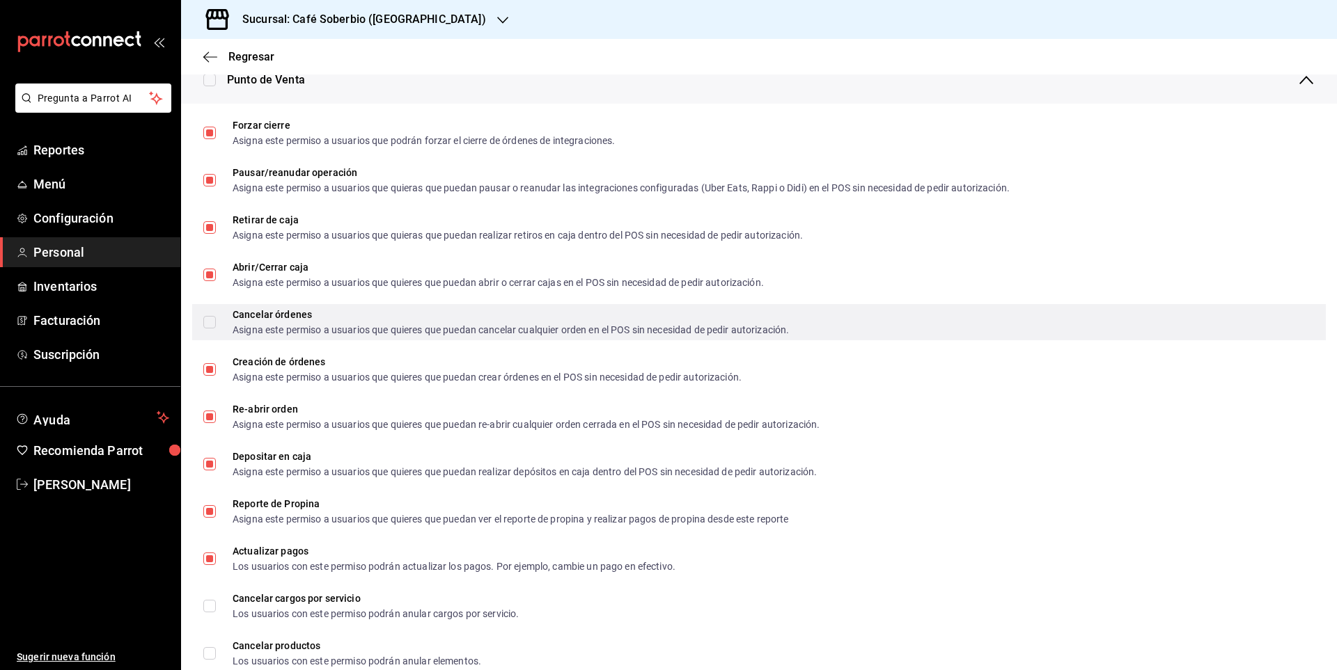
click at [205, 326] on input "Cancelar órdenes Asigna este permiso a usuarios que quieres que puedan cancelar…" at bounding box center [209, 322] width 13 height 13
checkbox input "true"
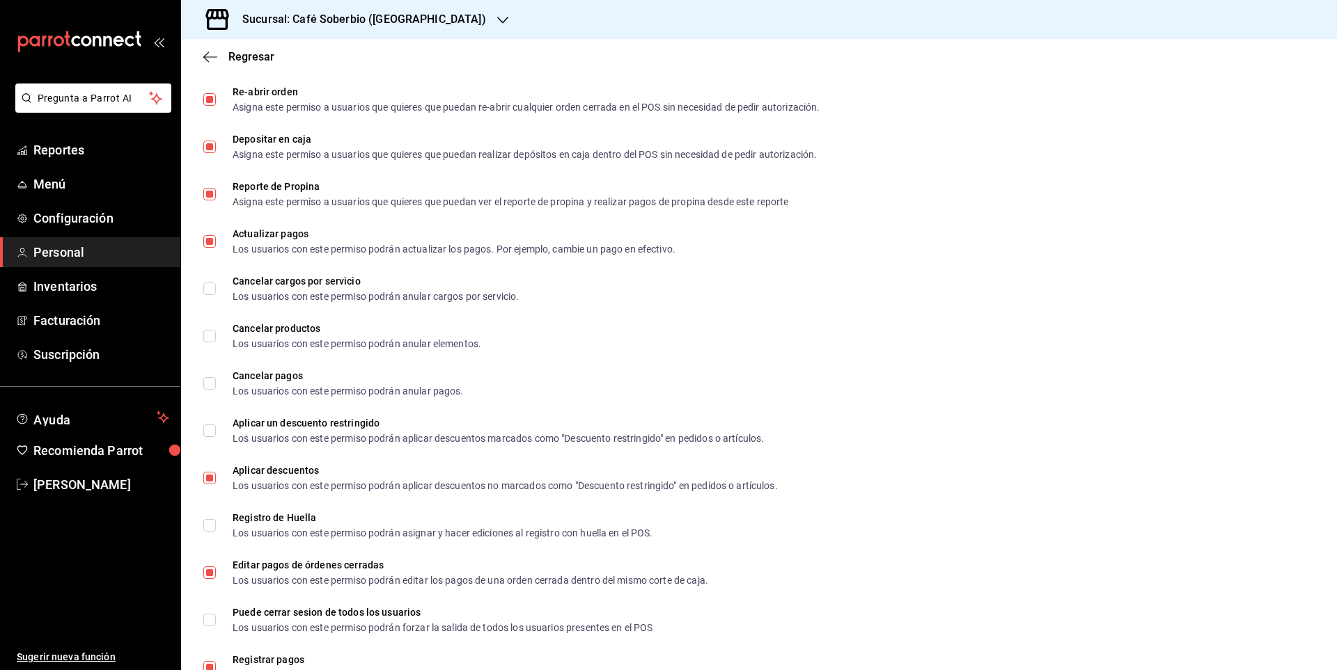
scroll to position [1518, 0]
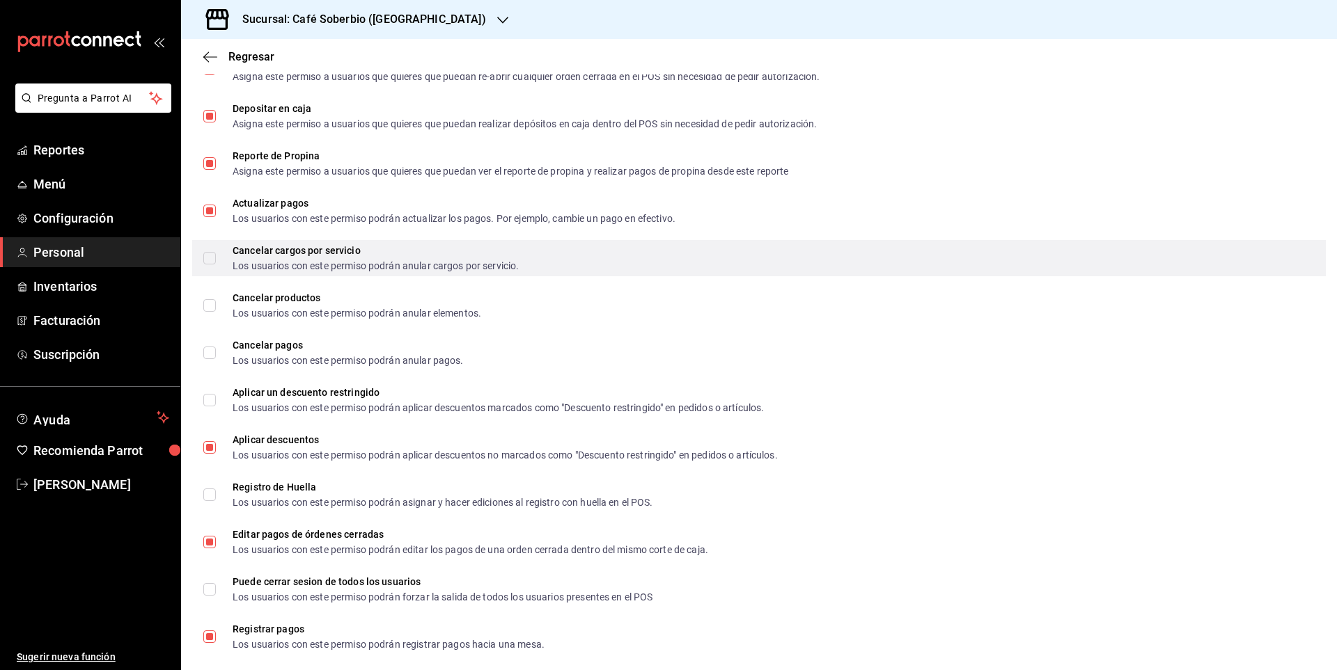
click at [212, 262] on input "Cancelar cargos por servicio Los usuarios con este permiso podrán anular cargos…" at bounding box center [209, 258] width 13 height 13
checkbox input "true"
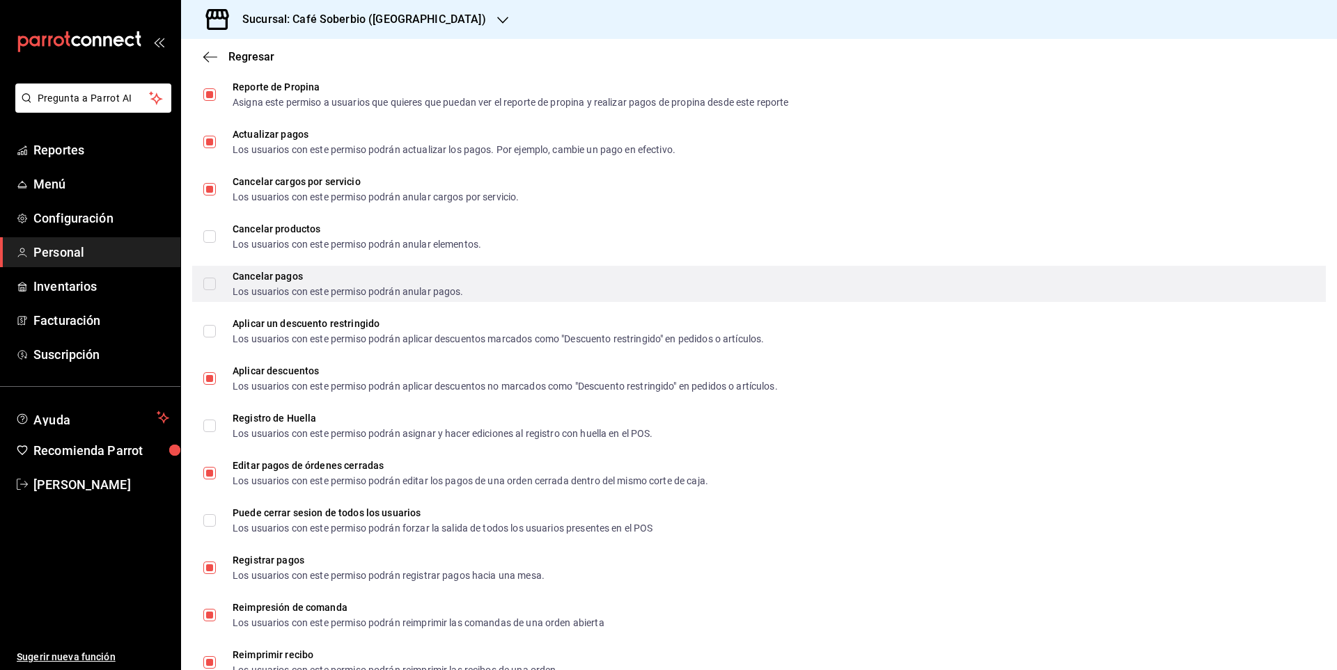
scroll to position [1587, 0]
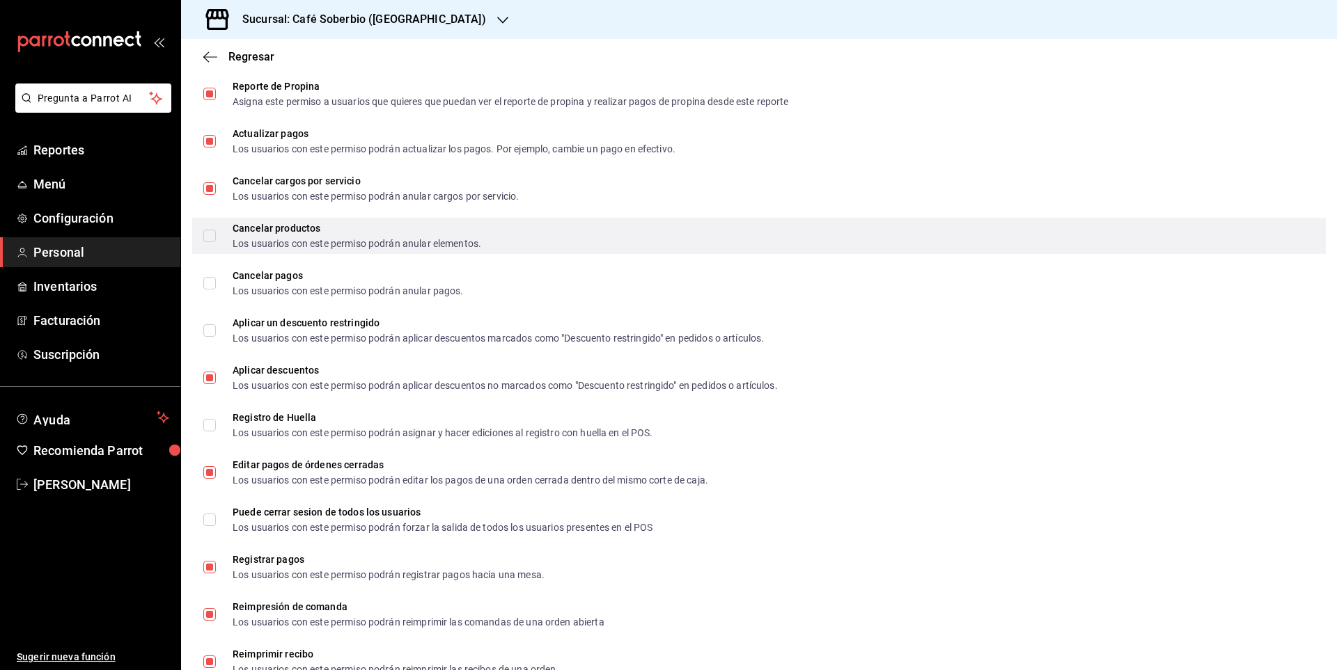
click at [217, 235] on span "Cancelar productos Los usuarios con este permiso podrán anular elementos." at bounding box center [348, 235] width 265 height 25
click at [216, 235] on input "Cancelar productos Los usuarios con este permiso podrán anular elementos." at bounding box center [209, 236] width 13 height 13
click at [206, 244] on label "Cancelar productos Los usuarios con este permiso podrán anular elementos." at bounding box center [342, 235] width 278 height 25
click at [206, 242] on input "Cancelar productos Los usuarios con este permiso podrán anular elementos." at bounding box center [209, 236] width 13 height 13
checkbox input "false"
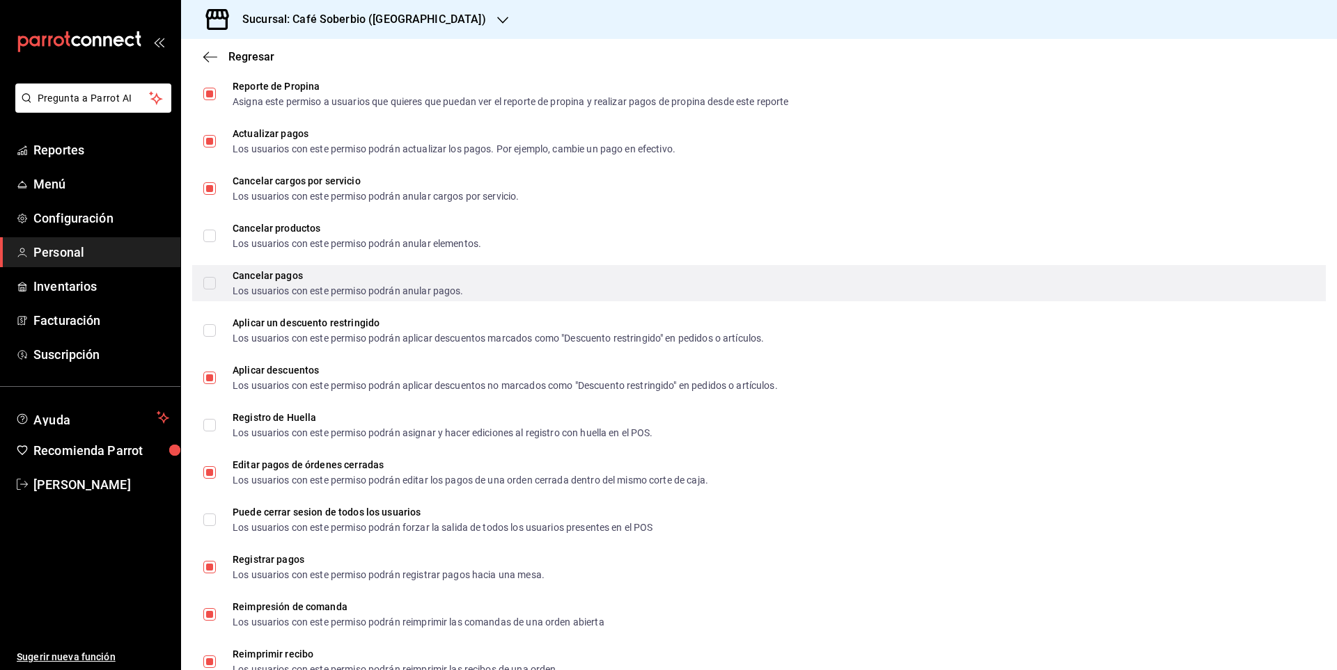
click at [207, 281] on input "Cancelar pagos Los usuarios con este permiso podrán anular pagos." at bounding box center [209, 283] width 13 height 13
checkbox input "true"
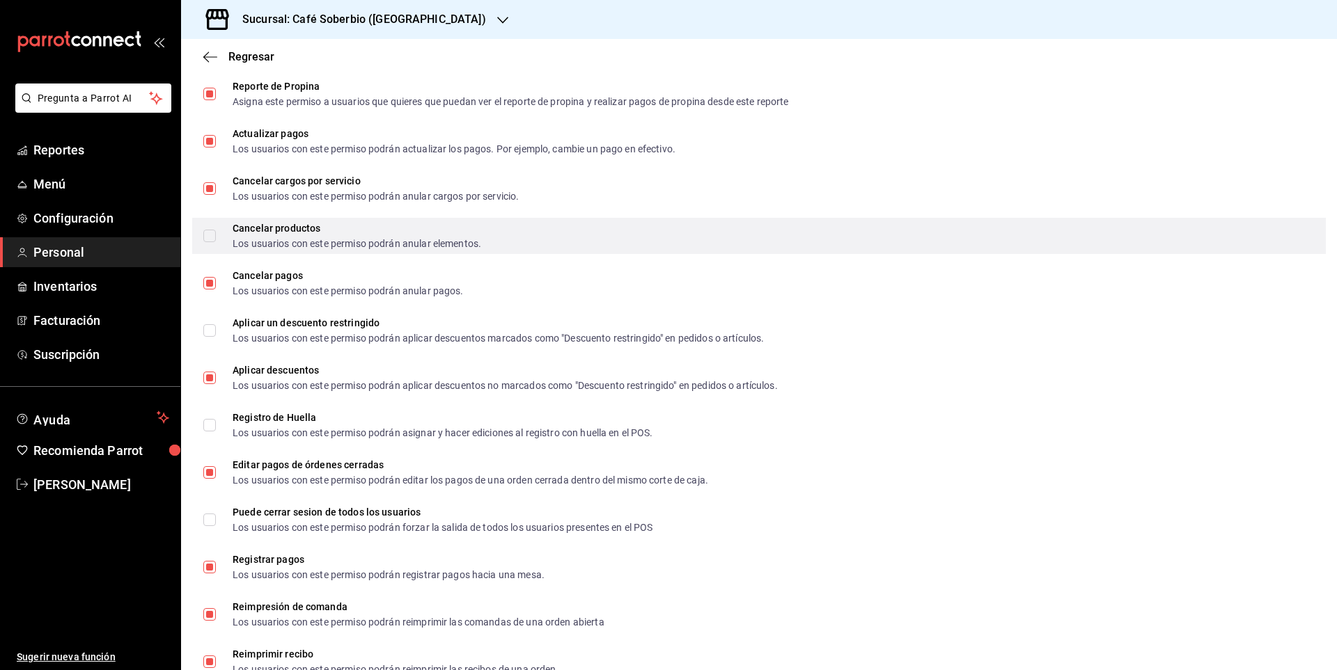
click at [207, 237] on input "Cancelar productos Los usuarios con este permiso podrán anular elementos." at bounding box center [209, 236] width 13 height 13
checkbox input "true"
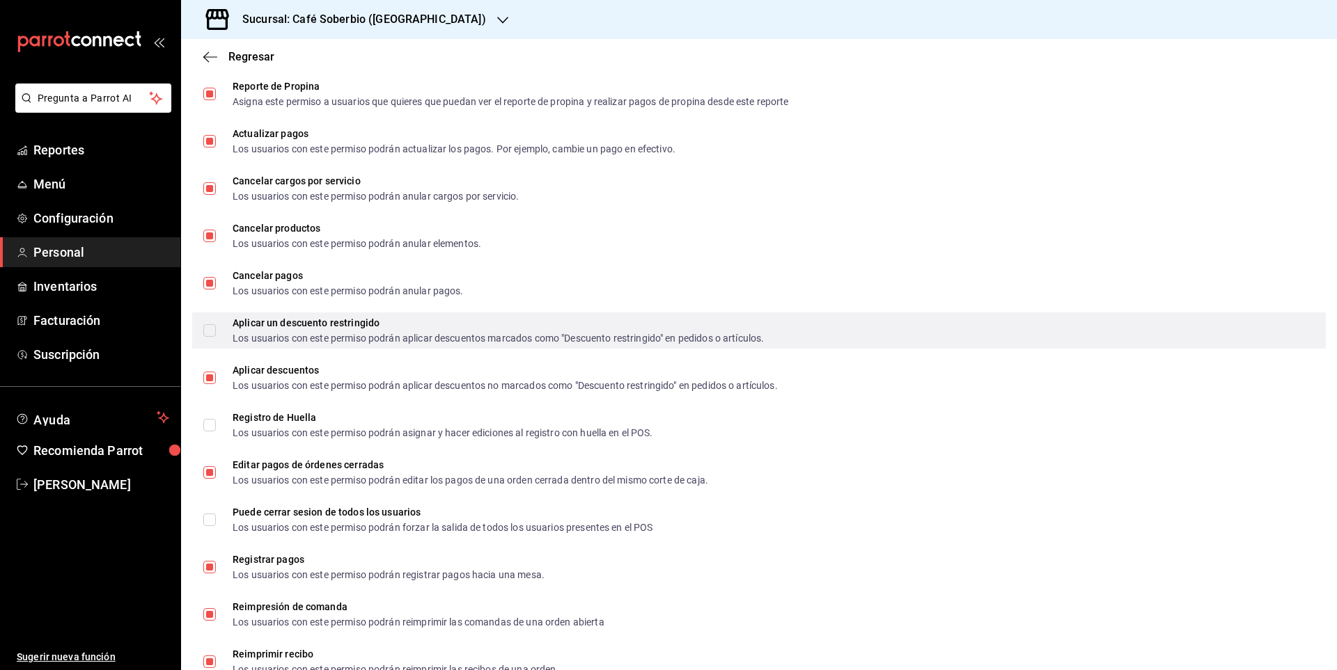
drag, startPoint x: 215, startPoint y: 330, endPoint x: 224, endPoint y: 333, distance: 9.7
click at [215, 331] on input "Aplicar un descuento restringido Los usuarios con este permiso podrán aplicar d…" at bounding box center [209, 330] width 13 height 13
checkbox input "true"
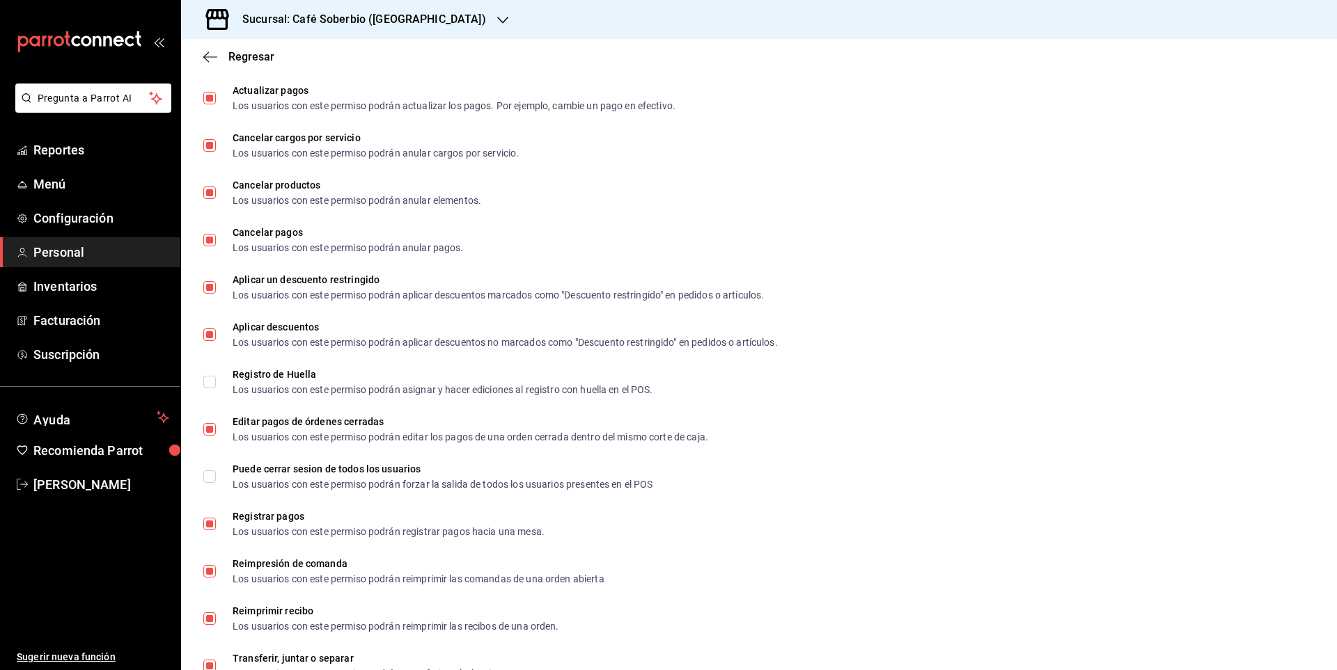
scroll to position [1796, 0]
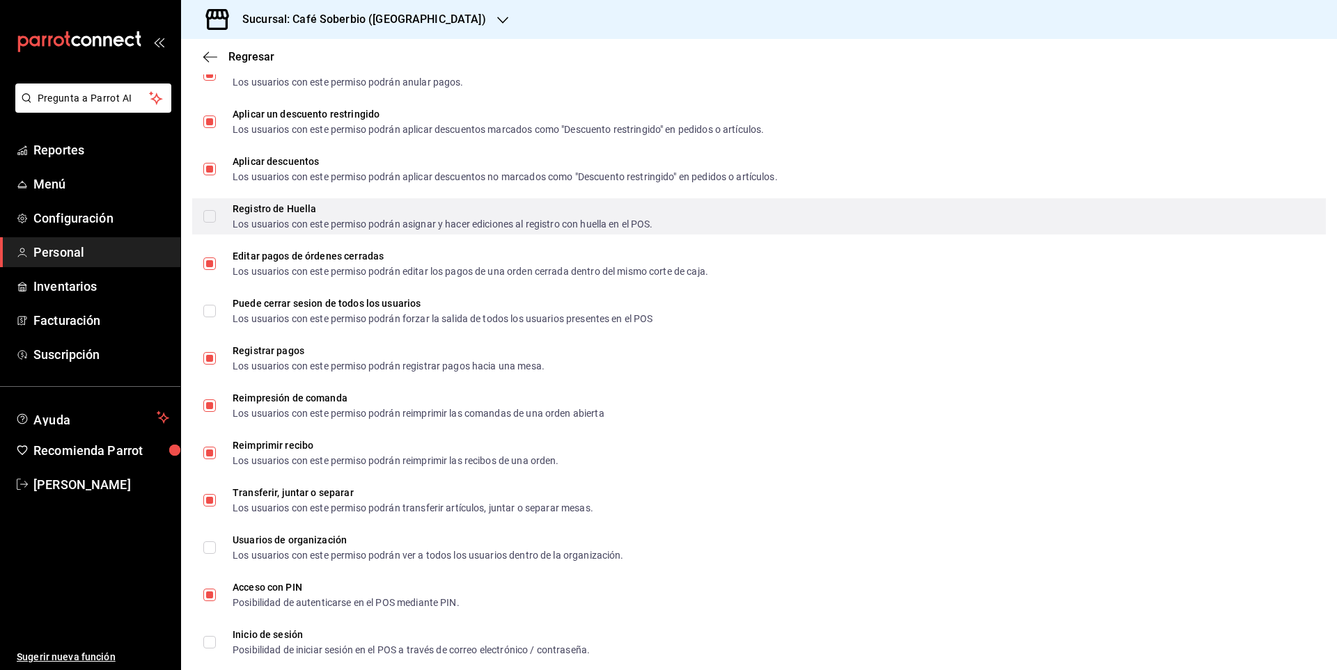
click at [209, 214] on input "Registro de Huella Los usuarios con este permiso podrán asignar y hacer edicion…" at bounding box center [209, 216] width 13 height 13
checkbox input "true"
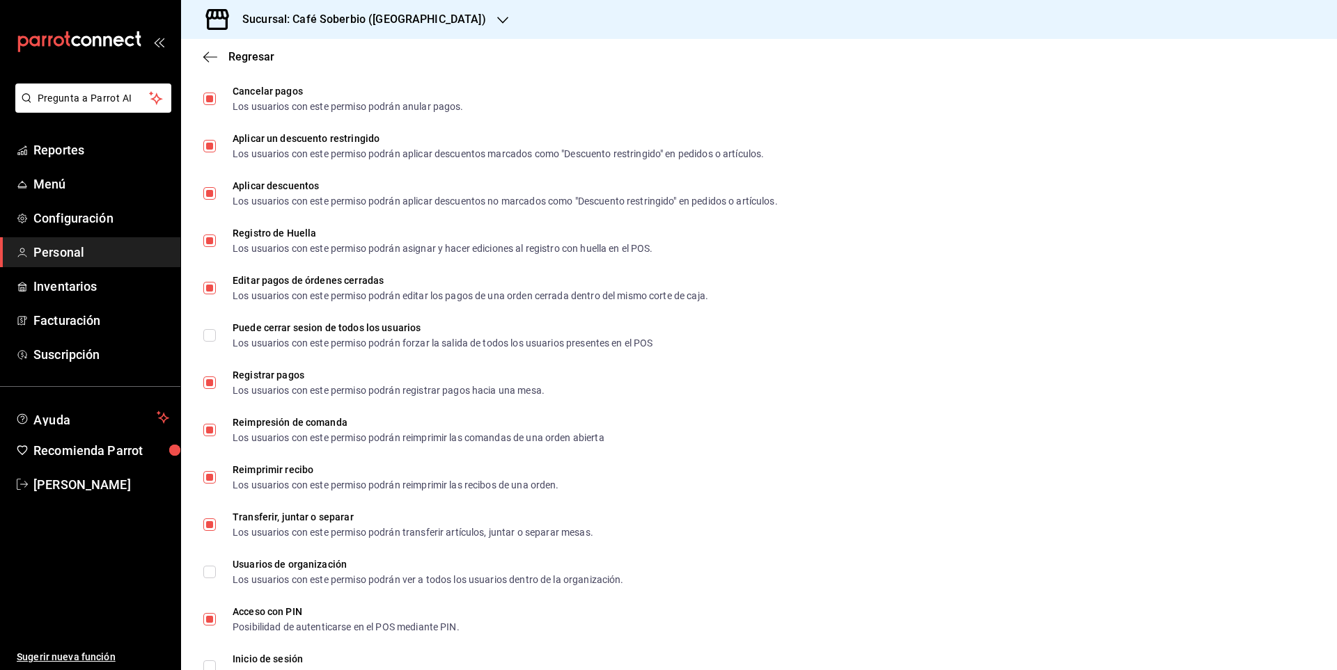
scroll to position [1797, 0]
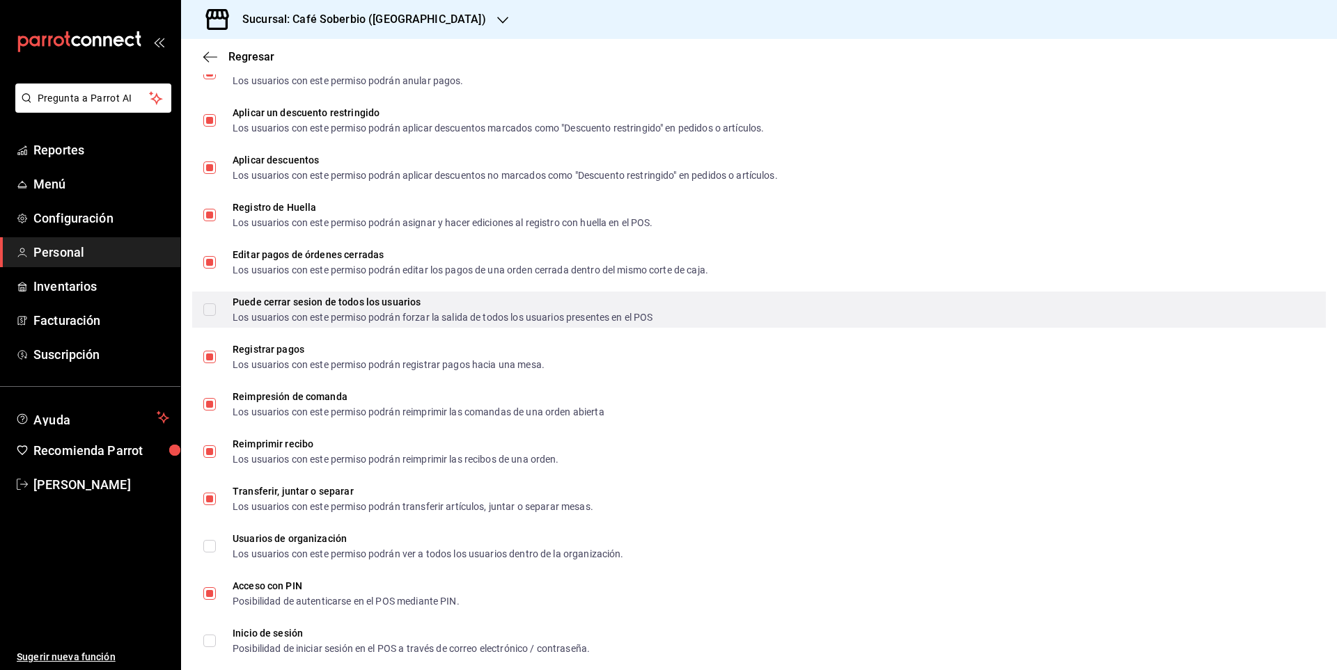
click at [206, 310] on input "Puede cerrar sesion de todos los usuarios Los usuarios con este permiso podrán …" at bounding box center [209, 310] width 13 height 13
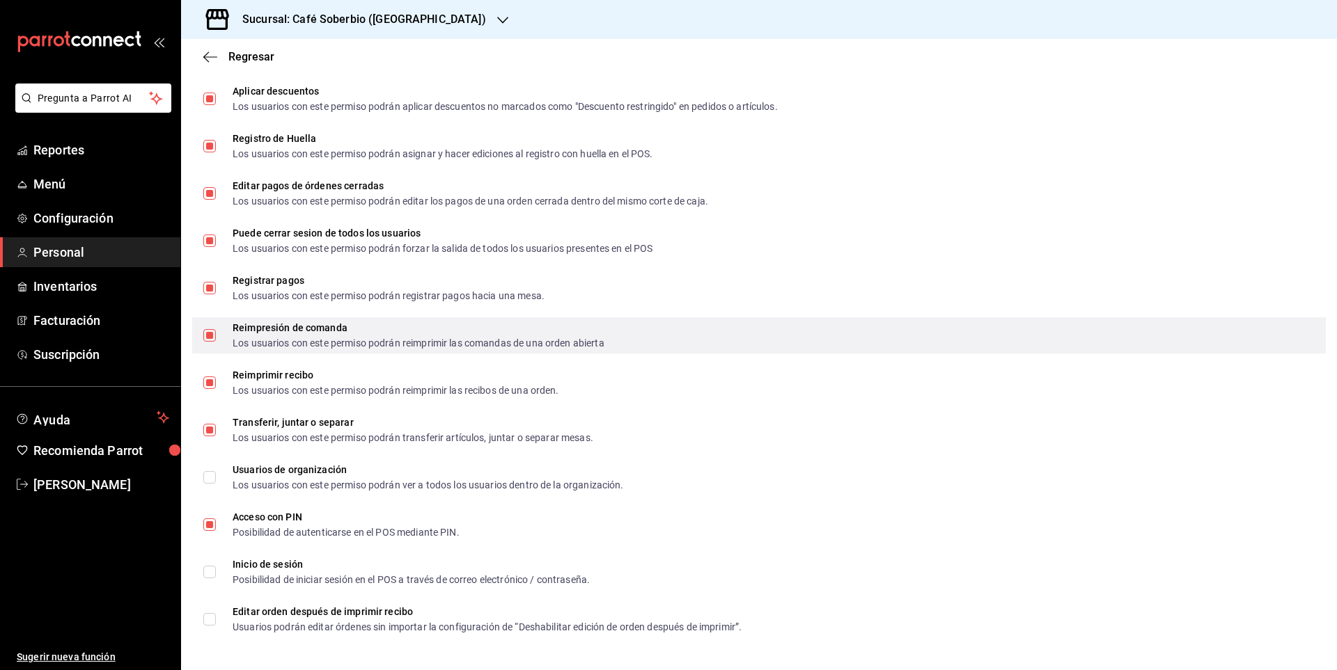
scroll to position [1867, 0]
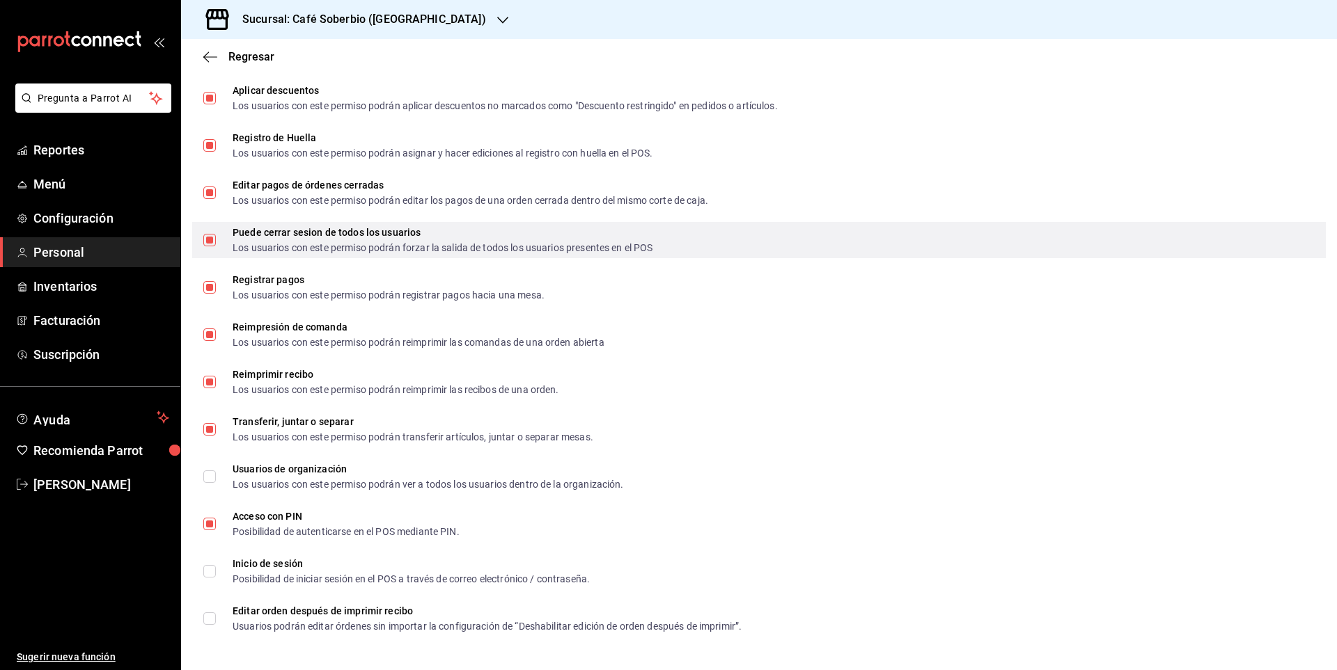
click at [214, 243] on input "Puede cerrar sesion de todos los usuarios Los usuarios con este permiso podrán …" at bounding box center [209, 240] width 13 height 13
checkbox input "false"
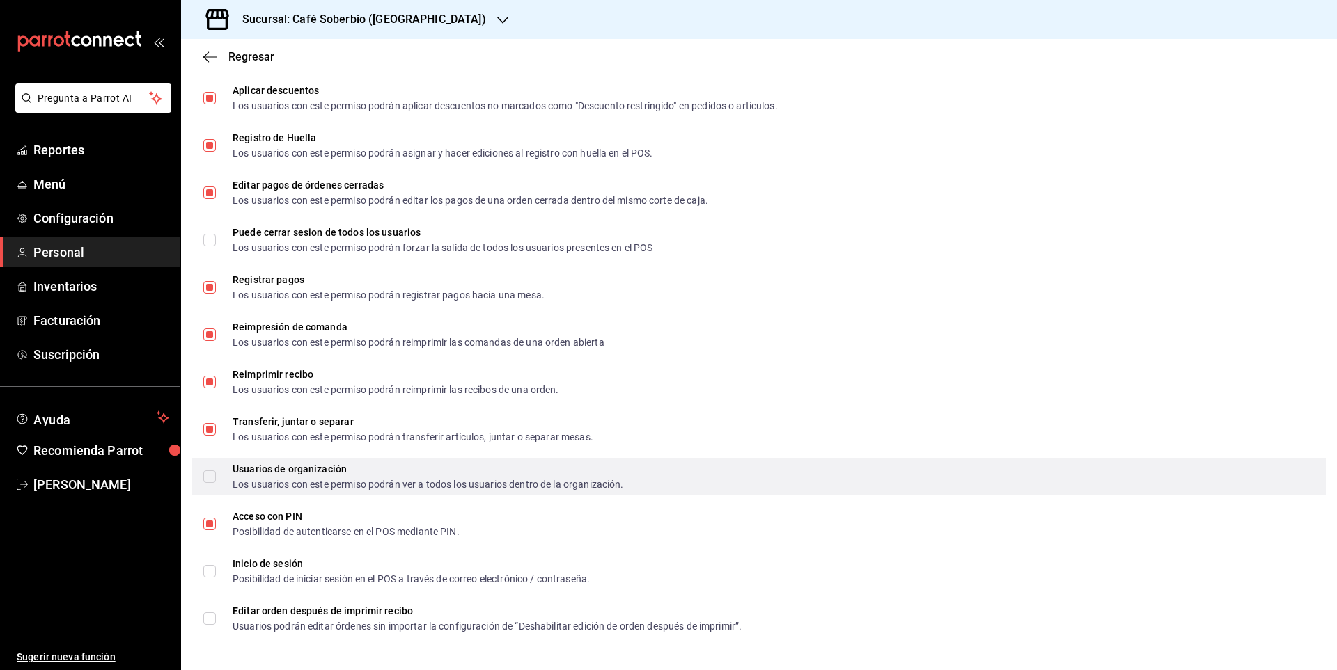
click at [213, 477] on input "Usuarios de organización Los usuarios con este permiso podrán ver a todos los u…" at bounding box center [209, 477] width 13 height 13
checkbox input "true"
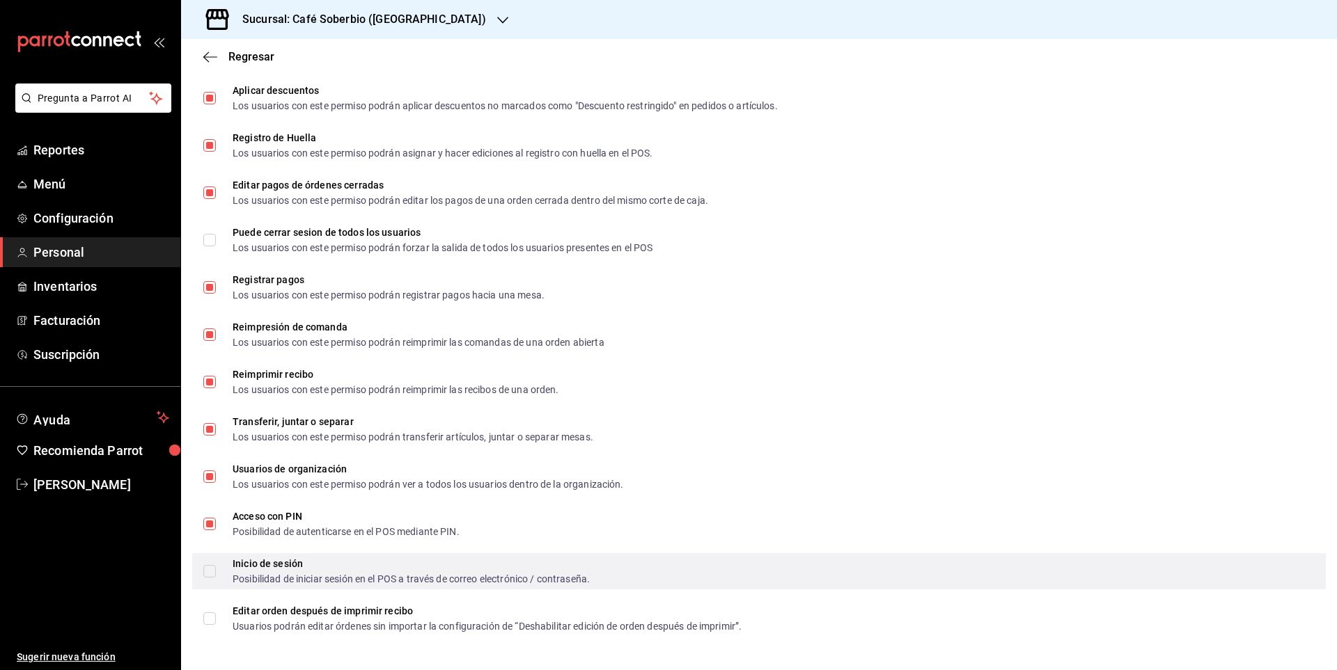
click at [212, 574] on input "Inicio de sesión Posibilidad de iniciar sesión en el POS a través de correo ele…" at bounding box center [209, 571] width 13 height 13
checkbox input "true"
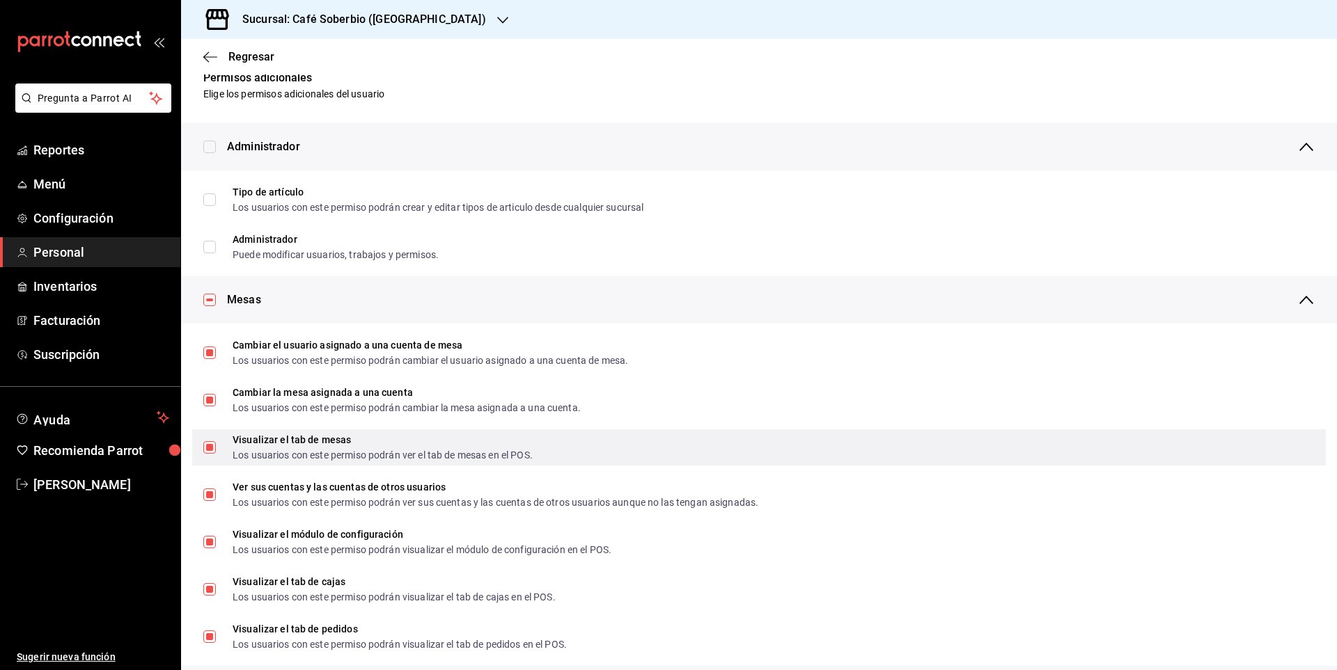
scroll to position [0, 0]
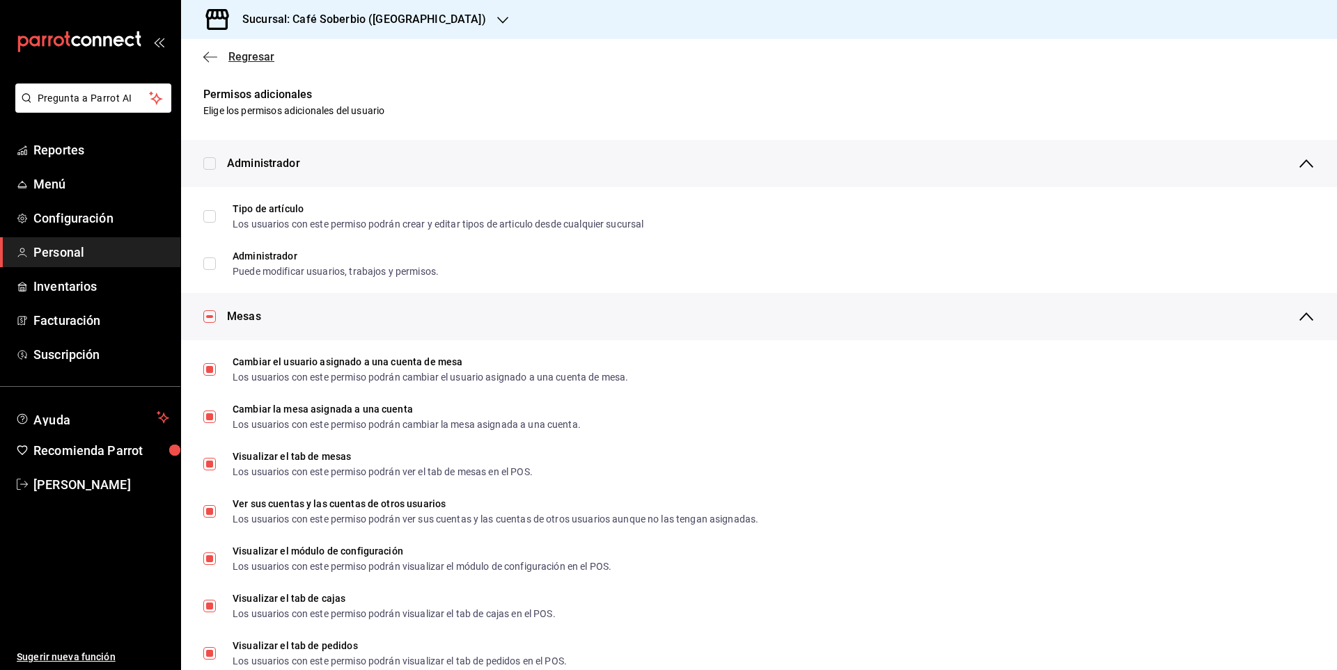
click at [211, 55] on icon "button" at bounding box center [210, 57] width 14 height 13
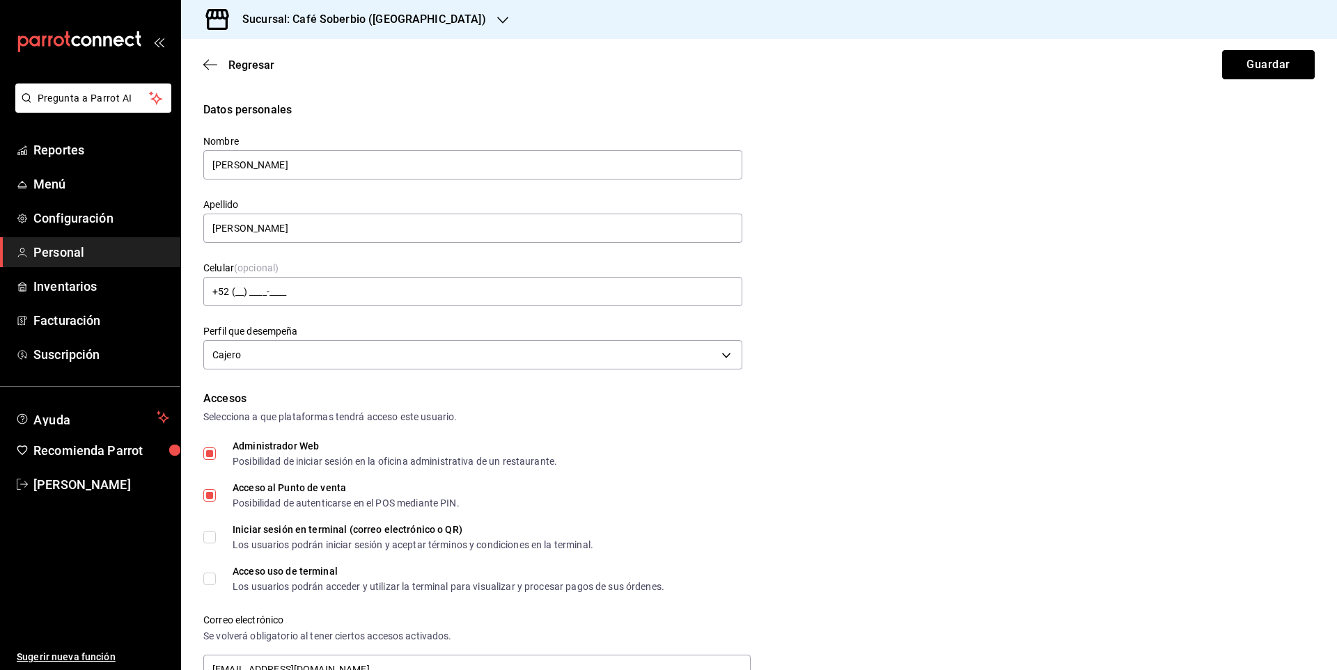
click at [1243, 63] on button "Guardar" at bounding box center [1268, 64] width 93 height 29
